Goal: Task Accomplishment & Management: Use online tool/utility

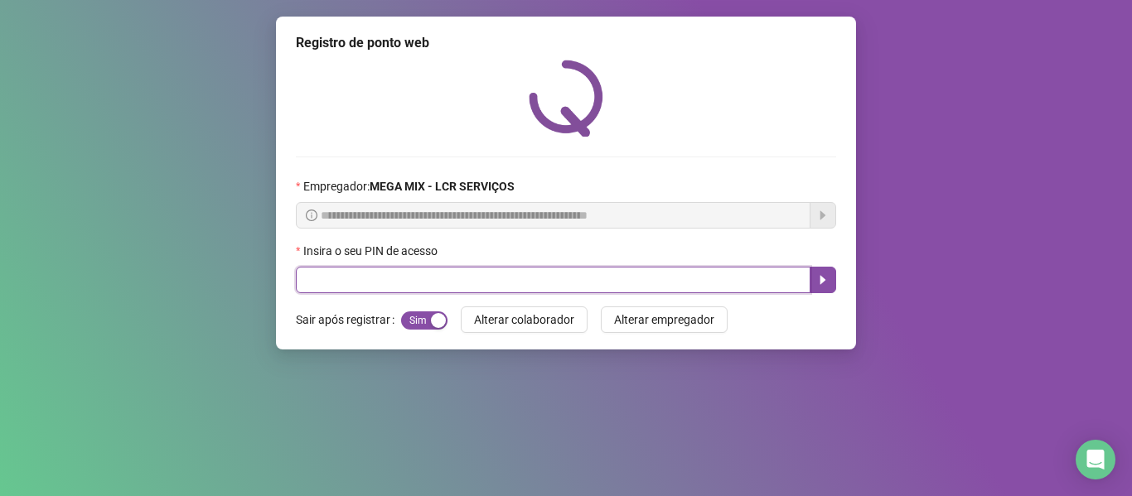
click at [506, 281] on input "text" at bounding box center [553, 280] width 515 height 27
type input "*****"
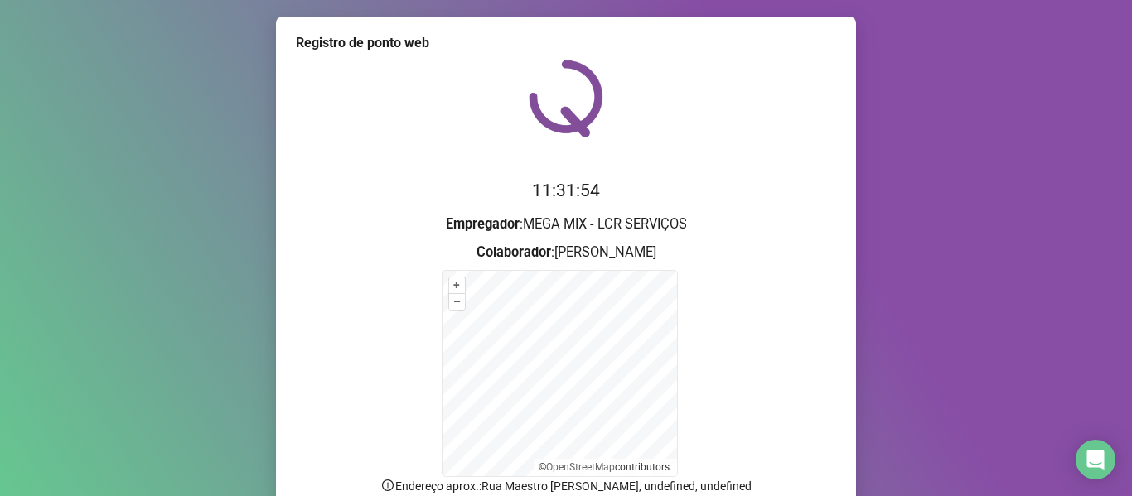
scroll to position [146, 0]
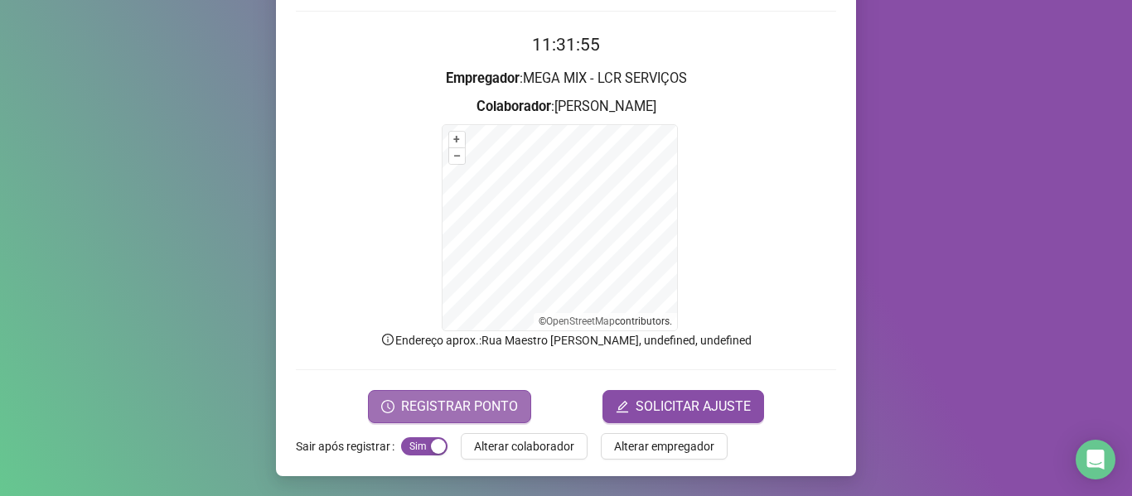
click at [440, 413] on span "REGISTRAR PONTO" at bounding box center [459, 407] width 117 height 20
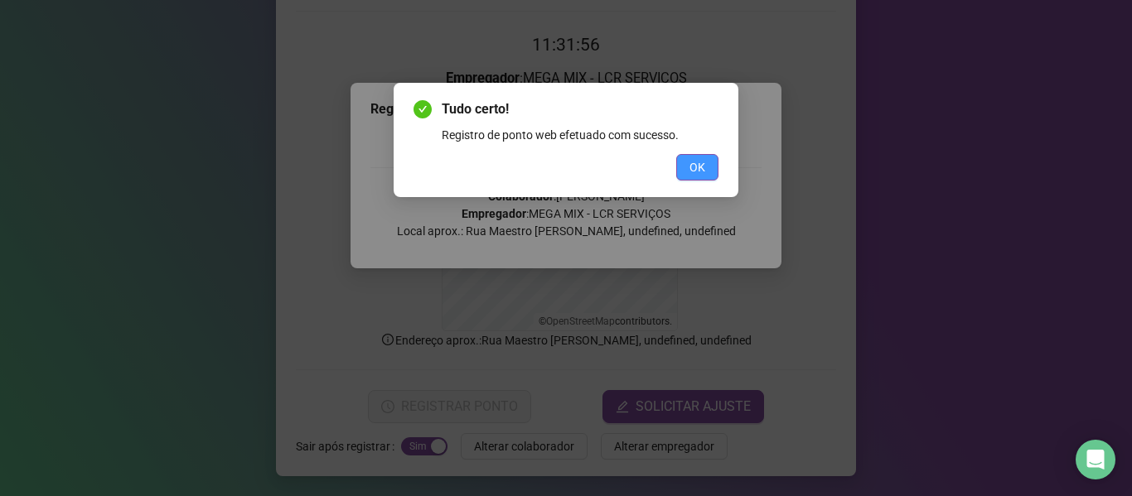
click at [705, 177] on button "OK" at bounding box center [697, 167] width 42 height 27
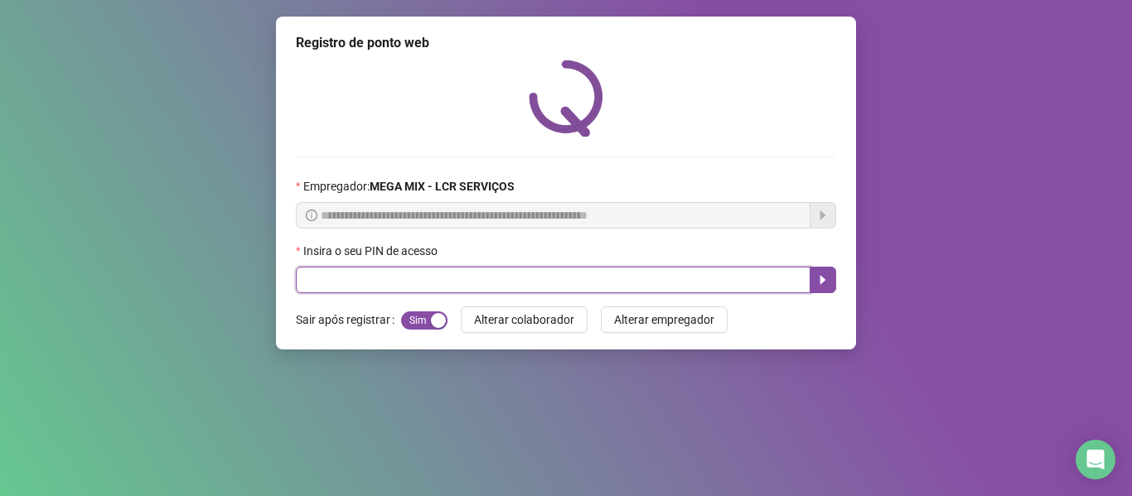
click at [745, 284] on input "text" at bounding box center [553, 280] width 515 height 27
type input "*****"
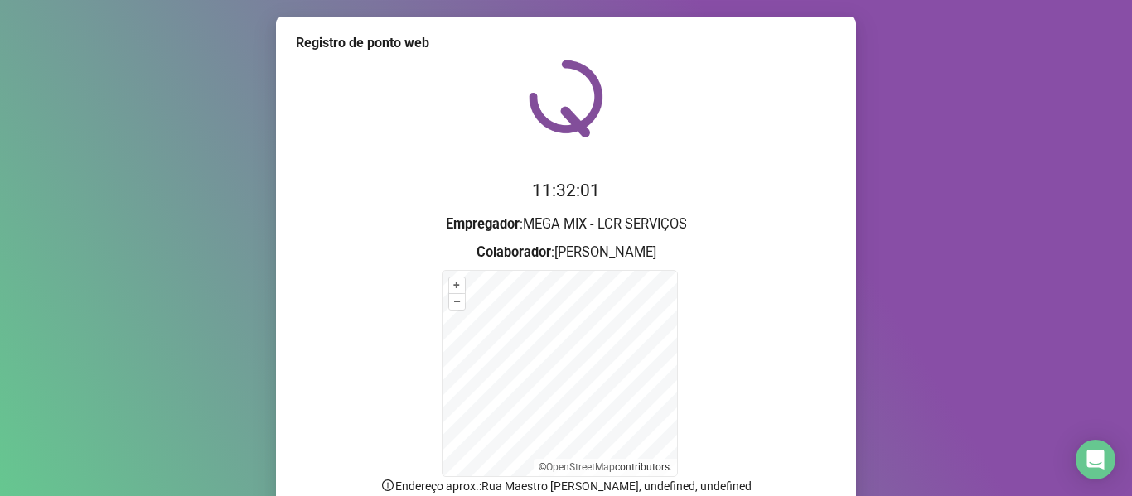
scroll to position [83, 0]
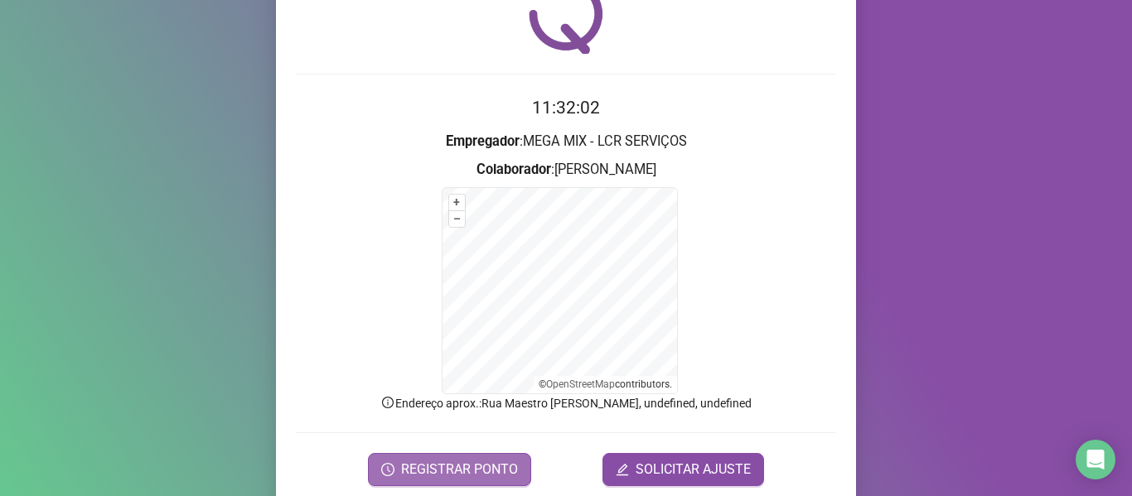
click at [485, 457] on button "REGISTRAR PONTO" at bounding box center [449, 469] width 163 height 33
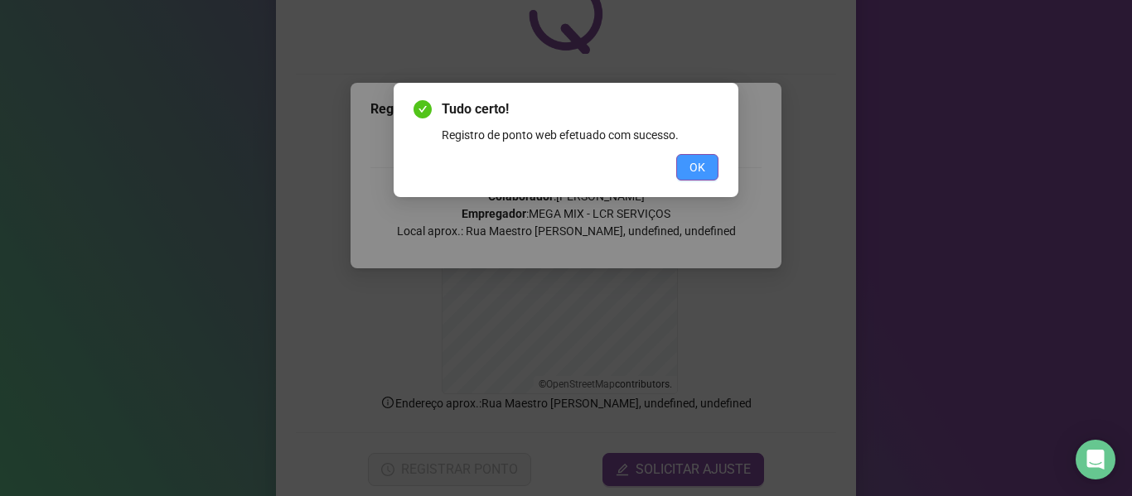
click at [712, 168] on button "OK" at bounding box center [697, 167] width 42 height 27
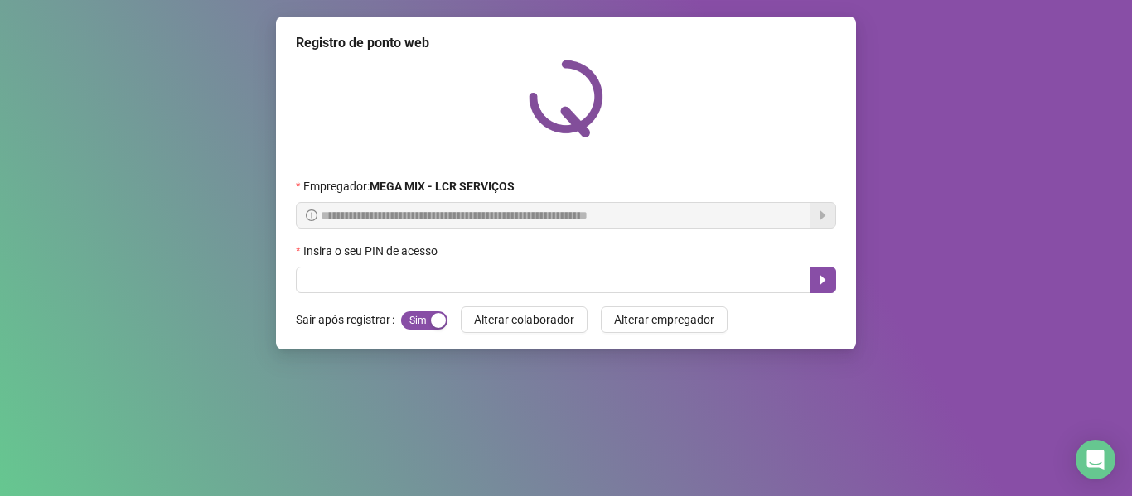
scroll to position [0, 0]
click at [747, 131] on div "Tudo certo! Registro de ponto web efetuado com sucesso. OK" at bounding box center [566, 248] width 1132 height 496
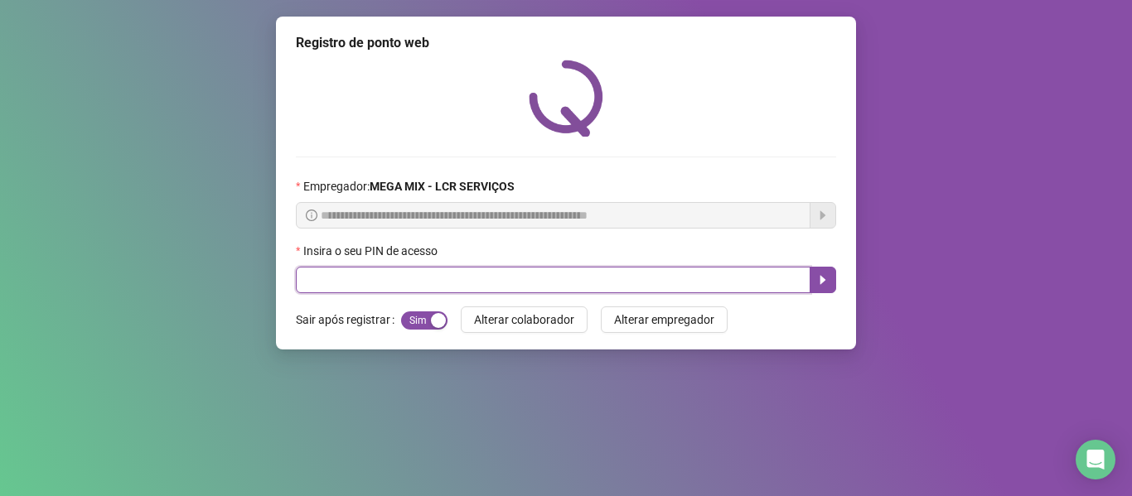
click at [674, 281] on input "text" at bounding box center [553, 280] width 515 height 27
type input "*****"
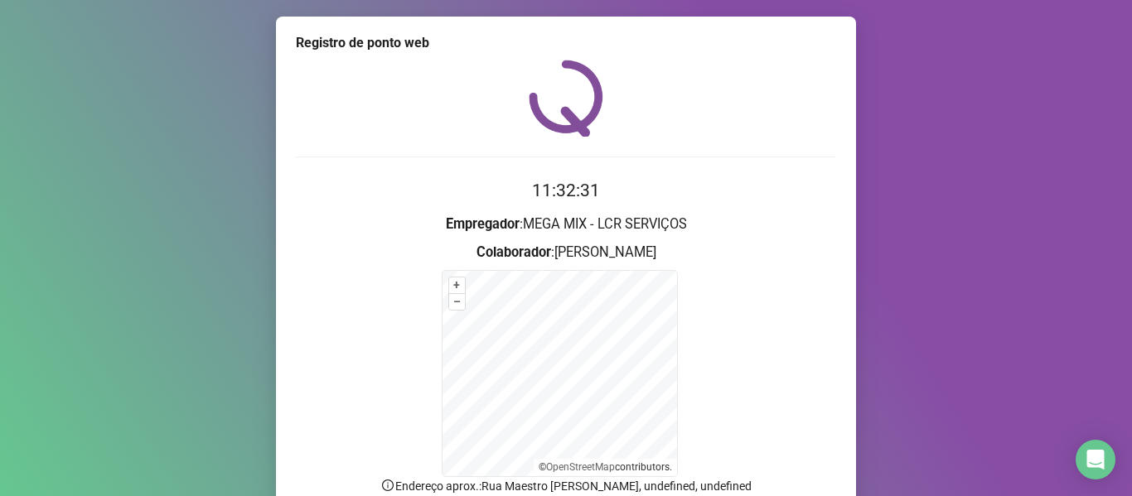
scroll to position [83, 0]
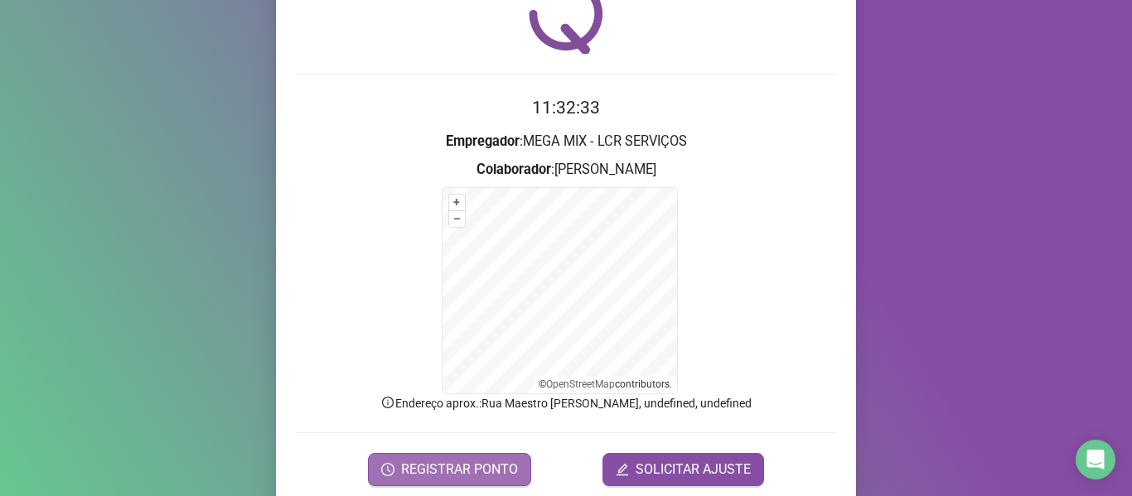
click at [452, 466] on span "REGISTRAR PONTO" at bounding box center [459, 470] width 117 height 20
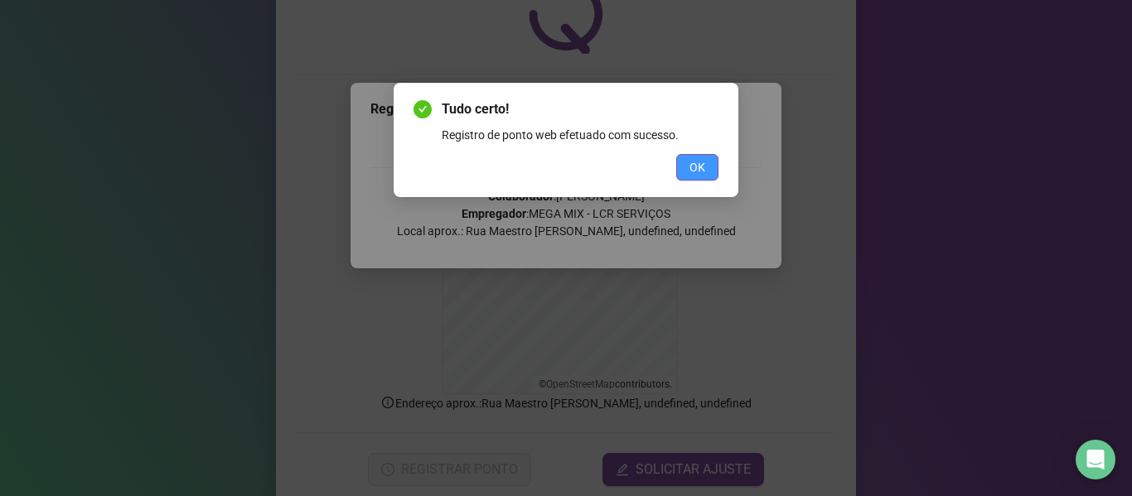
click at [691, 161] on span "OK" at bounding box center [697, 167] width 16 height 18
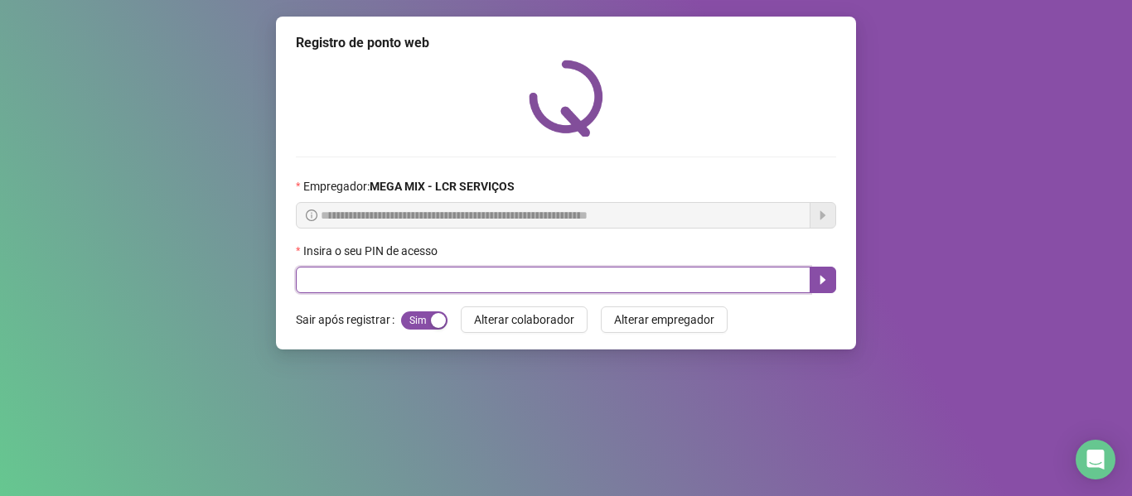
click at [606, 290] on input "text" at bounding box center [553, 280] width 515 height 27
type input "*****"
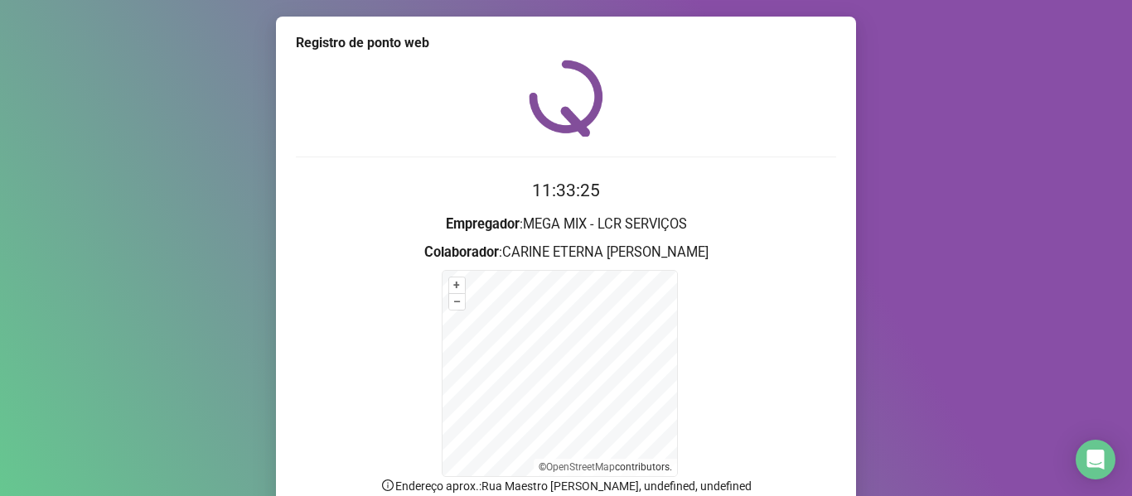
scroll to position [146, 0]
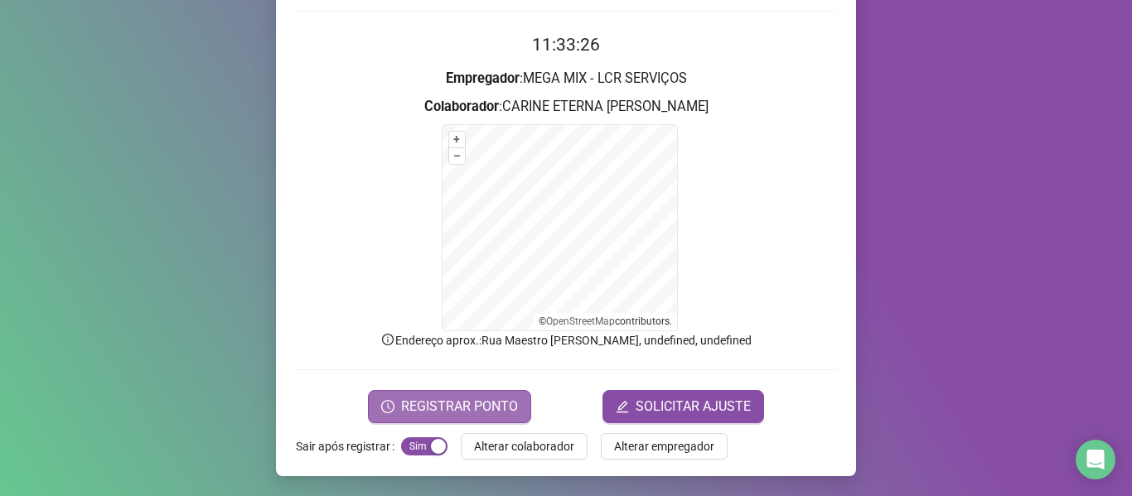
click at [510, 394] on button "REGISTRAR PONTO" at bounding box center [449, 406] width 163 height 33
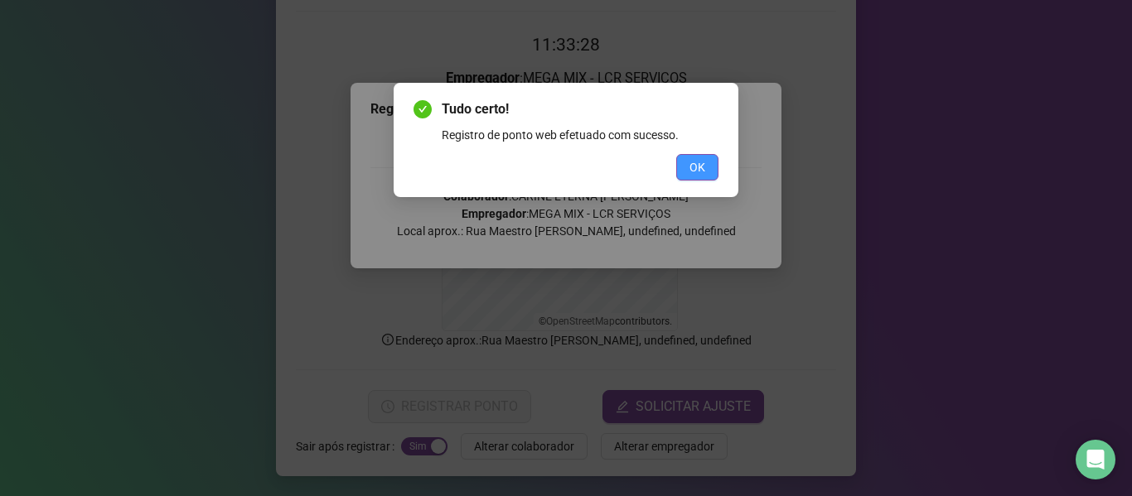
click at [687, 162] on button "OK" at bounding box center [697, 167] width 42 height 27
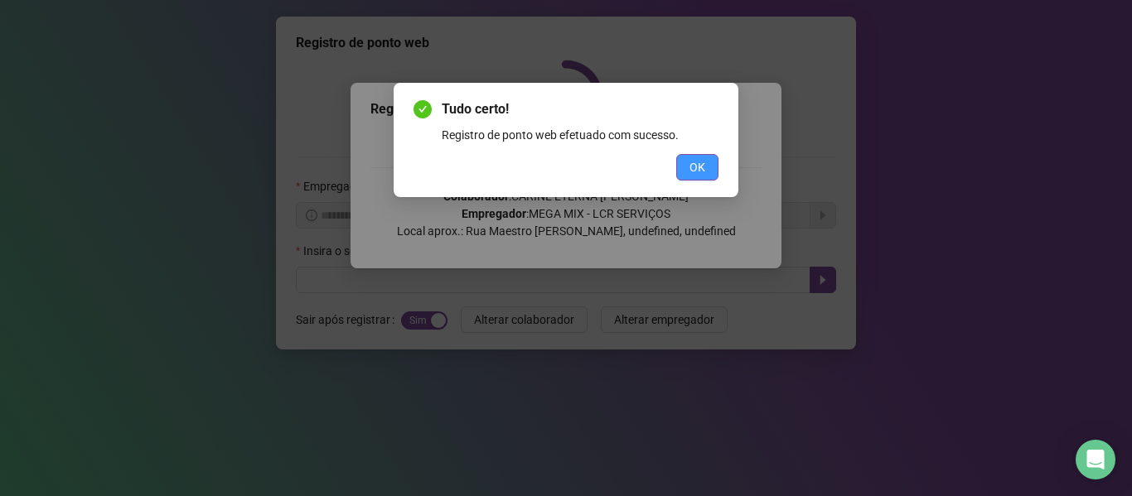
scroll to position [0, 0]
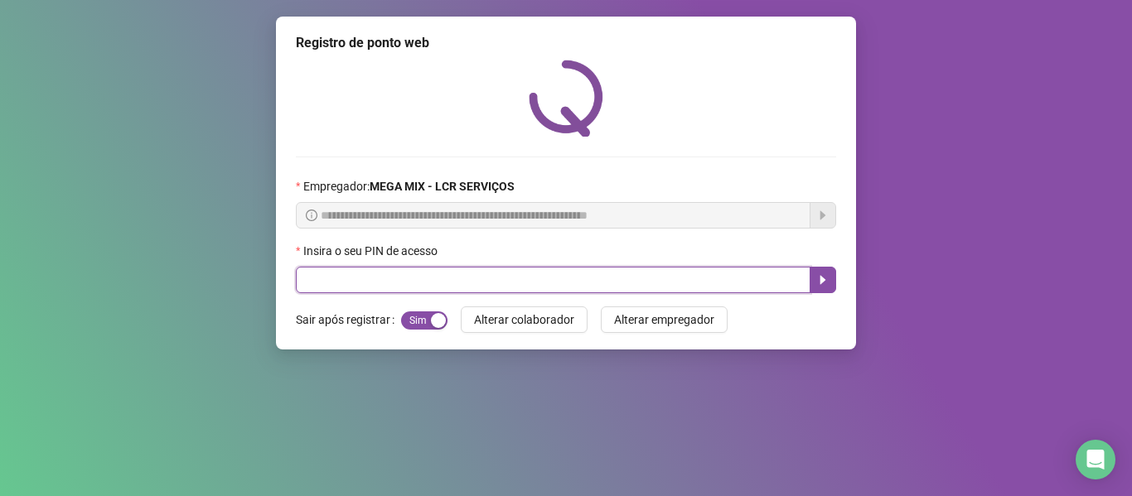
click at [789, 276] on input "text" at bounding box center [553, 280] width 515 height 27
type input "*****"
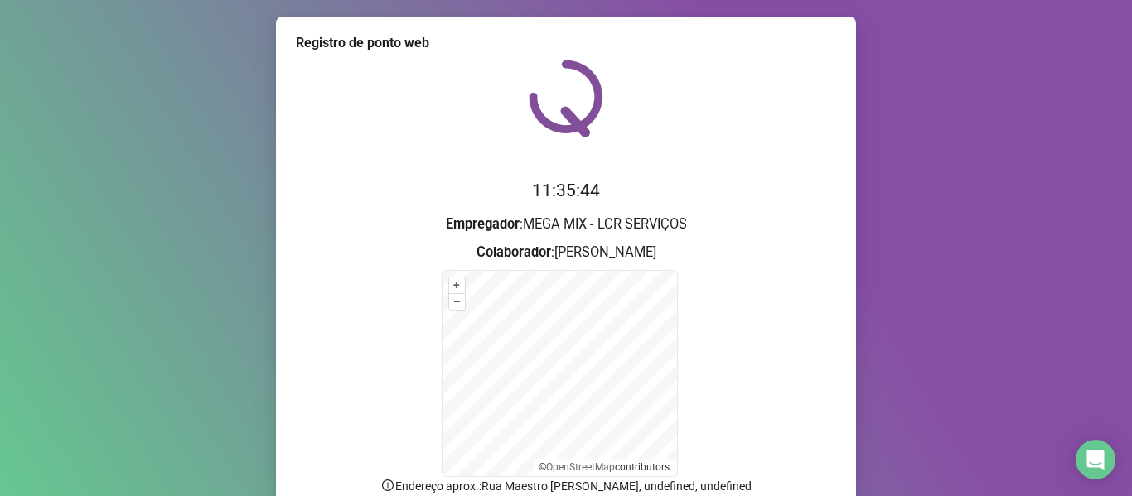
scroll to position [146, 0]
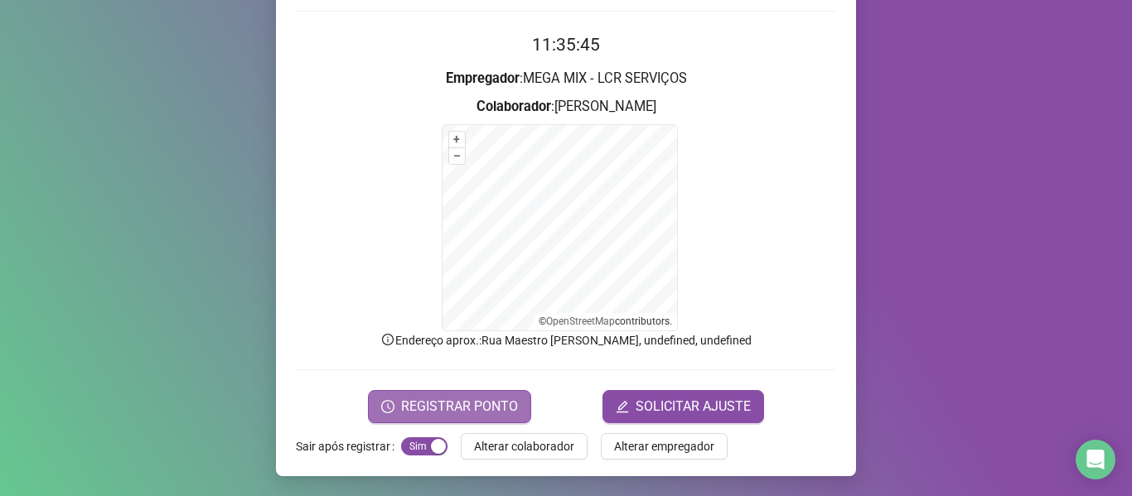
click at [519, 404] on button "REGISTRAR PONTO" at bounding box center [449, 406] width 163 height 33
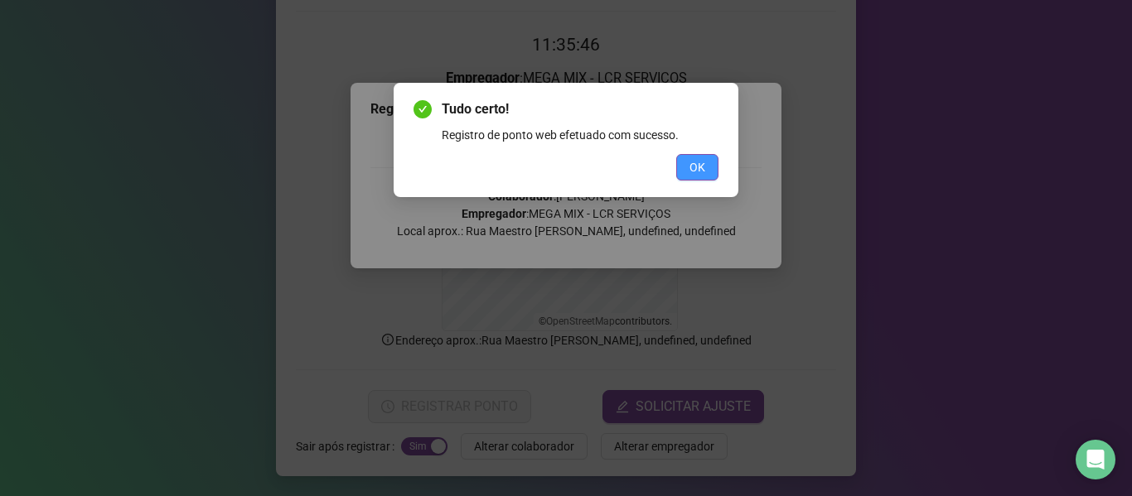
click at [693, 164] on span "OK" at bounding box center [697, 167] width 16 height 18
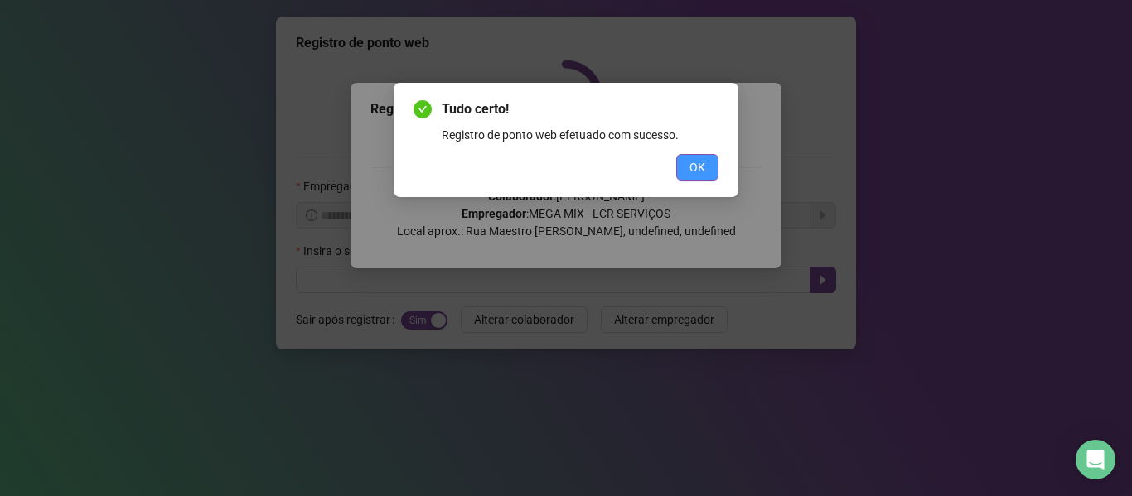
scroll to position [0, 0]
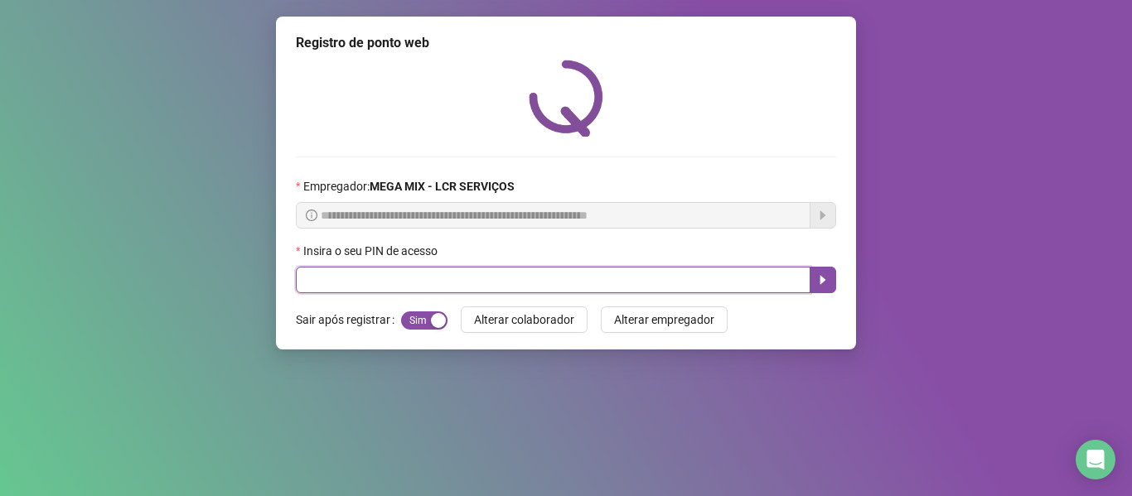
click at [660, 275] on input "text" at bounding box center [553, 280] width 515 height 27
type input "*****"
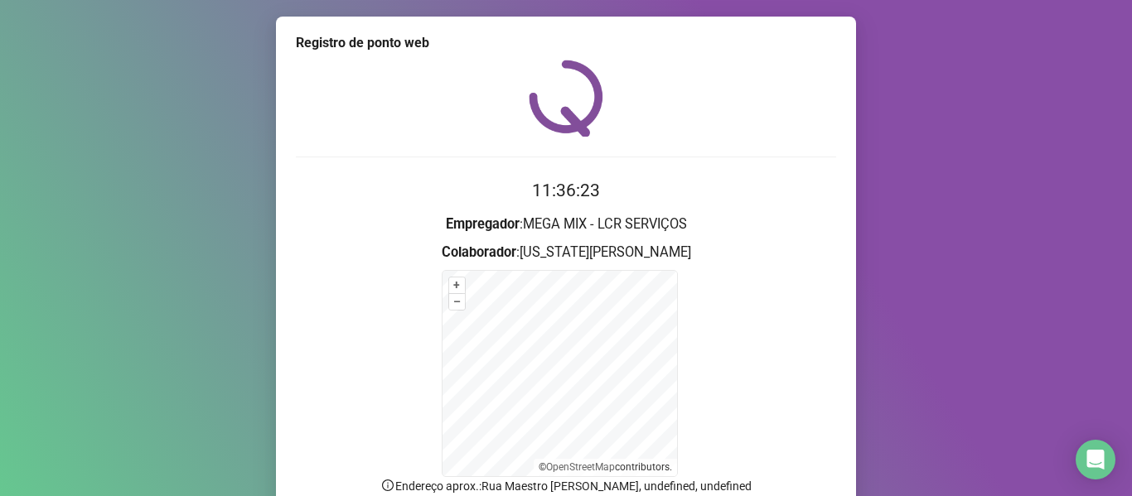
scroll to position [146, 0]
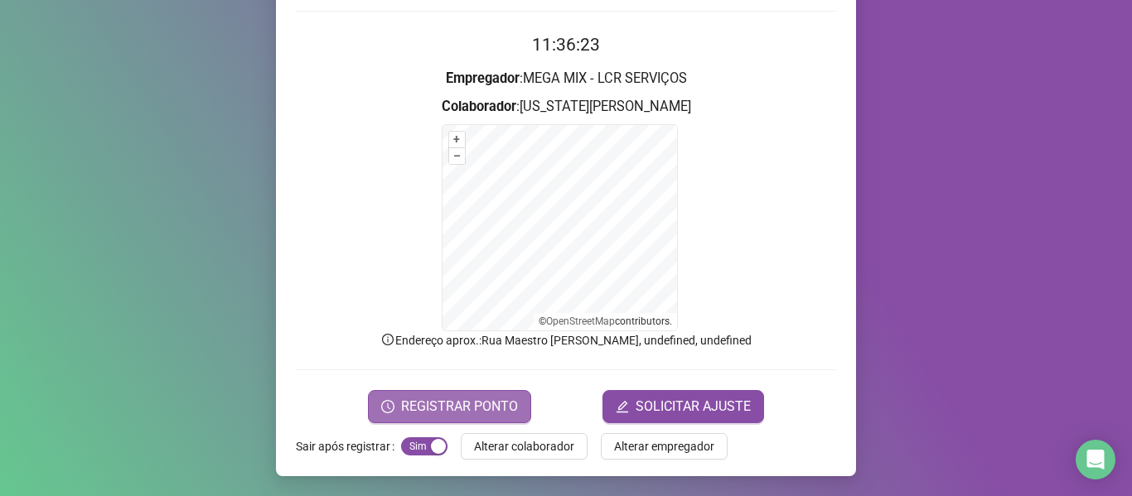
click at [459, 405] on span "REGISTRAR PONTO" at bounding box center [459, 407] width 117 height 20
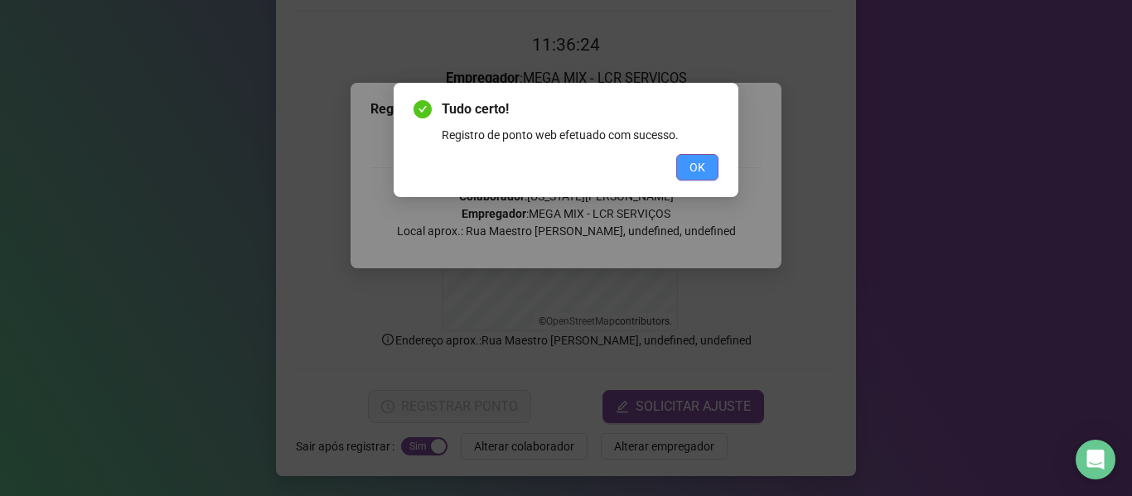
click at [698, 162] on span "OK" at bounding box center [697, 167] width 16 height 18
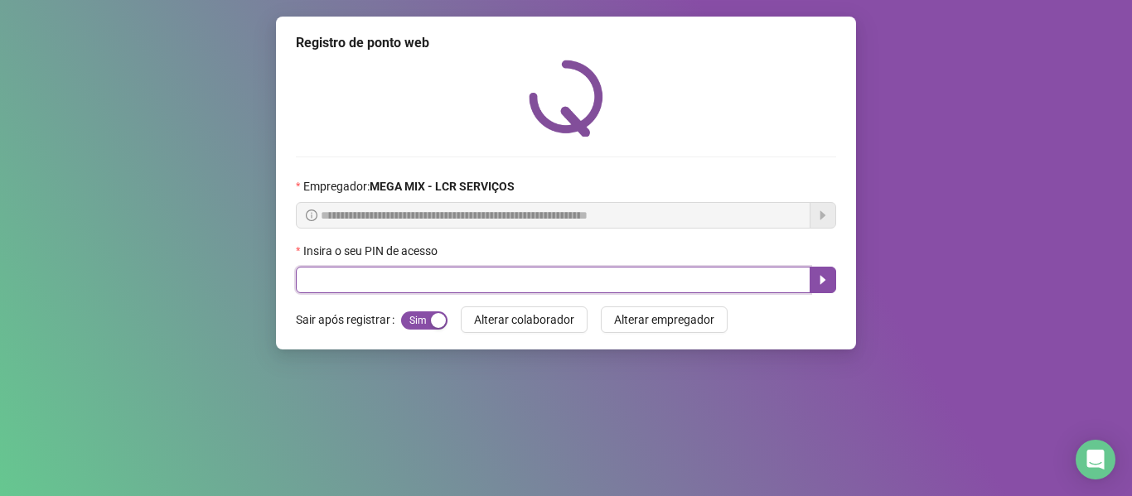
click at [683, 277] on input "text" at bounding box center [553, 280] width 515 height 27
type input "*****"
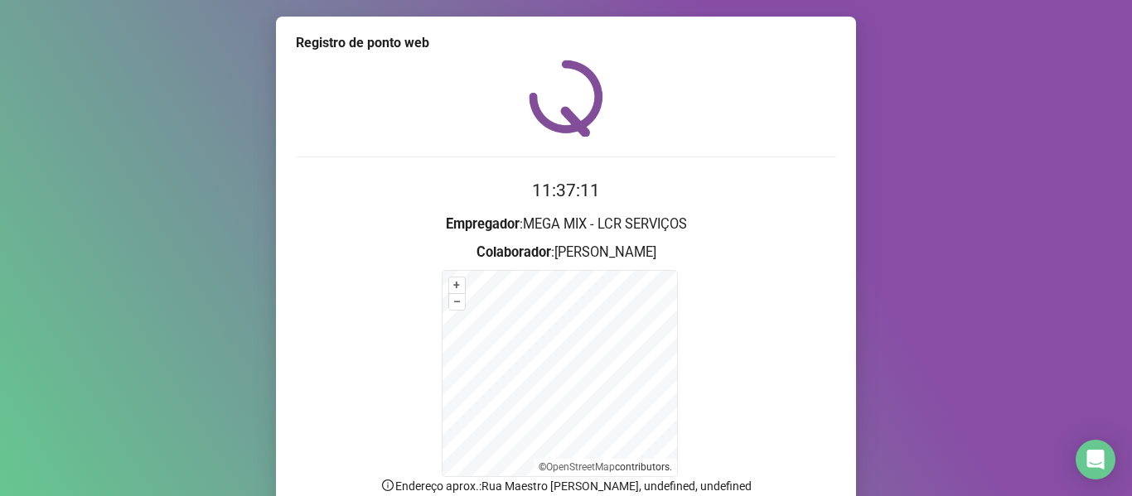
scroll to position [146, 0]
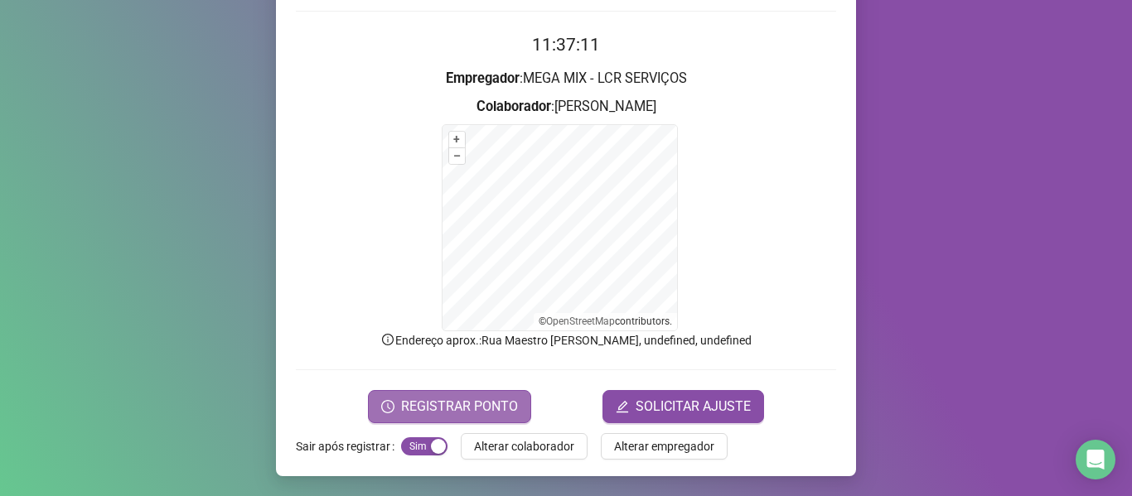
click at [370, 414] on button "REGISTRAR PONTO" at bounding box center [449, 406] width 163 height 33
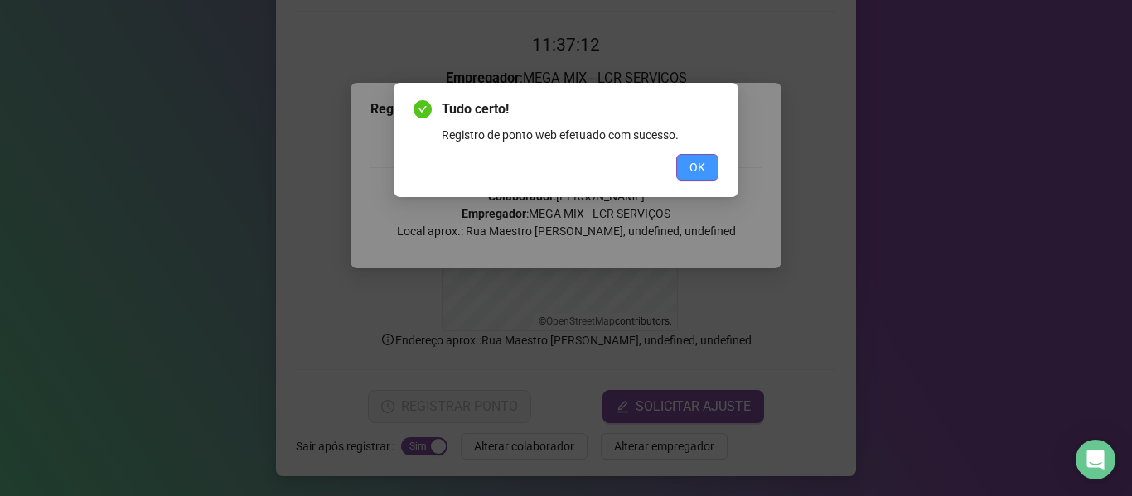
click at [709, 167] on button "OK" at bounding box center [697, 167] width 42 height 27
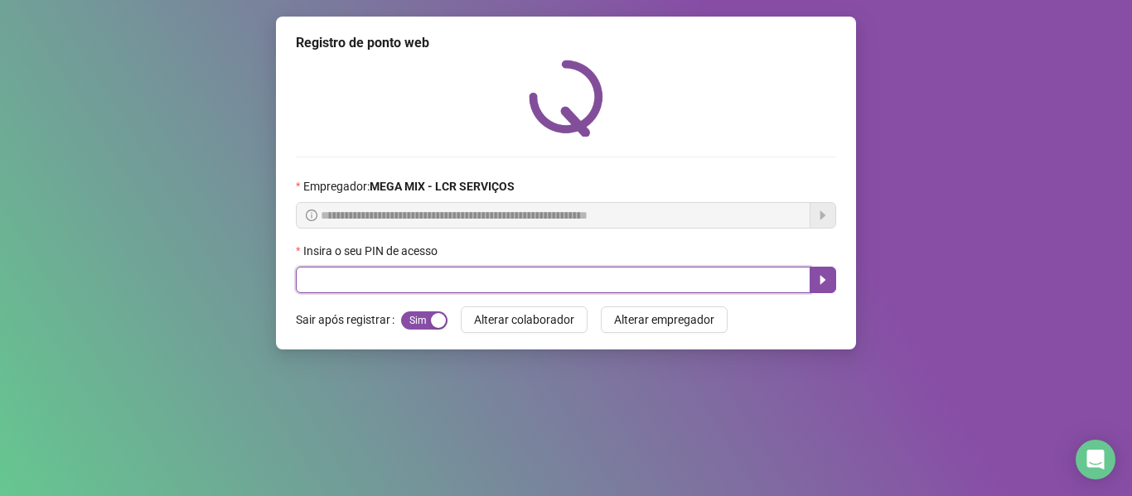
click at [701, 275] on input "text" at bounding box center [553, 280] width 515 height 27
type input "*****"
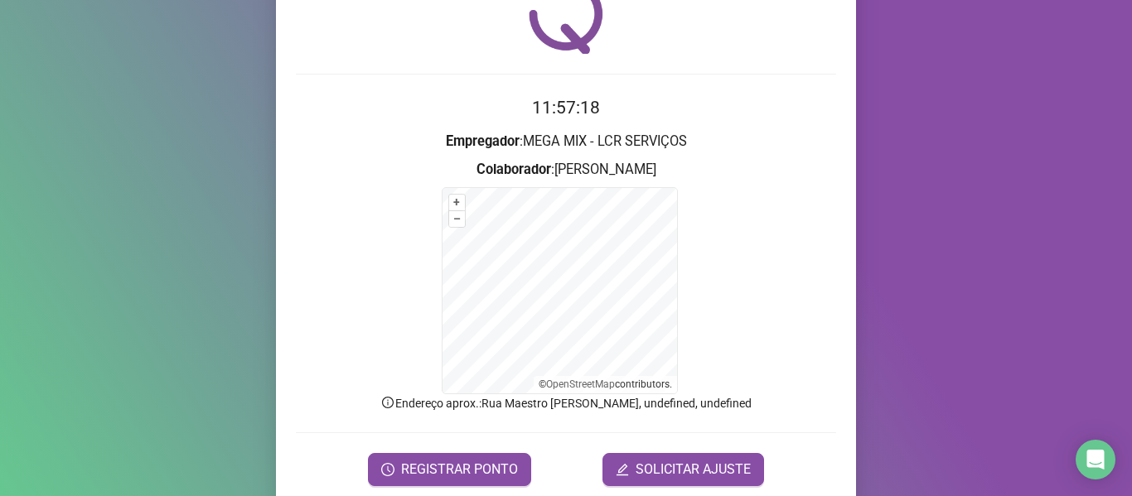
scroll to position [146, 0]
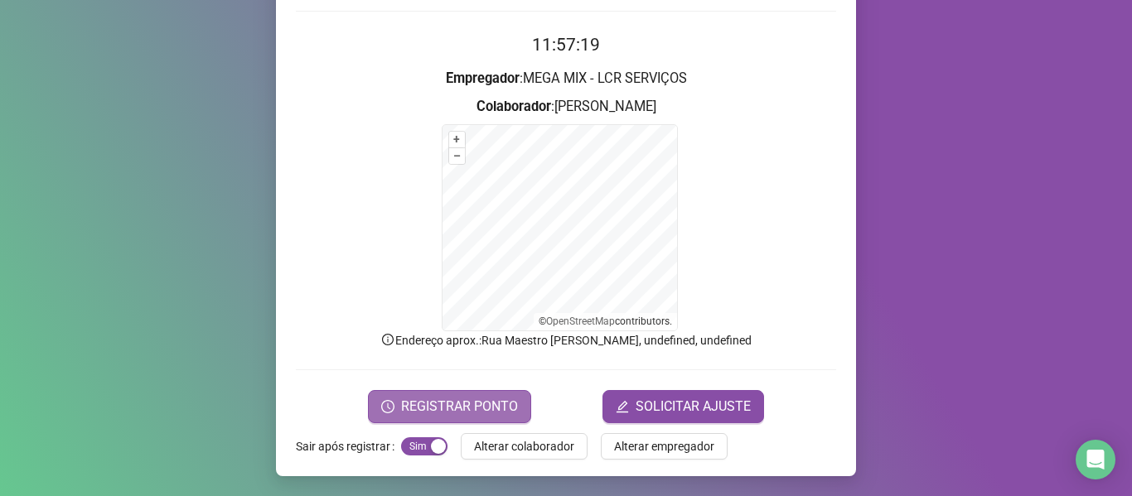
click at [492, 408] on span "REGISTRAR PONTO" at bounding box center [459, 407] width 117 height 20
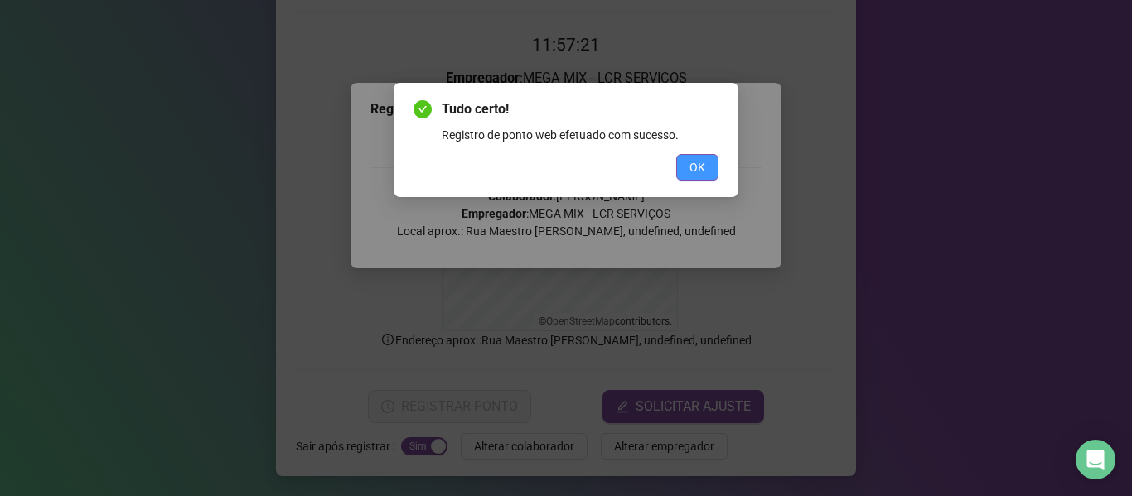
click at [687, 168] on button "OK" at bounding box center [697, 167] width 42 height 27
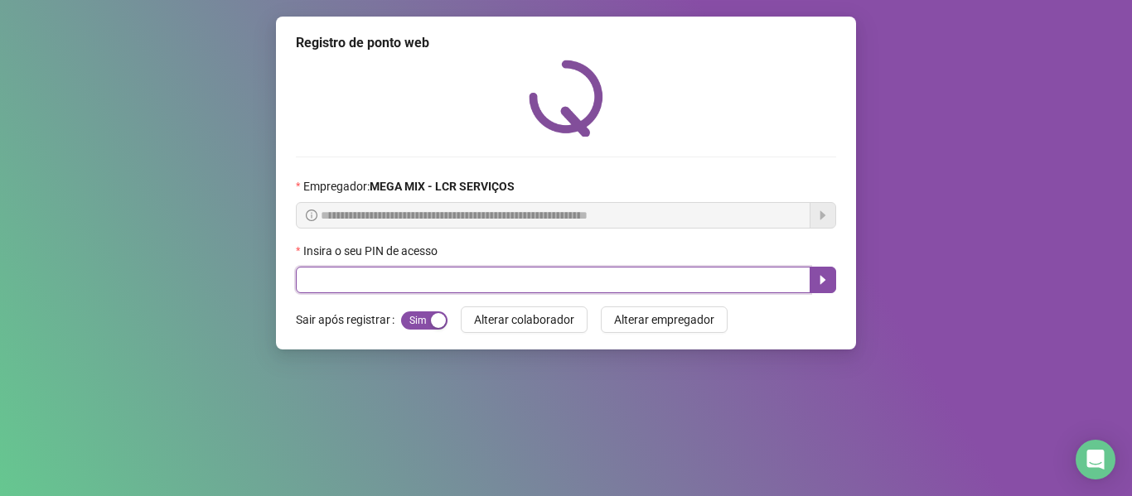
click at [346, 288] on input "text" at bounding box center [553, 280] width 515 height 27
type input "*****"
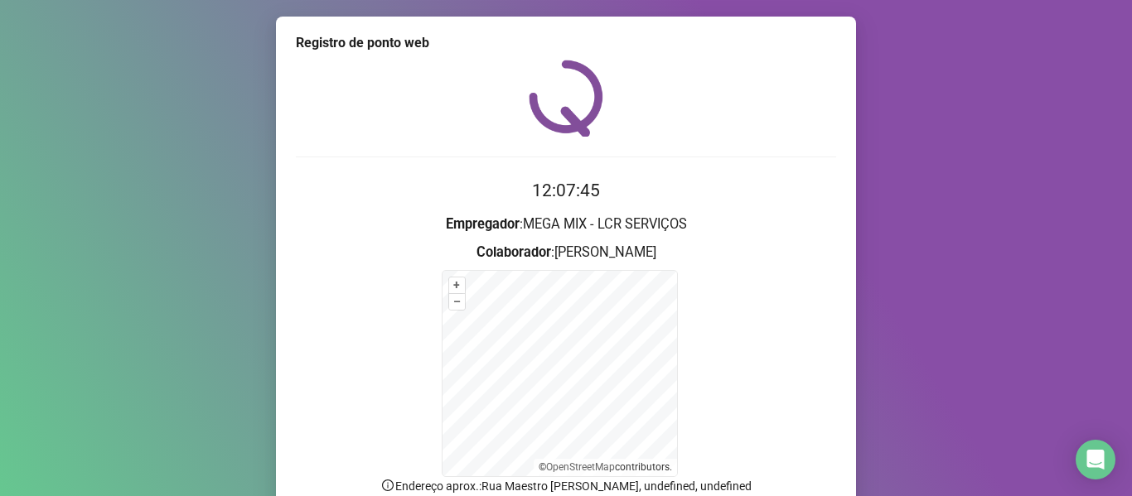
scroll to position [146, 0]
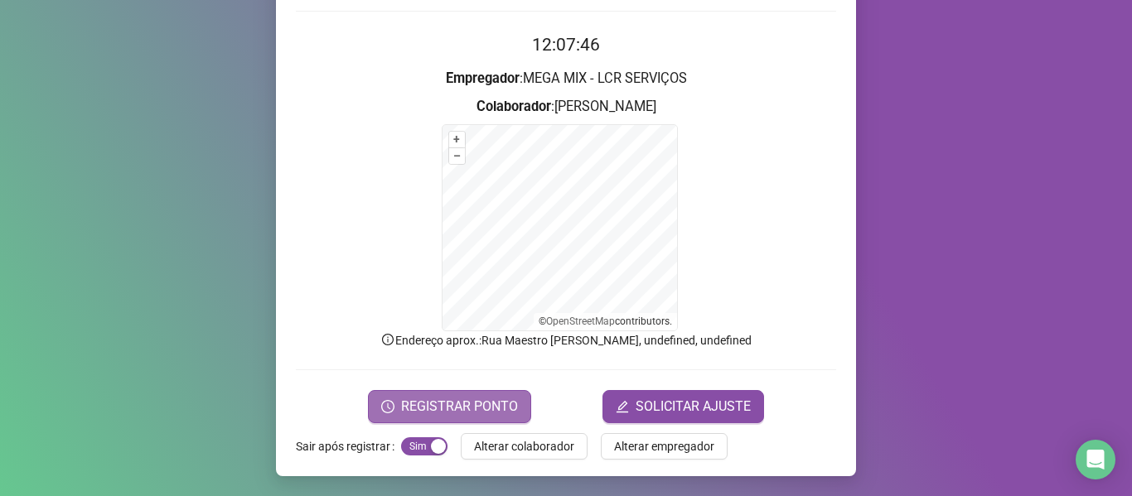
click at [442, 397] on span "REGISTRAR PONTO" at bounding box center [459, 407] width 117 height 20
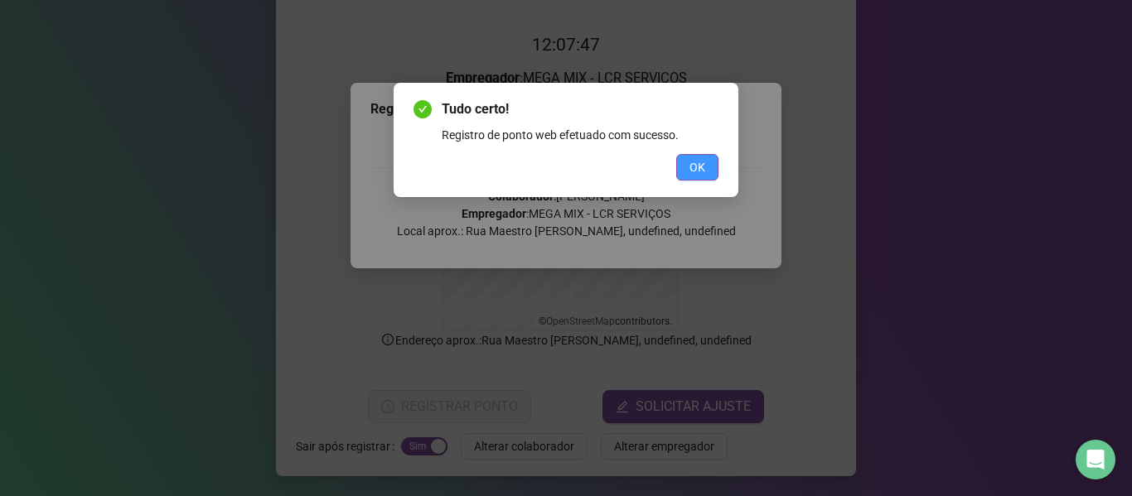
click at [689, 167] on span "OK" at bounding box center [697, 167] width 16 height 18
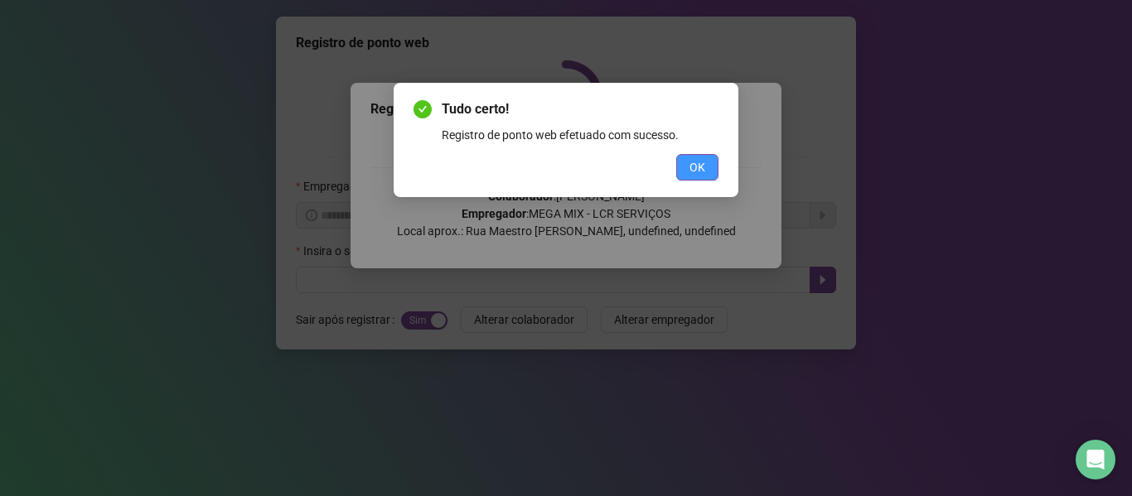
scroll to position [0, 0]
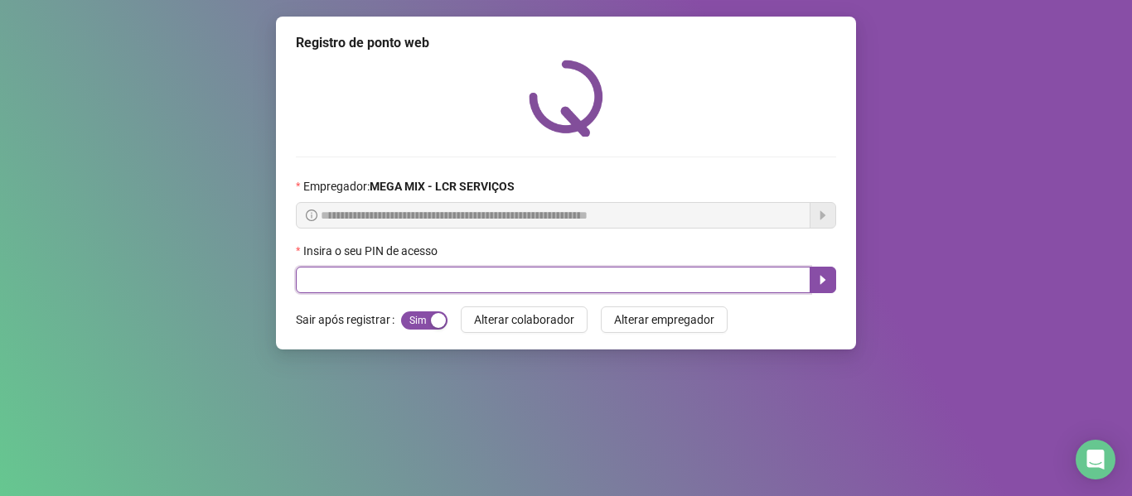
click at [541, 283] on input "text" at bounding box center [553, 280] width 515 height 27
type input "*****"
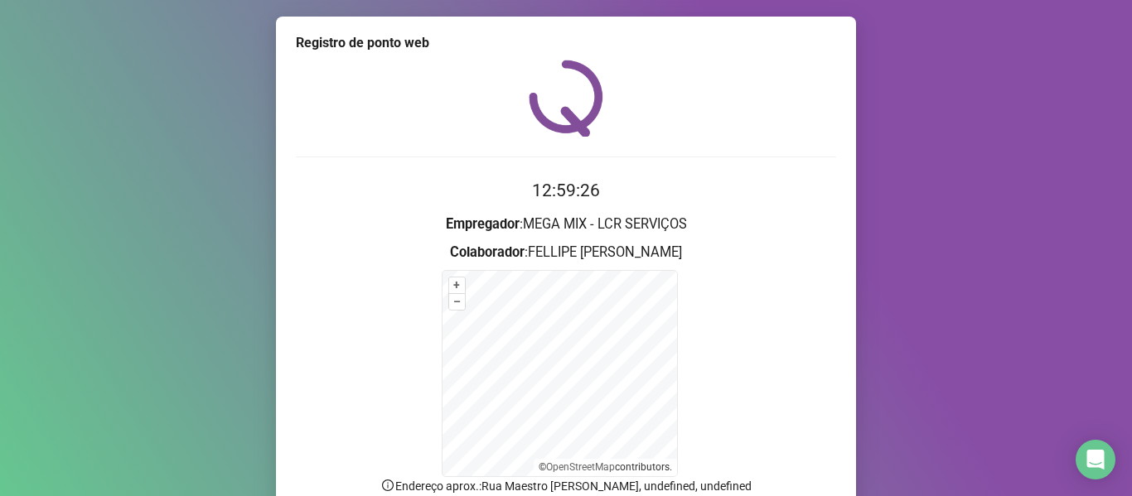
scroll to position [146, 0]
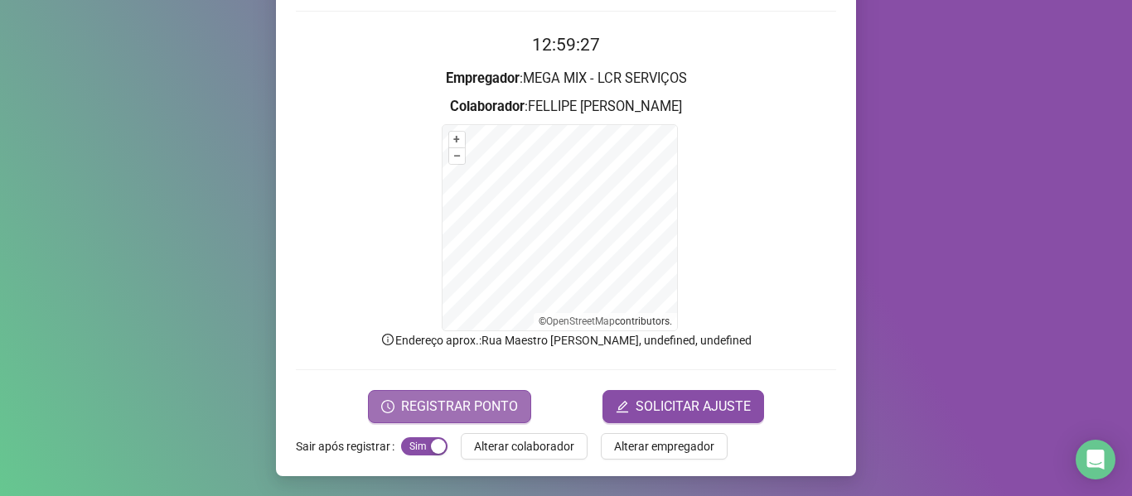
click at [434, 397] on span "REGISTRAR PONTO" at bounding box center [459, 407] width 117 height 20
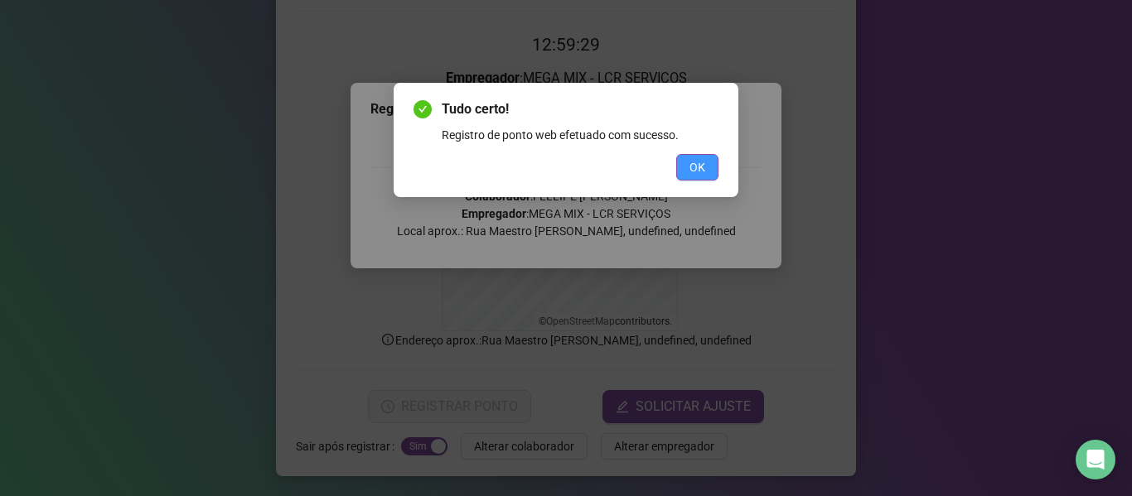
click at [693, 169] on span "OK" at bounding box center [697, 167] width 16 height 18
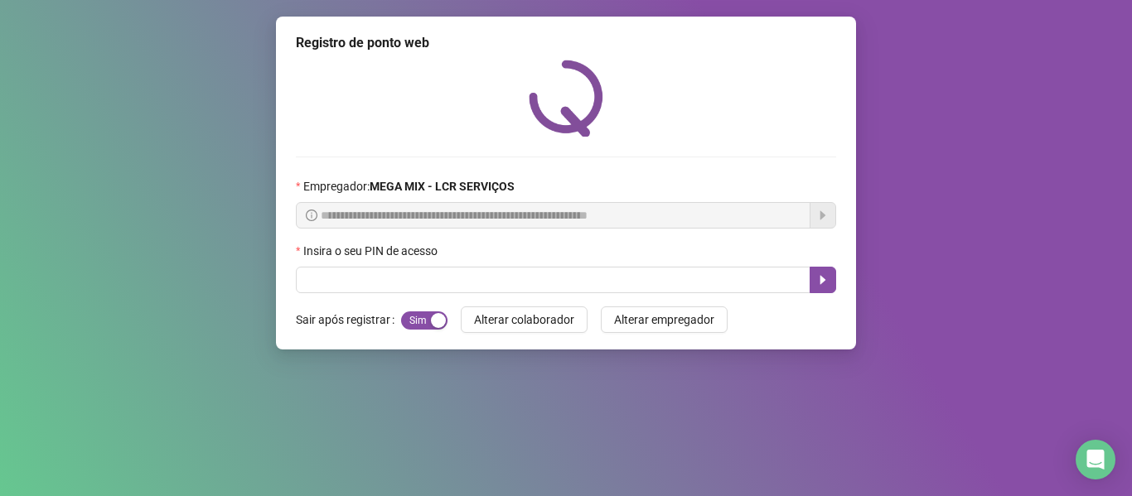
scroll to position [0, 0]
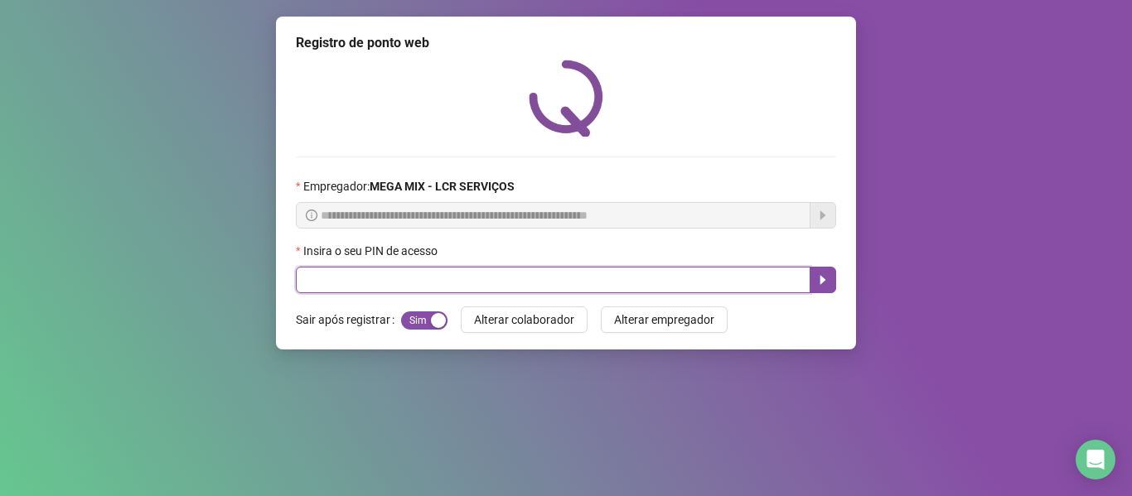
click at [401, 276] on input "text" at bounding box center [553, 280] width 515 height 27
type input "*****"
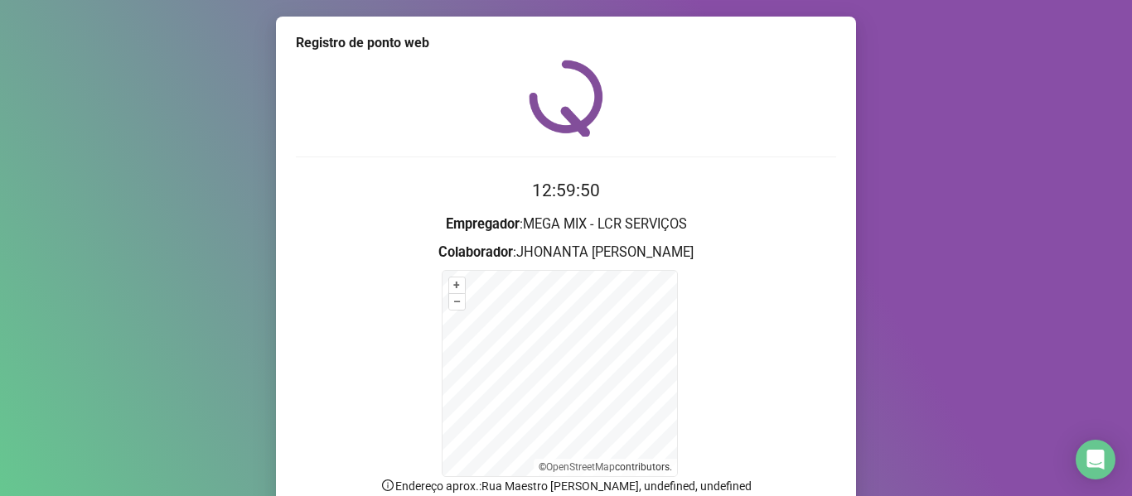
scroll to position [146, 0]
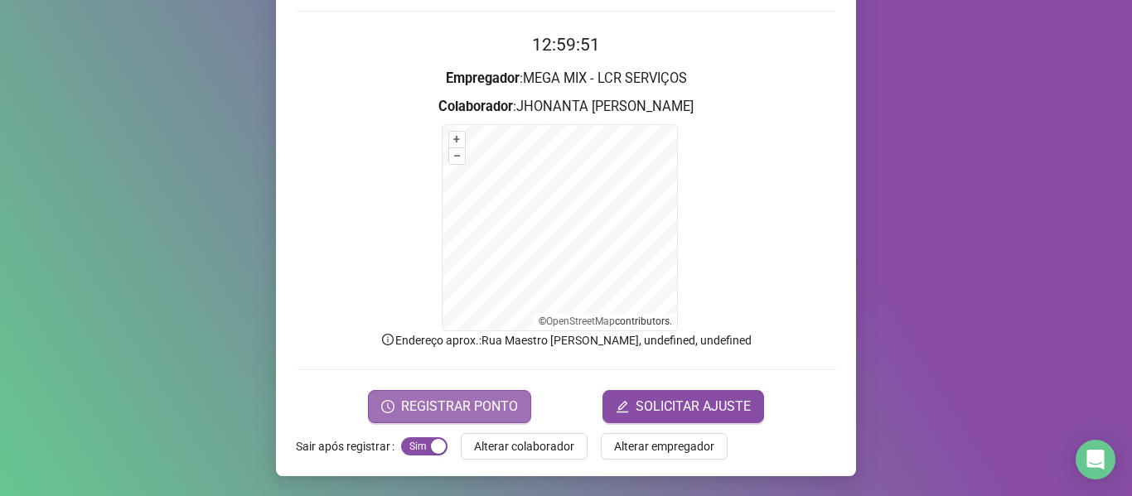
click at [410, 414] on span "REGISTRAR PONTO" at bounding box center [459, 407] width 117 height 20
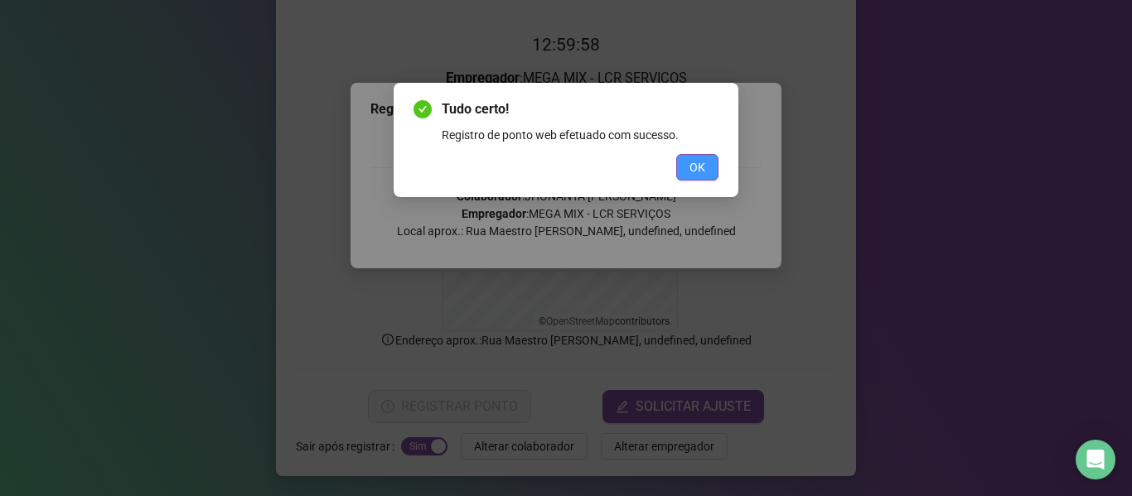
click at [704, 161] on span "OK" at bounding box center [697, 167] width 16 height 18
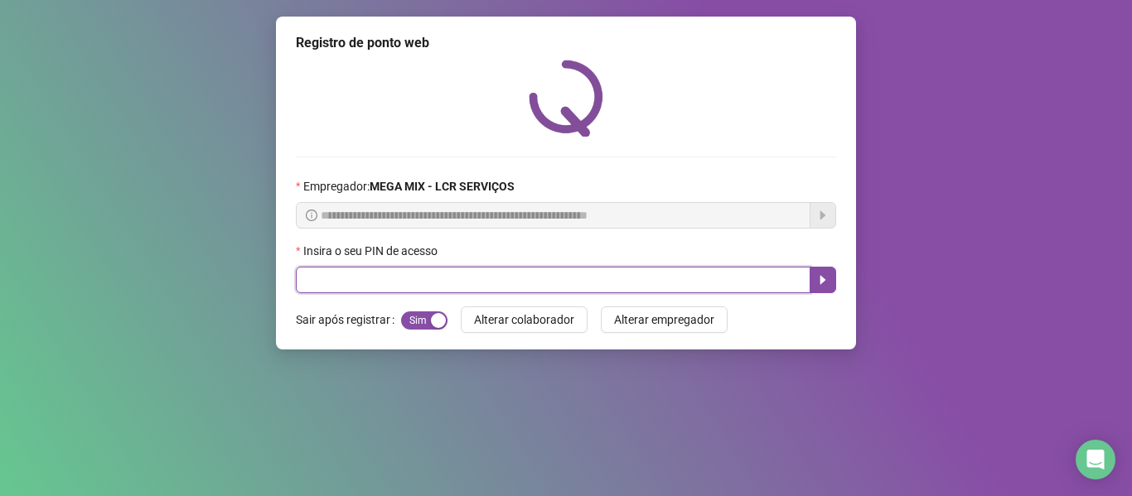
click at [384, 279] on input "text" at bounding box center [553, 280] width 515 height 27
type input "*****"
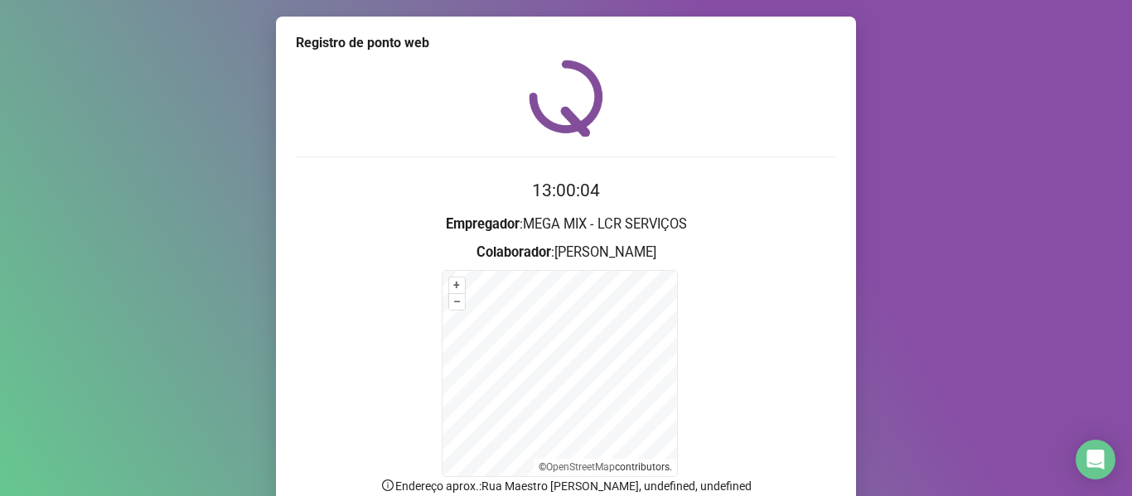
scroll to position [146, 0]
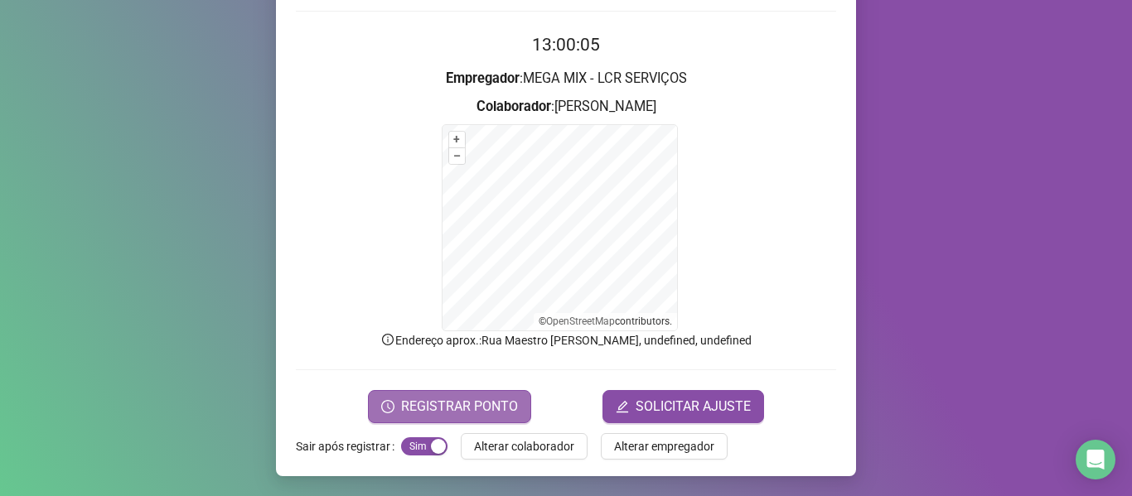
click at [474, 415] on span "REGISTRAR PONTO" at bounding box center [459, 407] width 117 height 20
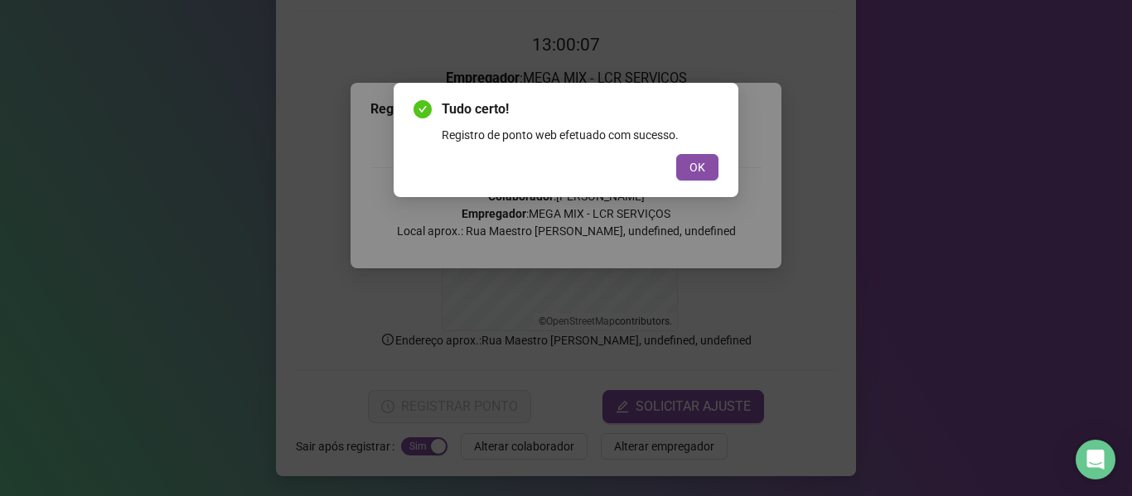
click at [689, 181] on div "Tudo certo! Registro de ponto web efetuado com sucesso. OK" at bounding box center [566, 140] width 345 height 114
click at [702, 174] on span "OK" at bounding box center [697, 167] width 16 height 18
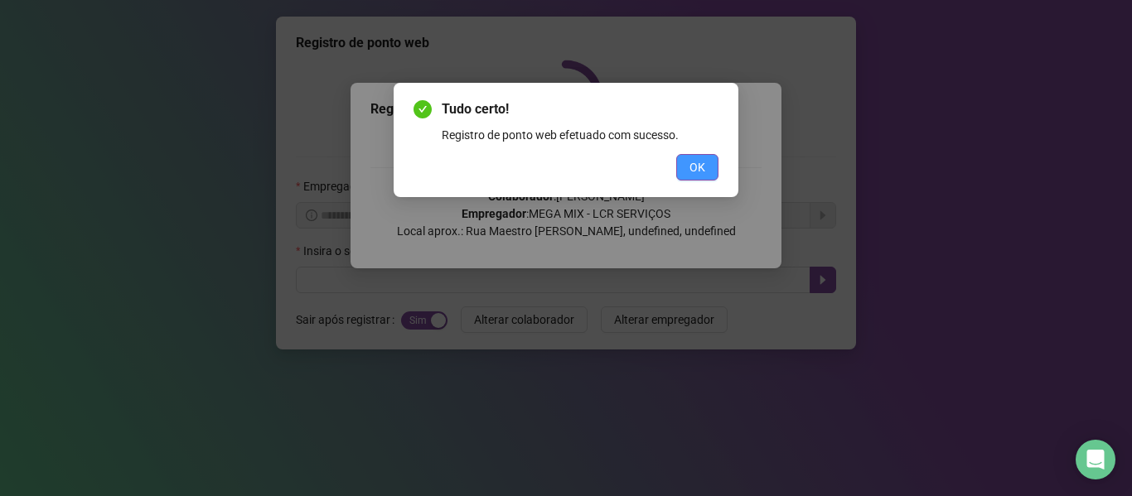
scroll to position [0, 0]
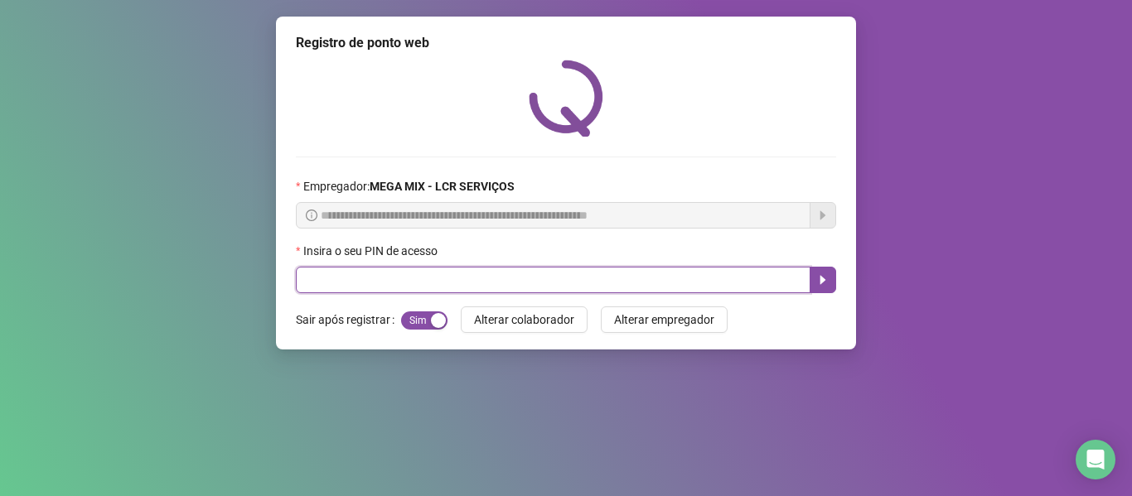
click at [776, 274] on input "text" at bounding box center [553, 280] width 515 height 27
type input "*****"
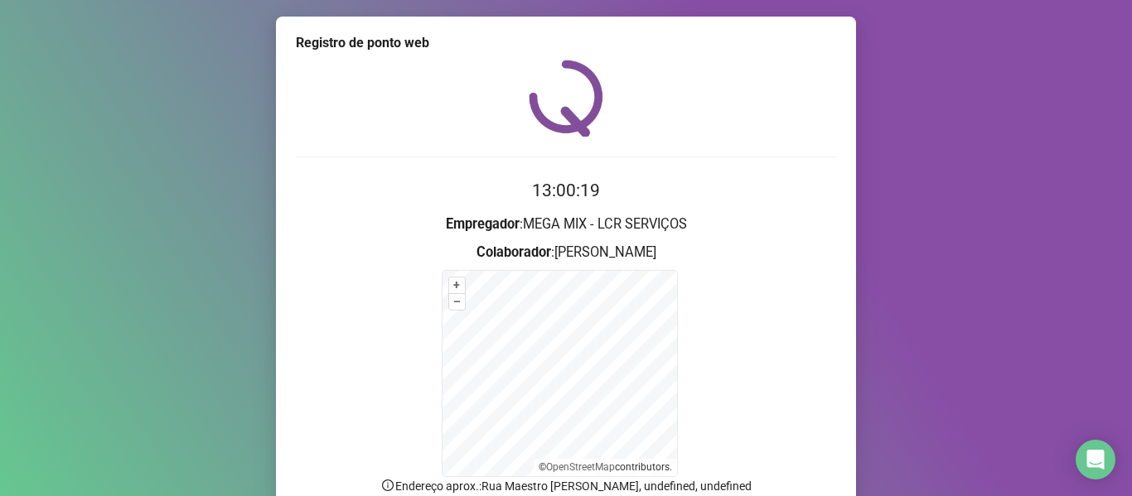
scroll to position [146, 0]
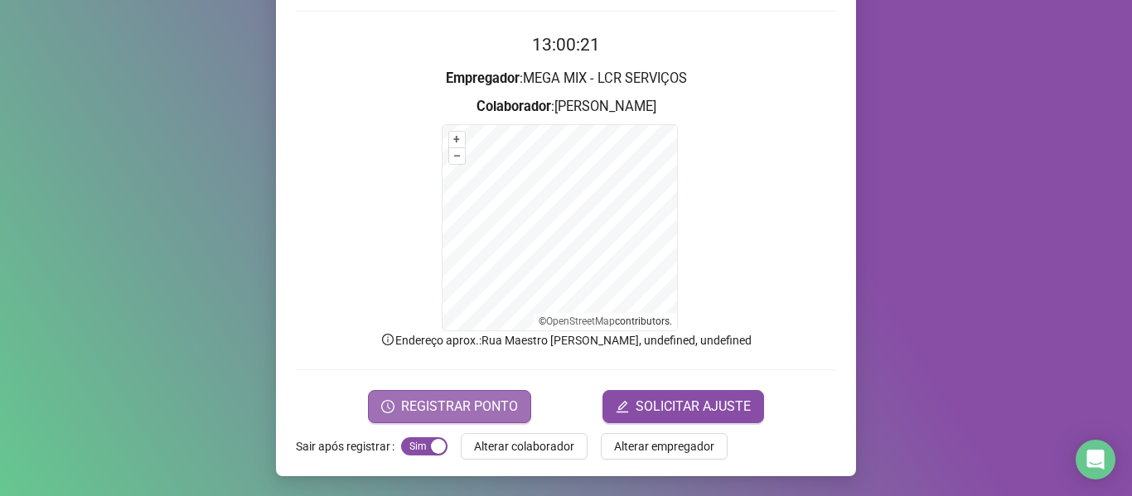
click at [492, 393] on button "REGISTRAR PONTO" at bounding box center [449, 406] width 163 height 33
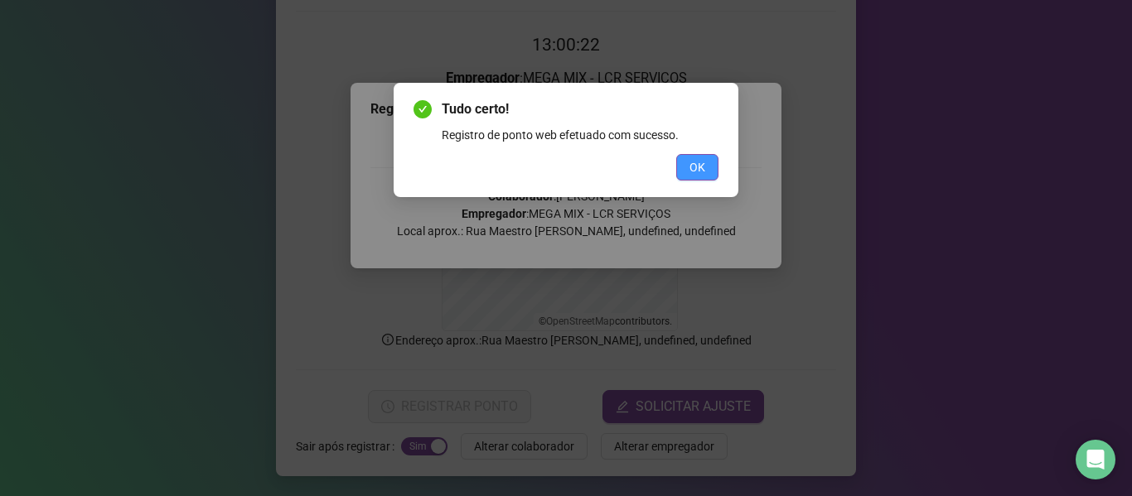
click at [705, 169] on button "OK" at bounding box center [697, 167] width 42 height 27
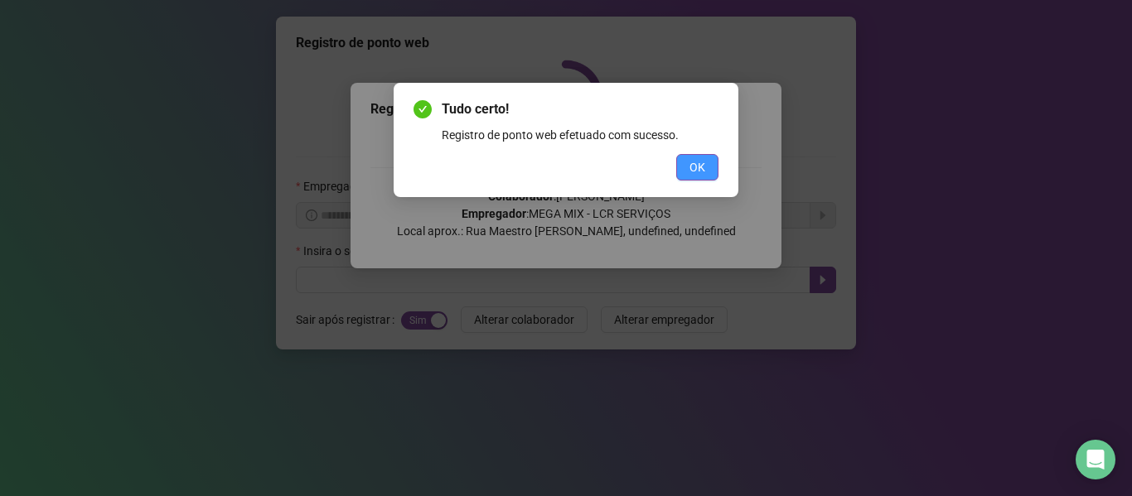
scroll to position [0, 0]
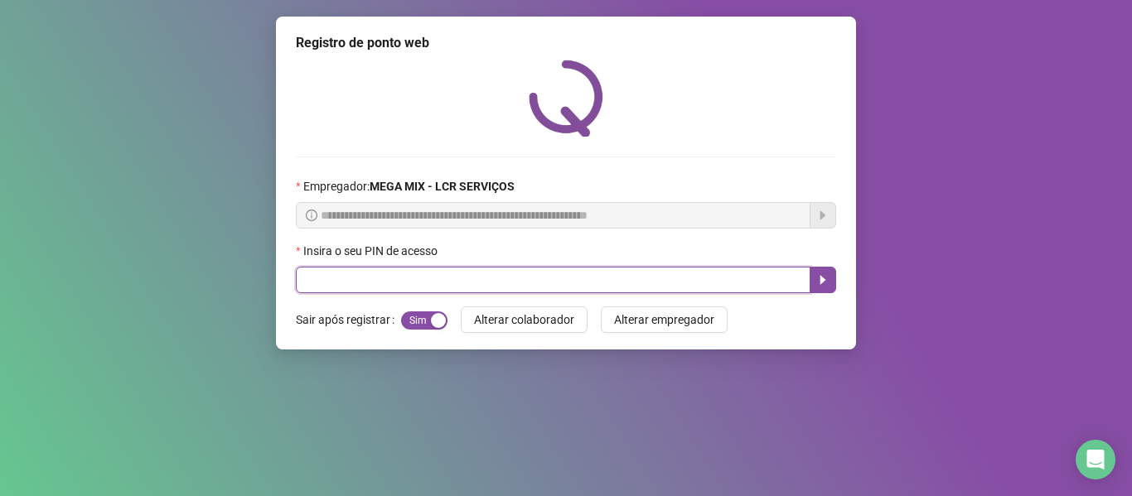
click at [589, 278] on input "text" at bounding box center [553, 280] width 515 height 27
type input "*****"
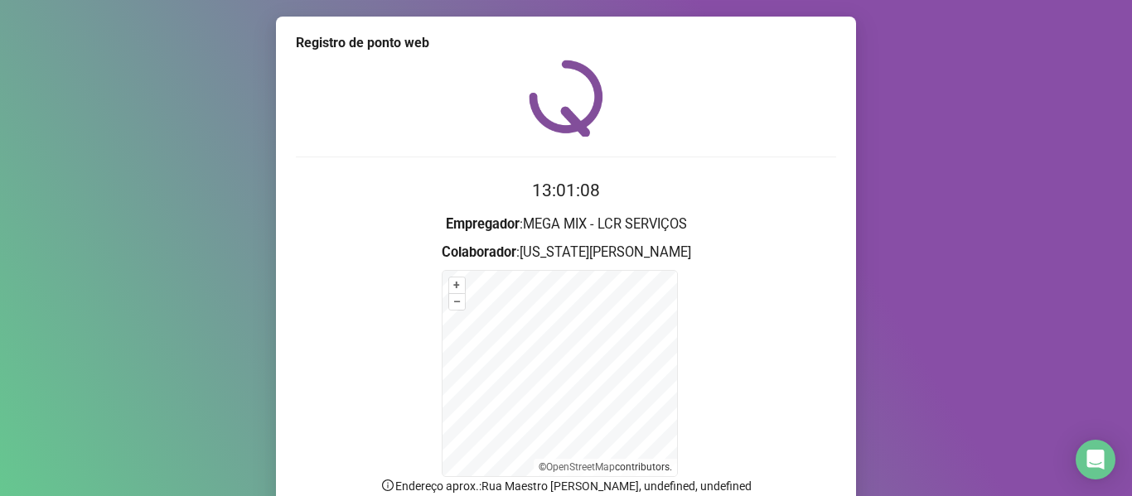
scroll to position [146, 0]
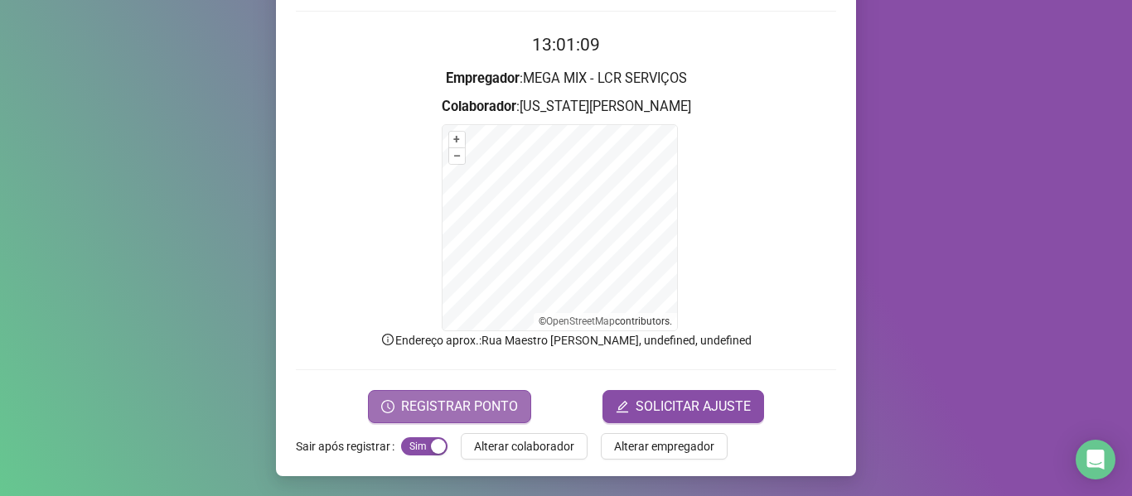
click at [484, 417] on button "REGISTRAR PONTO" at bounding box center [449, 406] width 163 height 33
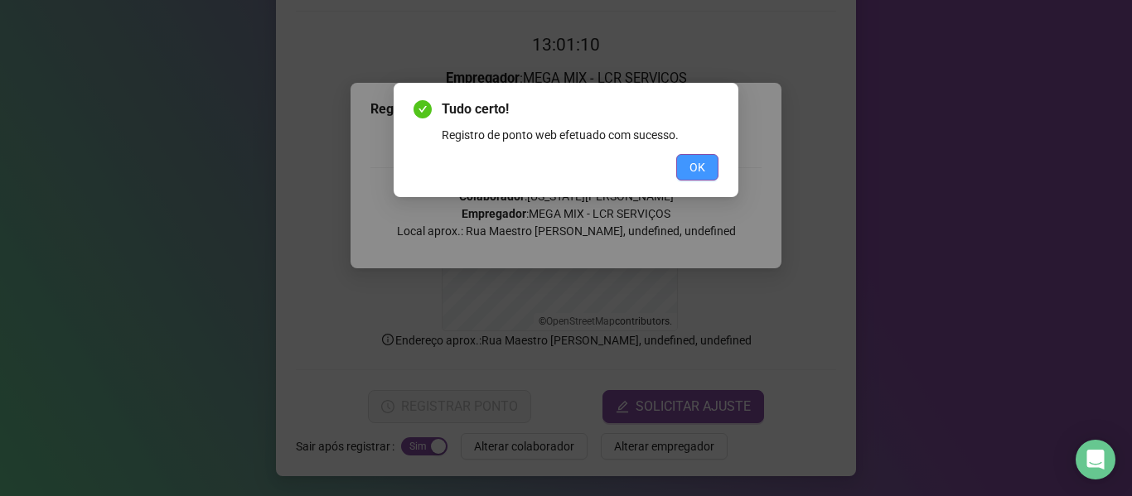
click at [702, 167] on span "OK" at bounding box center [697, 167] width 16 height 18
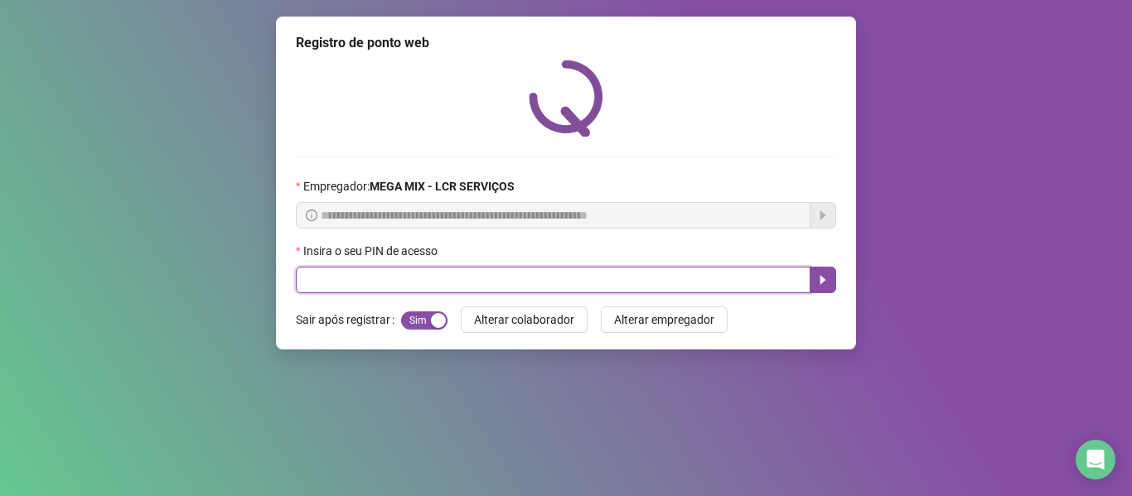
click at [616, 283] on input "text" at bounding box center [553, 280] width 515 height 27
type input "*****"
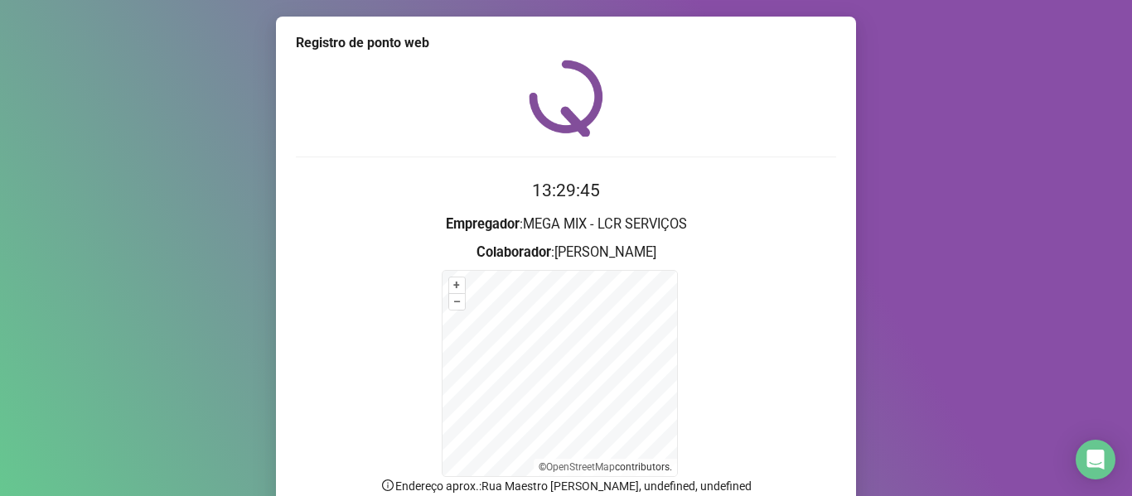
scroll to position [146, 0]
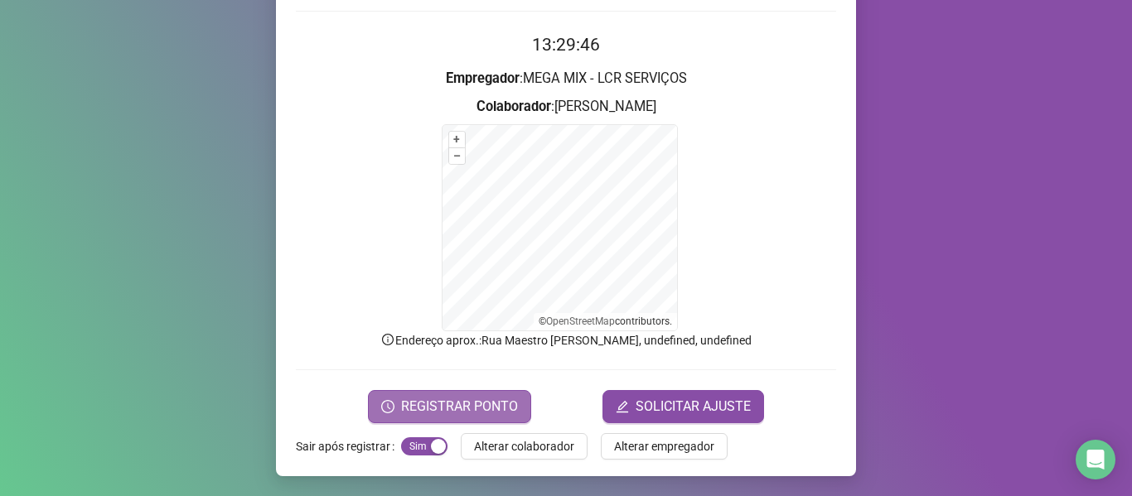
click at [410, 403] on span "REGISTRAR PONTO" at bounding box center [459, 407] width 117 height 20
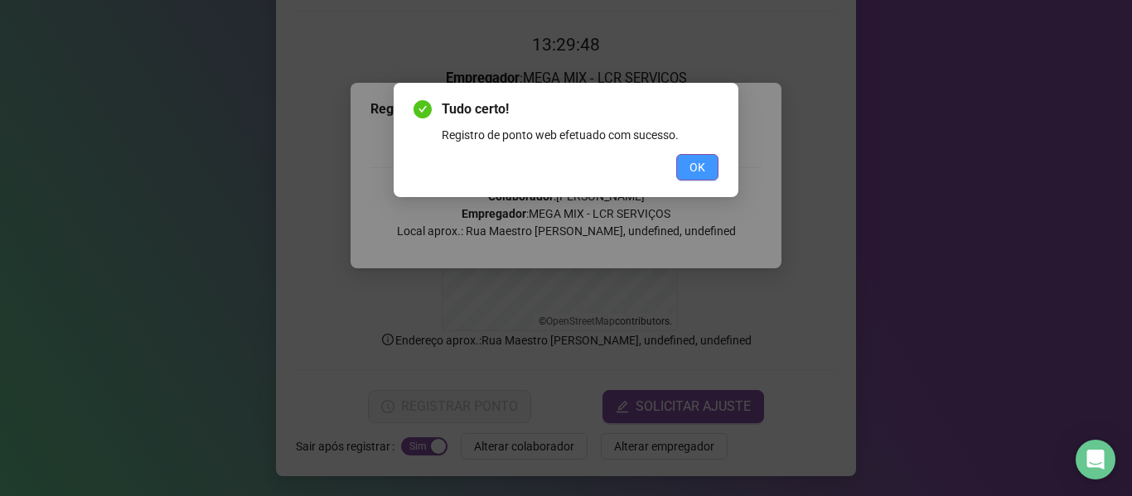
click at [705, 164] on button "OK" at bounding box center [697, 167] width 42 height 27
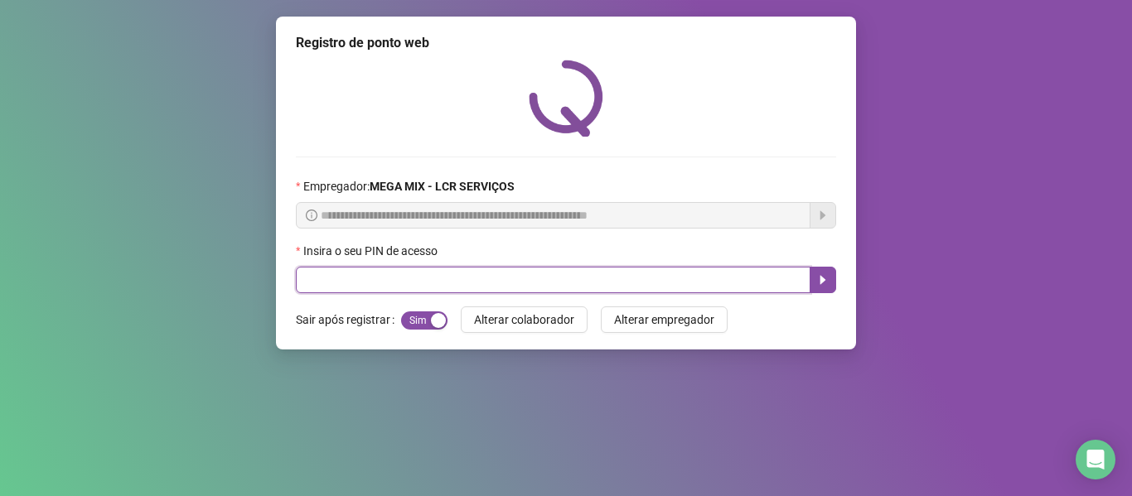
click at [519, 273] on input "text" at bounding box center [553, 280] width 515 height 27
type input "*****"
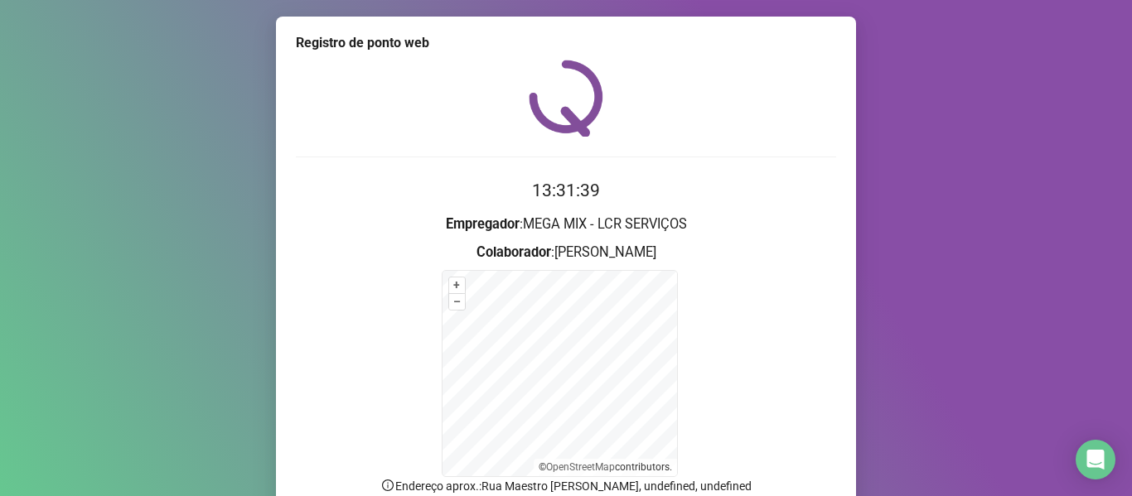
scroll to position [146, 0]
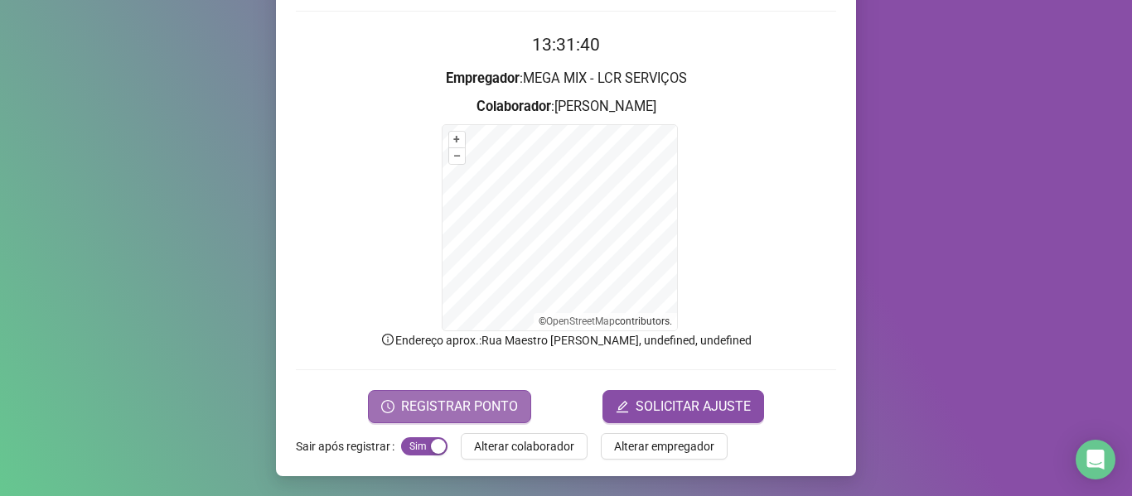
click at [486, 404] on span "REGISTRAR PONTO" at bounding box center [459, 407] width 117 height 20
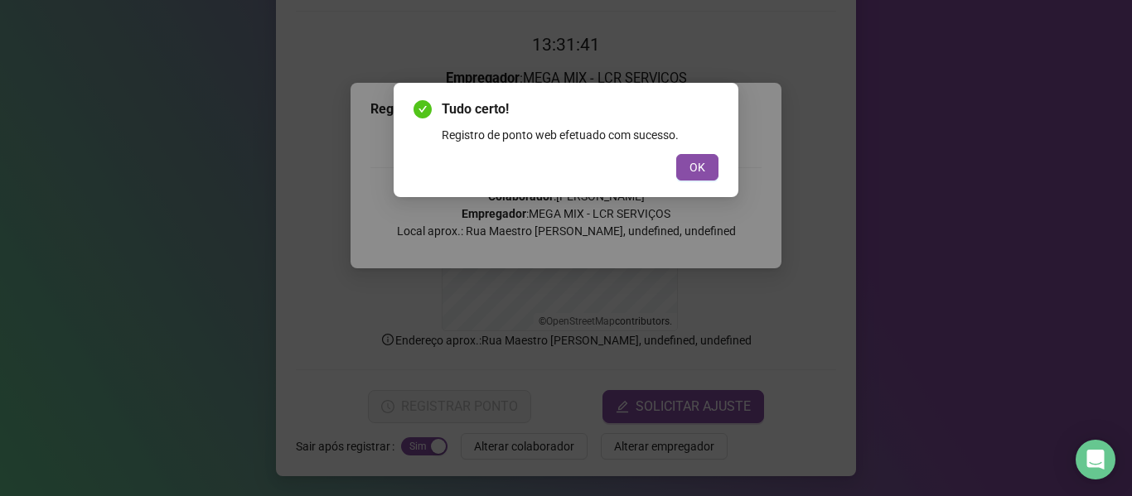
click at [708, 174] on button "OK" at bounding box center [697, 167] width 42 height 27
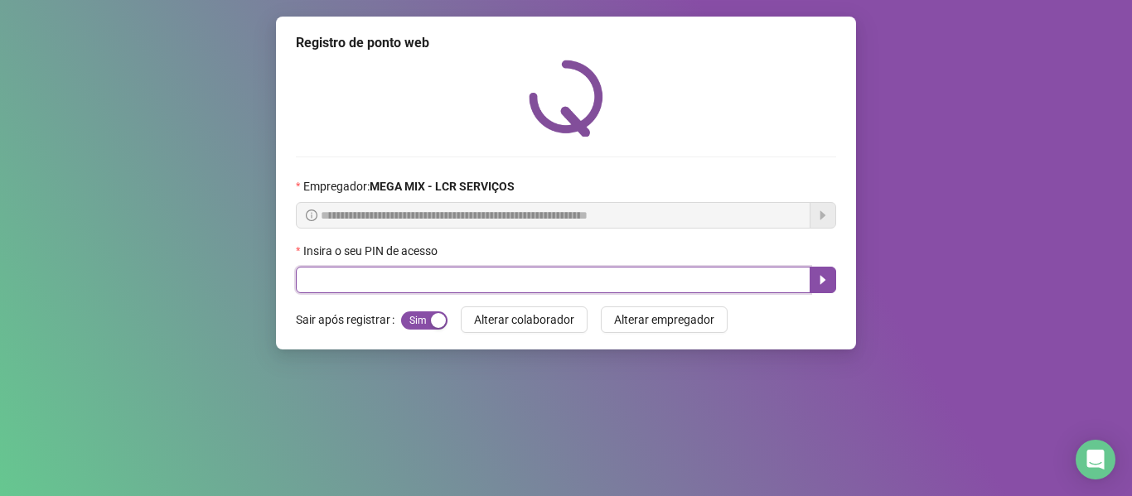
click at [756, 281] on input "text" at bounding box center [553, 280] width 515 height 27
type input "*****"
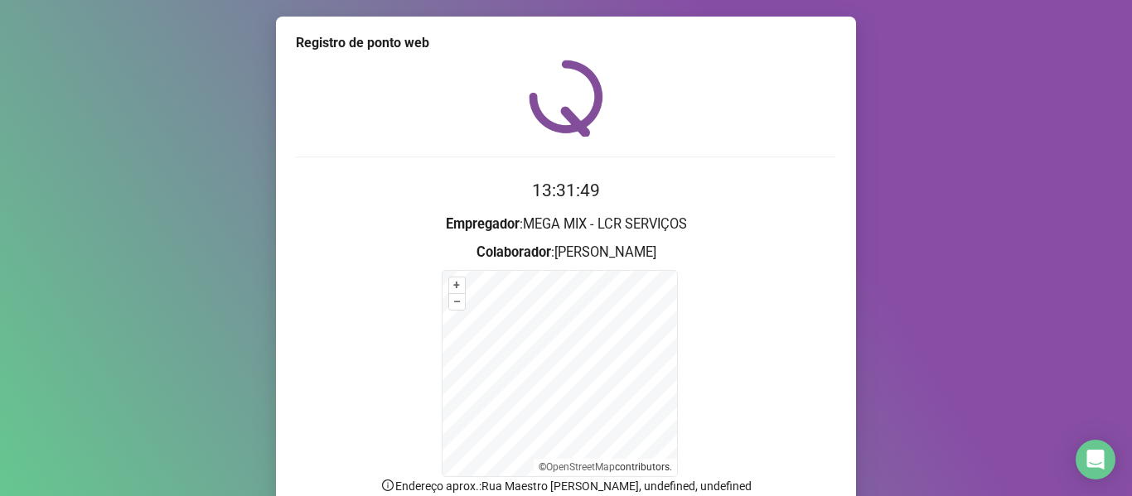
scroll to position [146, 0]
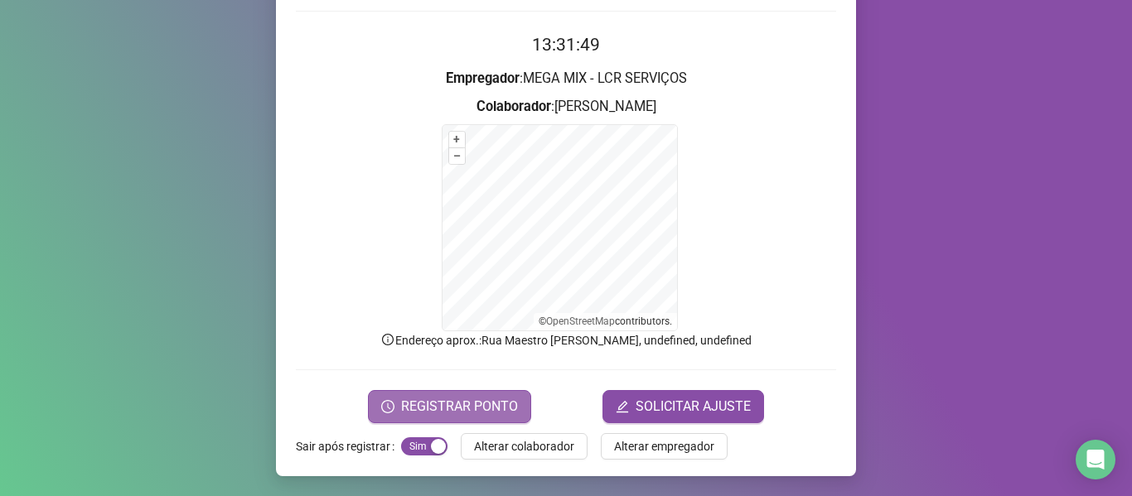
click at [489, 402] on span "REGISTRAR PONTO" at bounding box center [459, 407] width 117 height 20
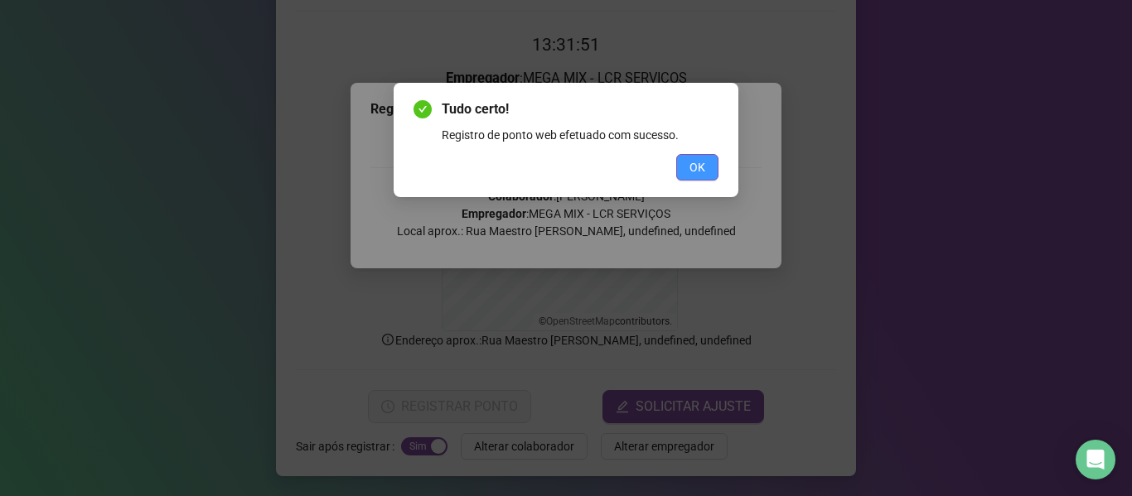
click at [703, 172] on span "OK" at bounding box center [697, 167] width 16 height 18
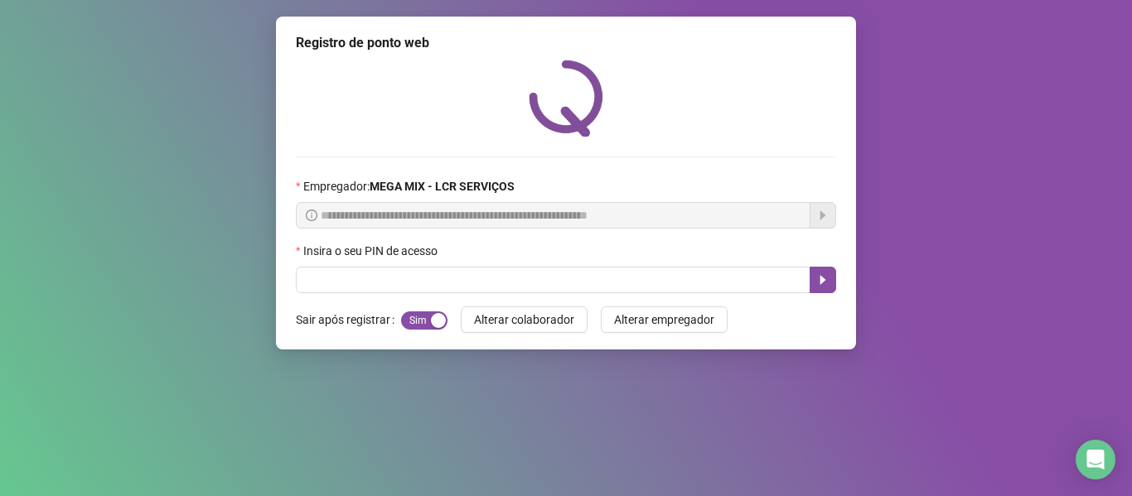
click at [703, 80] on div at bounding box center [566, 98] width 540 height 77
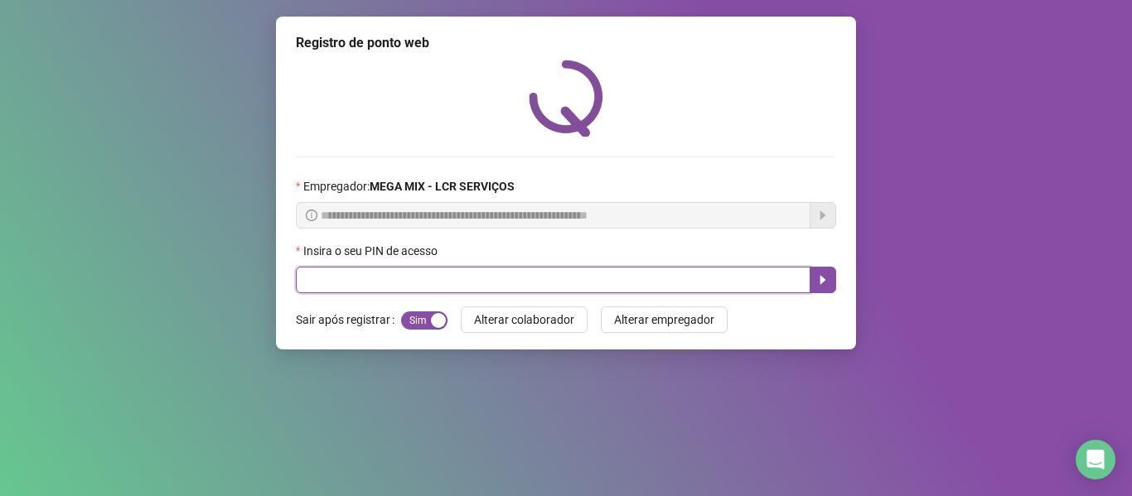
click at [639, 273] on input "text" at bounding box center [553, 280] width 515 height 27
type input "*****"
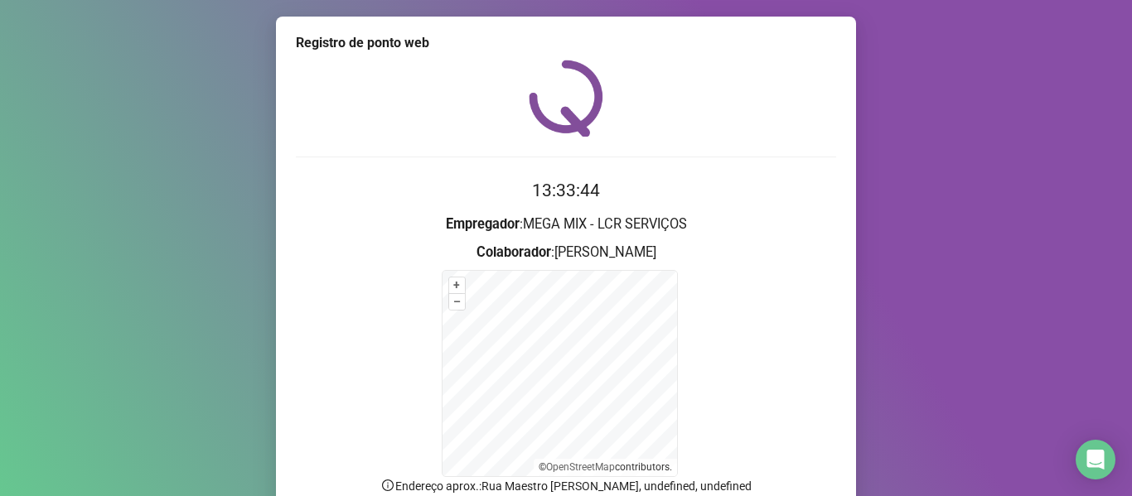
scroll to position [146, 0]
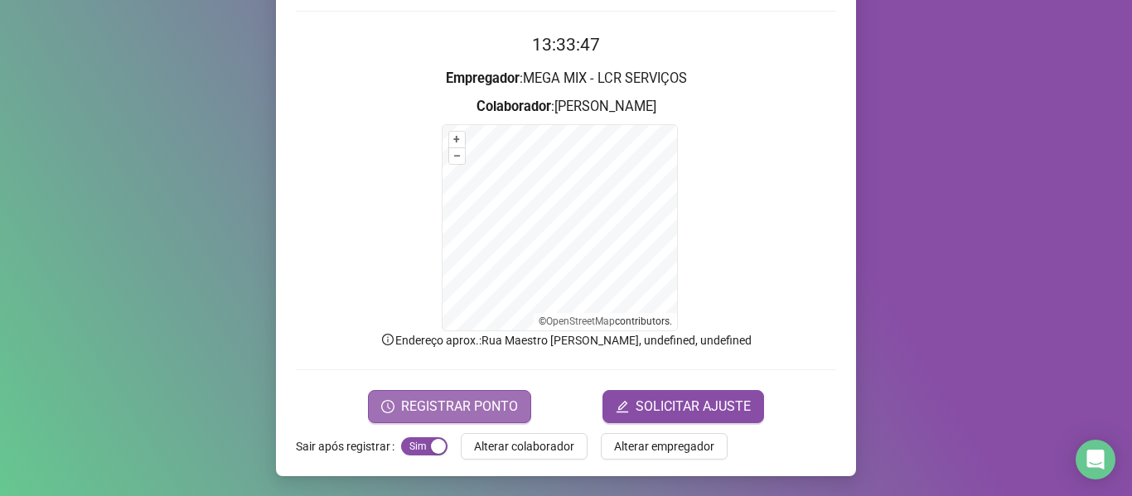
click at [476, 408] on span "REGISTRAR PONTO" at bounding box center [459, 407] width 117 height 20
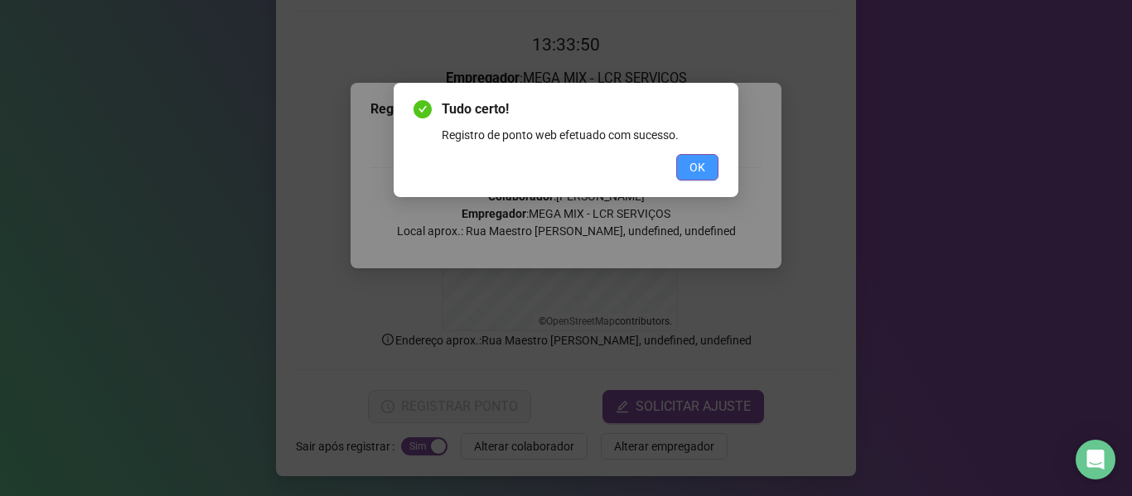
click at [691, 167] on span "OK" at bounding box center [697, 167] width 16 height 18
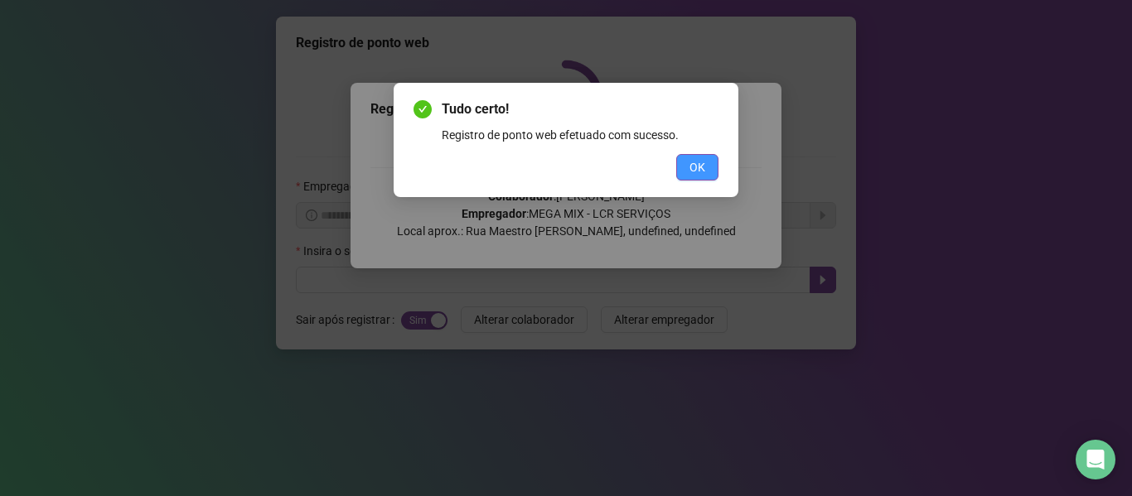
scroll to position [0, 0]
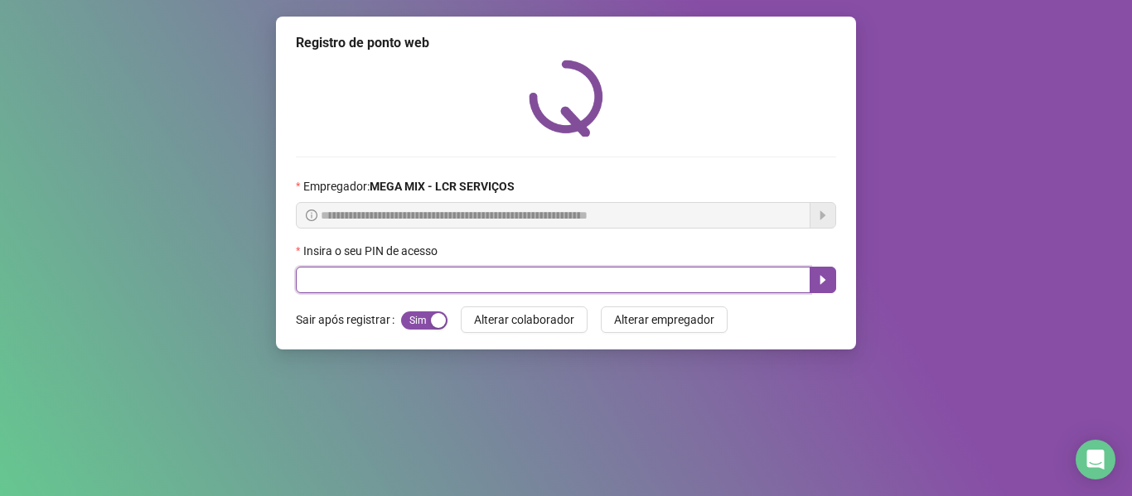
click at [648, 285] on input "text" at bounding box center [553, 280] width 515 height 27
type input "*****"
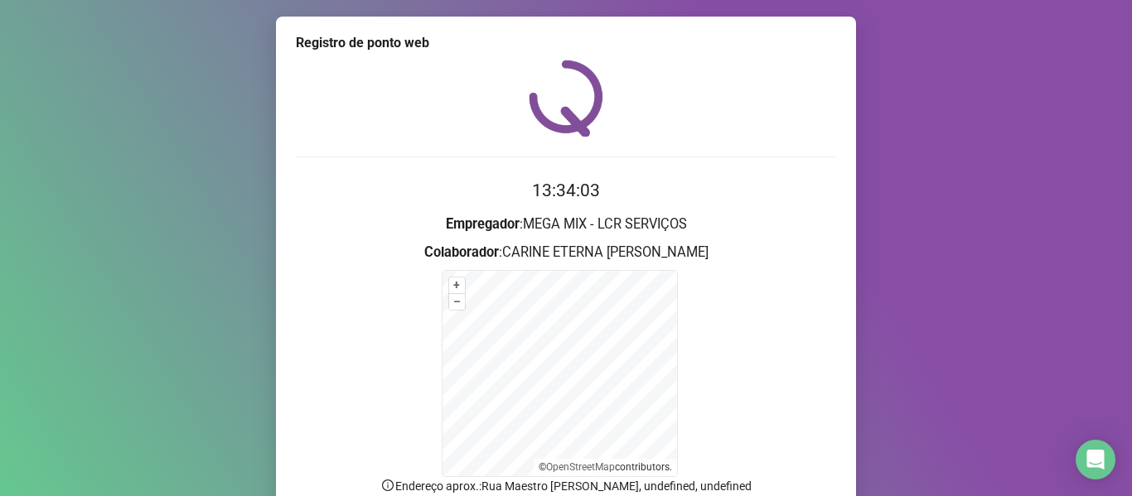
scroll to position [146, 0]
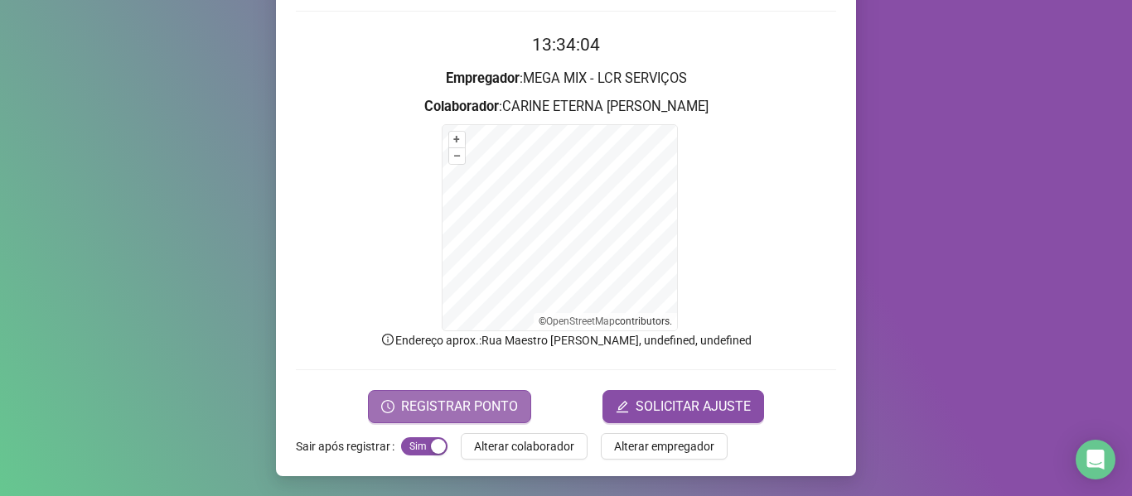
click at [484, 397] on span "REGISTRAR PONTO" at bounding box center [459, 407] width 117 height 20
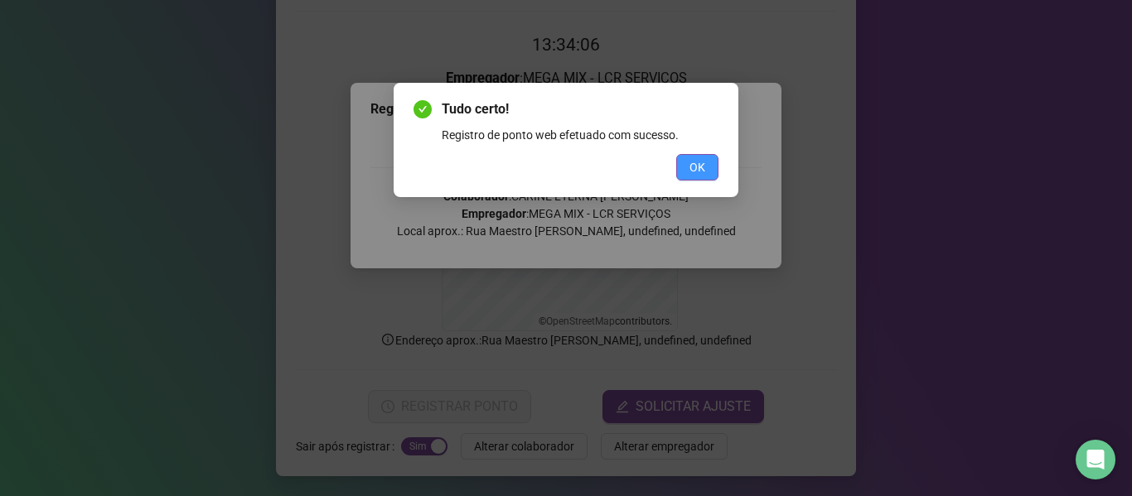
click at [687, 168] on button "OK" at bounding box center [697, 167] width 42 height 27
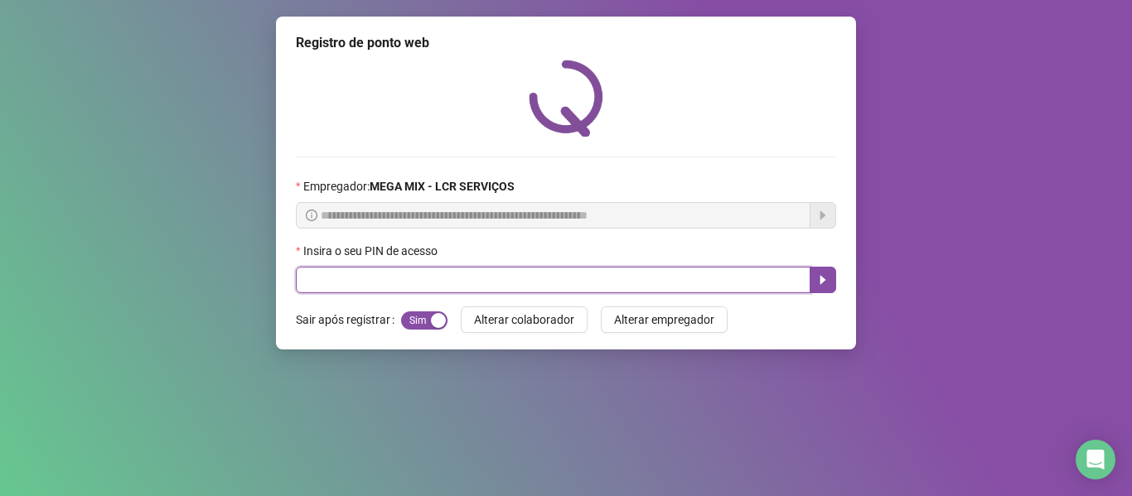
click at [387, 272] on input "text" at bounding box center [553, 280] width 515 height 27
type input "*****"
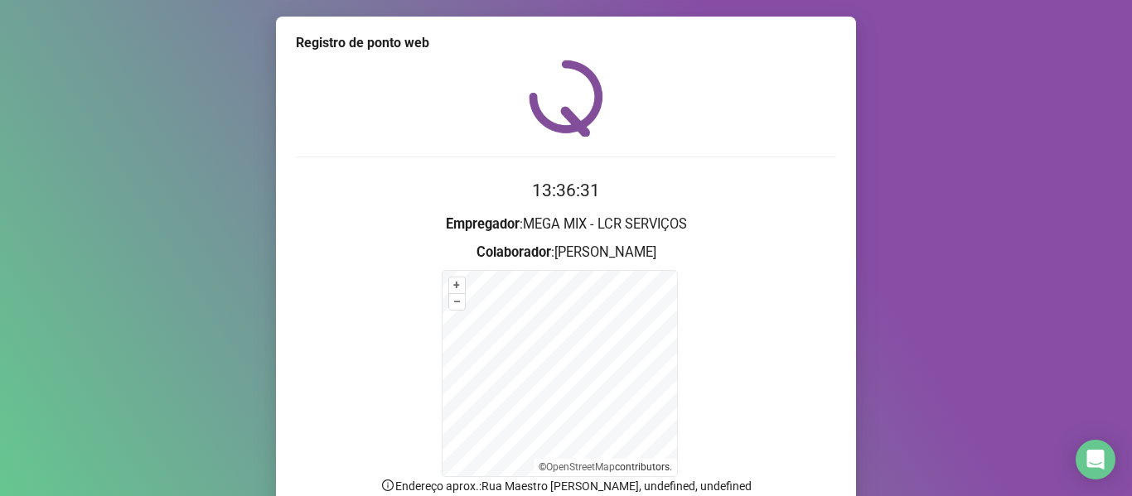
scroll to position [146, 0]
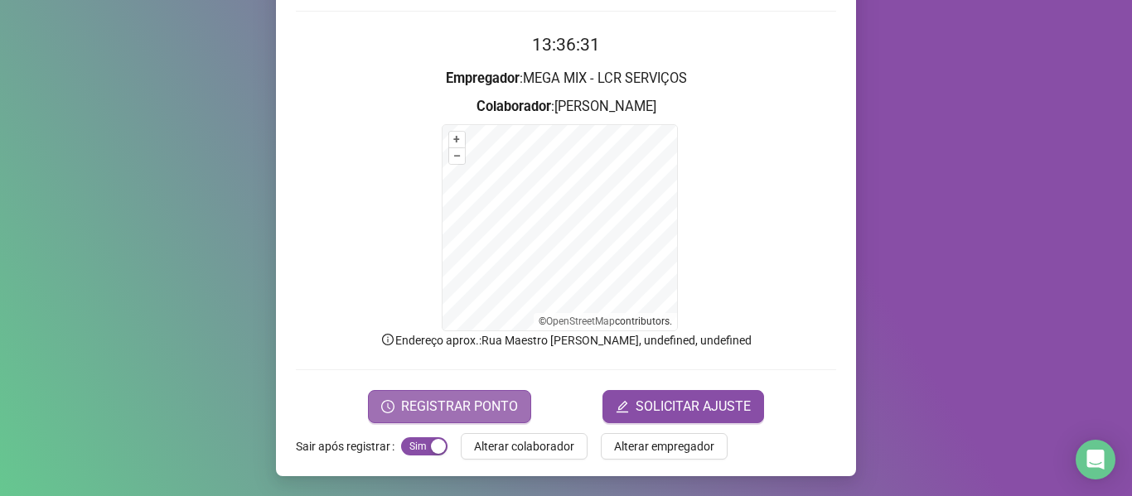
click at [495, 401] on span "REGISTRAR PONTO" at bounding box center [459, 407] width 117 height 20
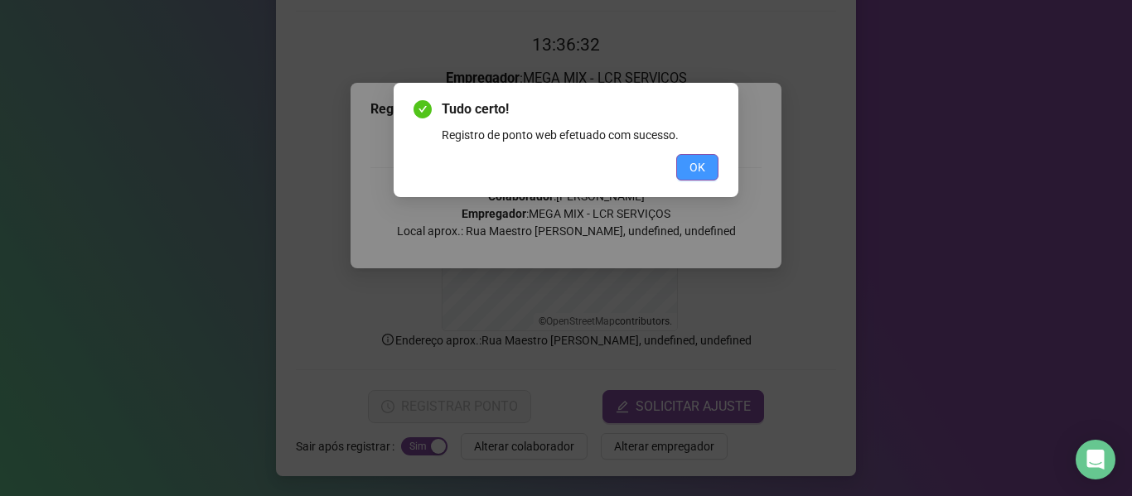
click at [705, 168] on button "OK" at bounding box center [697, 167] width 42 height 27
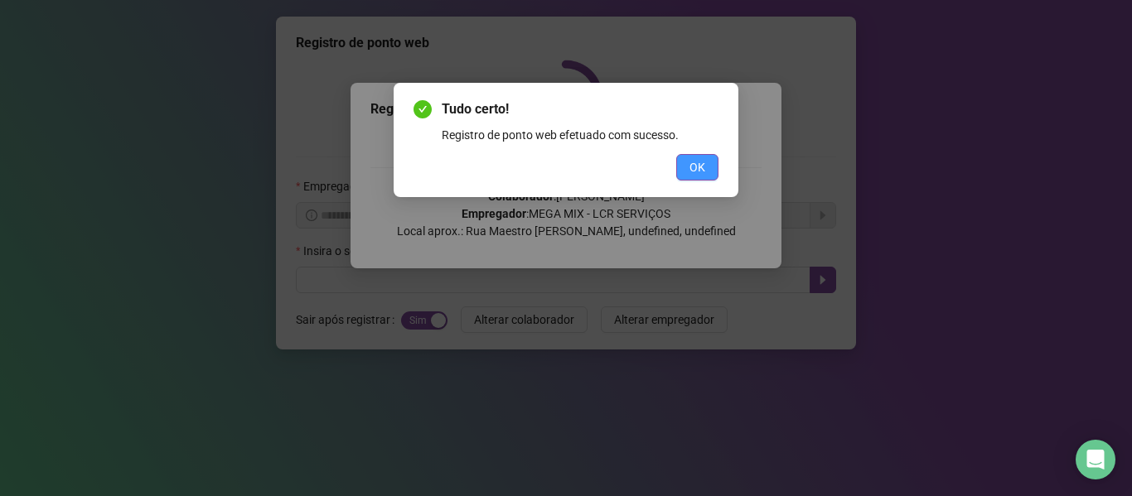
scroll to position [0, 0]
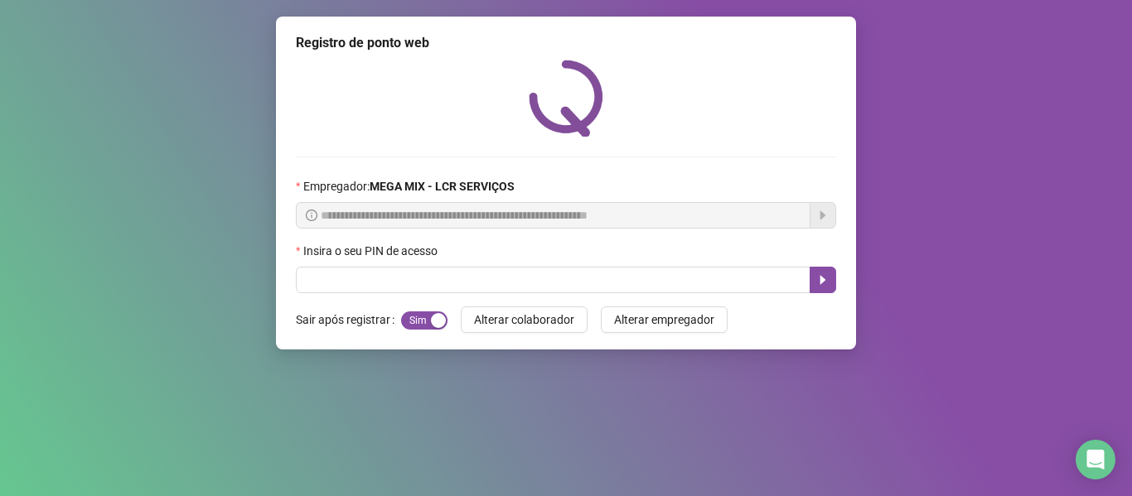
click at [437, 265] on div "Insira o seu PIN de acesso" at bounding box center [566, 254] width 540 height 25
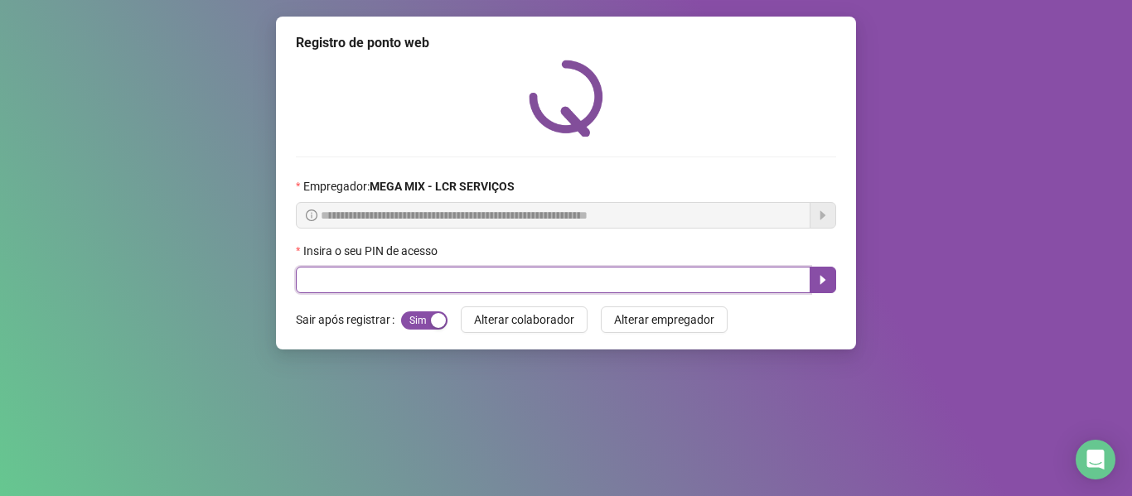
click at [437, 277] on input "text" at bounding box center [553, 280] width 515 height 27
type input "*****"
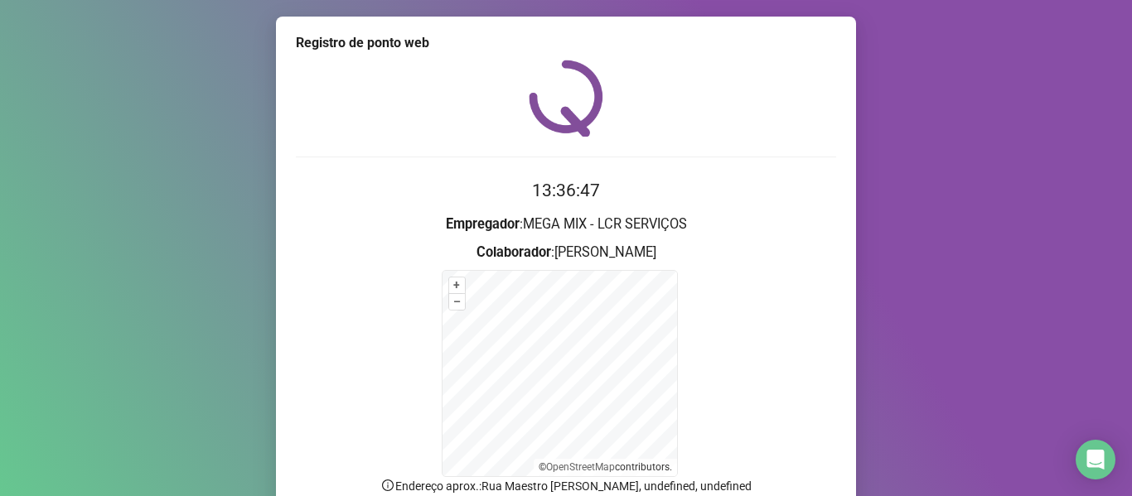
scroll to position [146, 0]
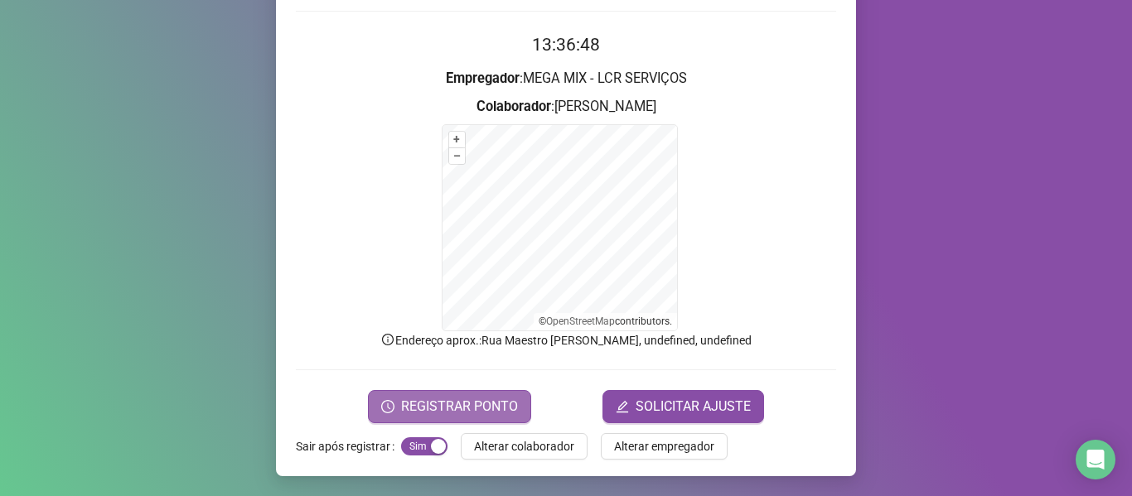
click at [435, 405] on span "REGISTRAR PONTO" at bounding box center [459, 407] width 117 height 20
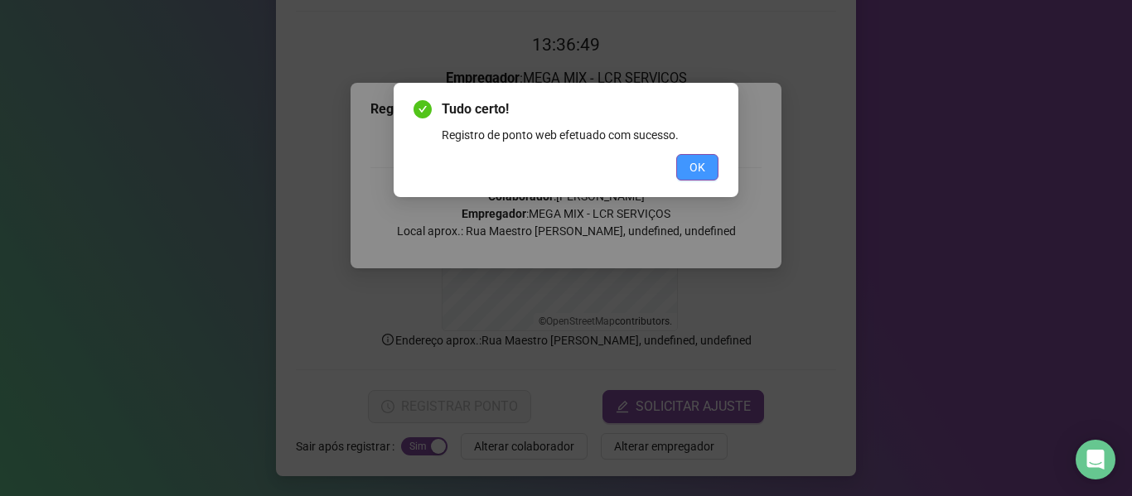
click at [715, 172] on button "OK" at bounding box center [697, 167] width 42 height 27
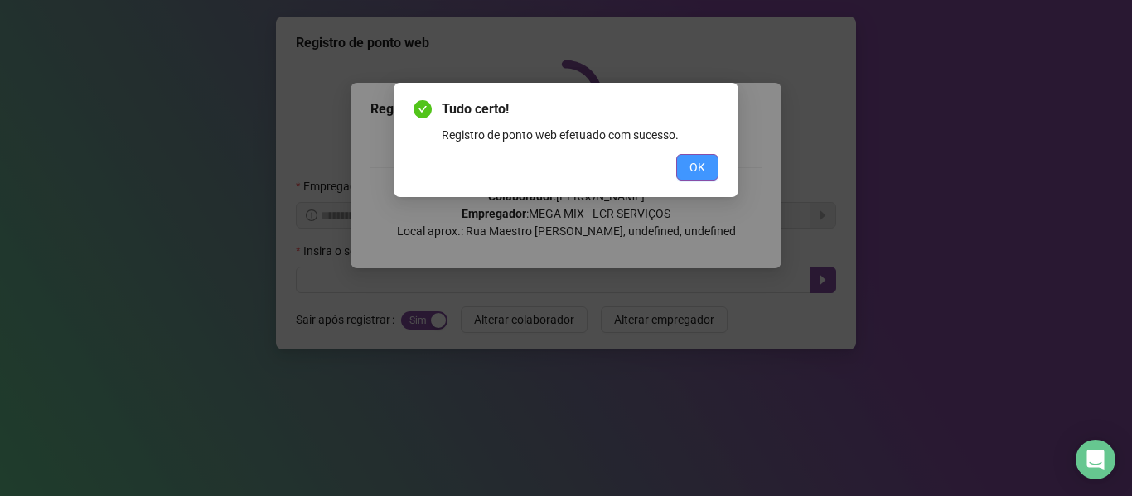
scroll to position [0, 0]
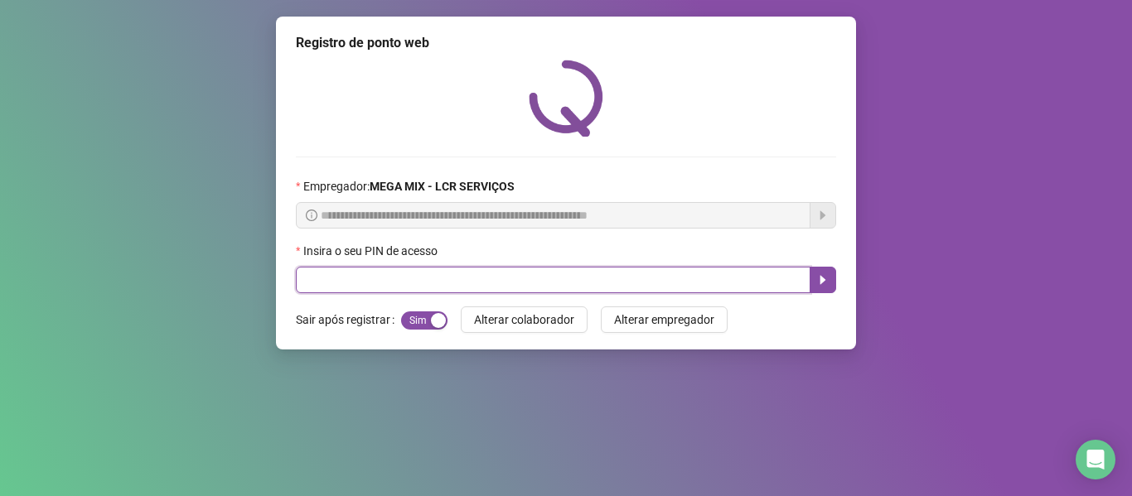
click at [472, 288] on input "text" at bounding box center [553, 280] width 515 height 27
type input "*****"
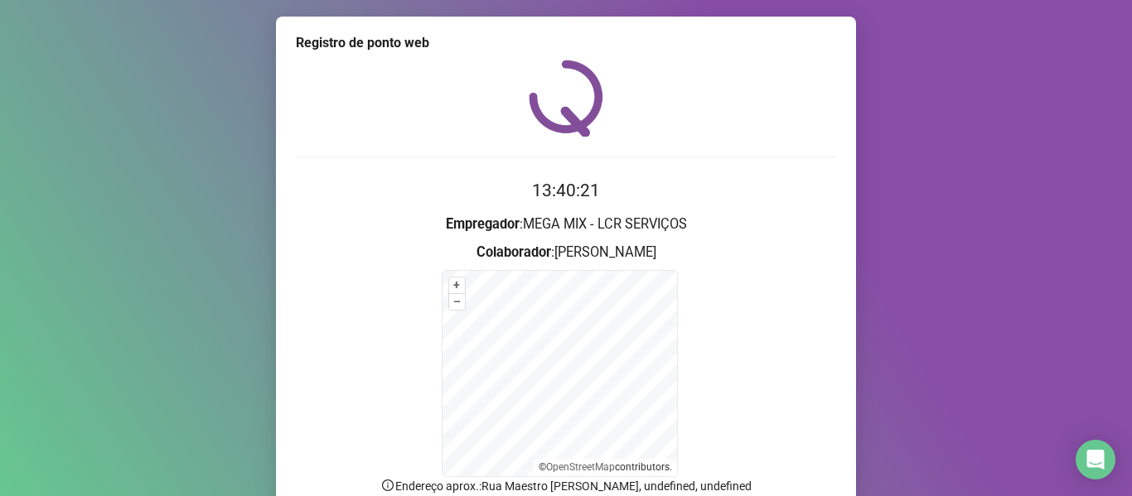
scroll to position [146, 0]
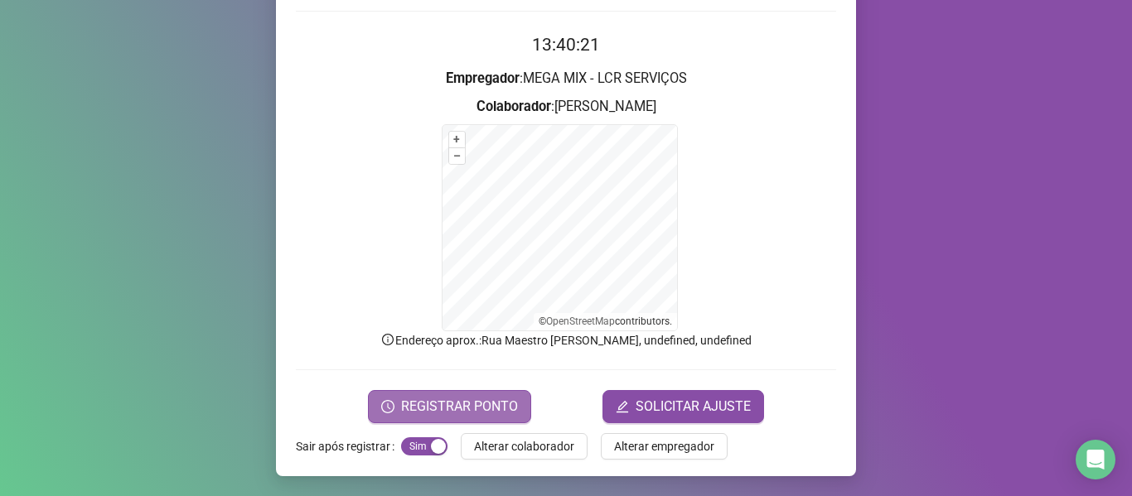
click at [413, 409] on span "REGISTRAR PONTO" at bounding box center [459, 407] width 117 height 20
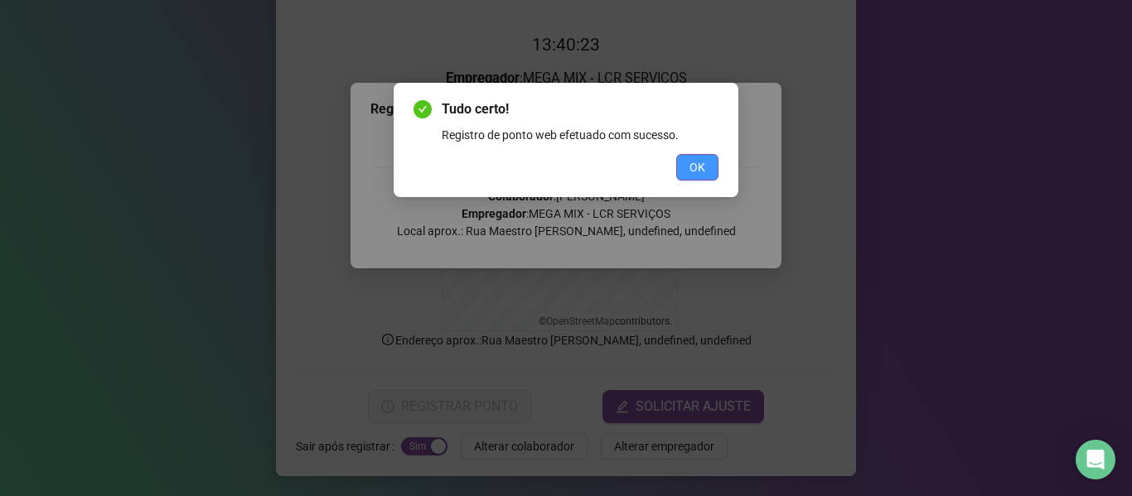
click at [703, 167] on span "OK" at bounding box center [697, 167] width 16 height 18
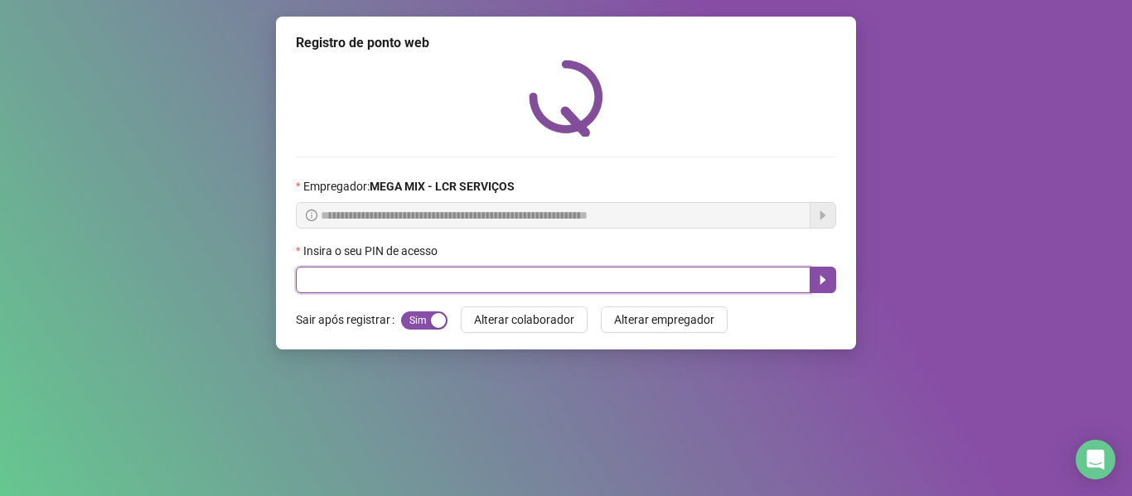
click at [624, 288] on input "text" at bounding box center [553, 280] width 515 height 27
type input "*****"
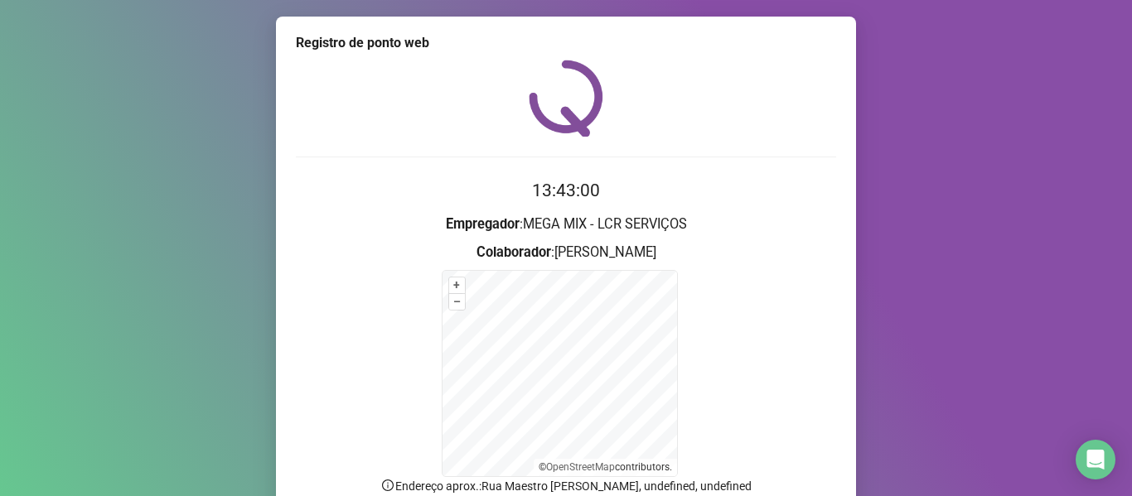
scroll to position [146, 0]
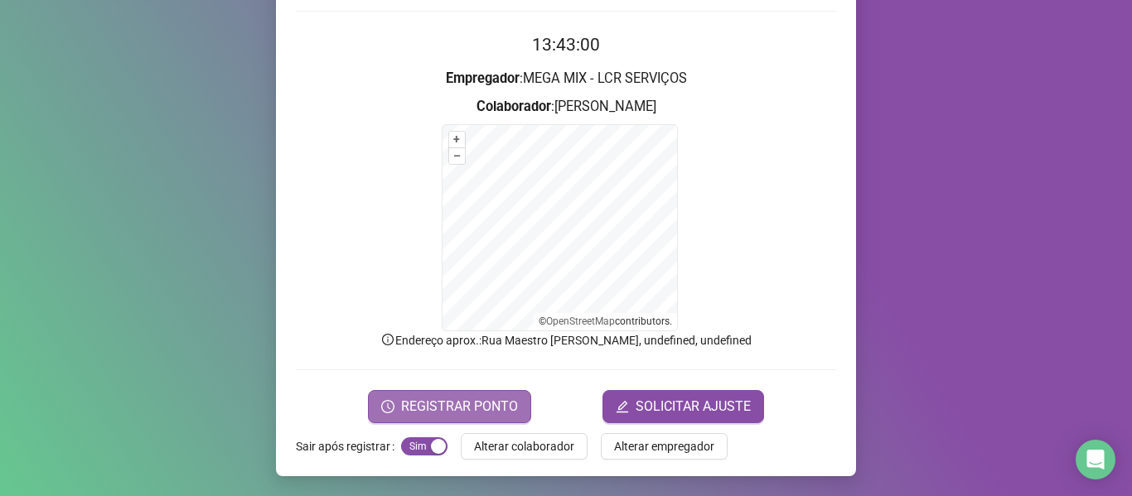
click at [435, 404] on span "REGISTRAR PONTO" at bounding box center [459, 407] width 117 height 20
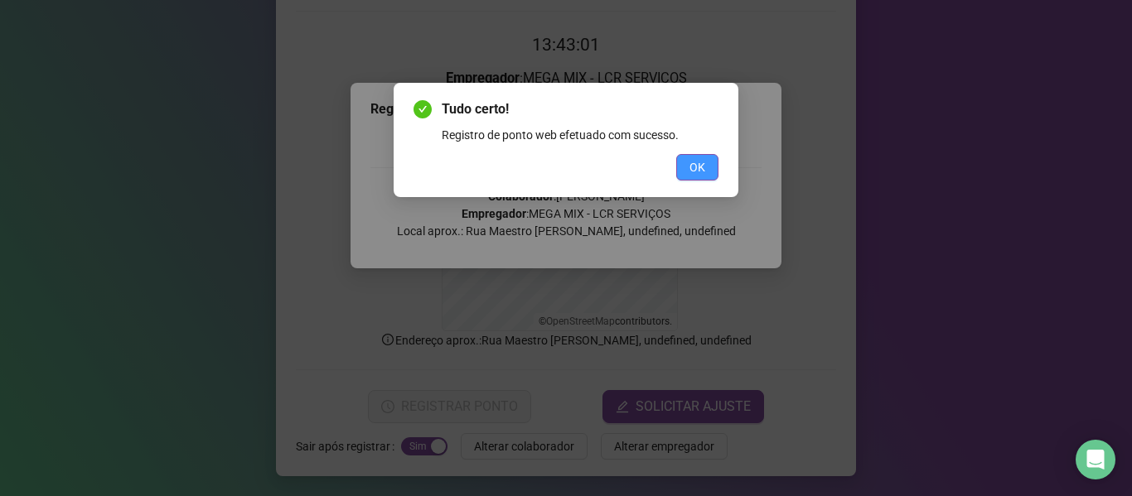
click at [708, 174] on button "OK" at bounding box center [697, 167] width 42 height 27
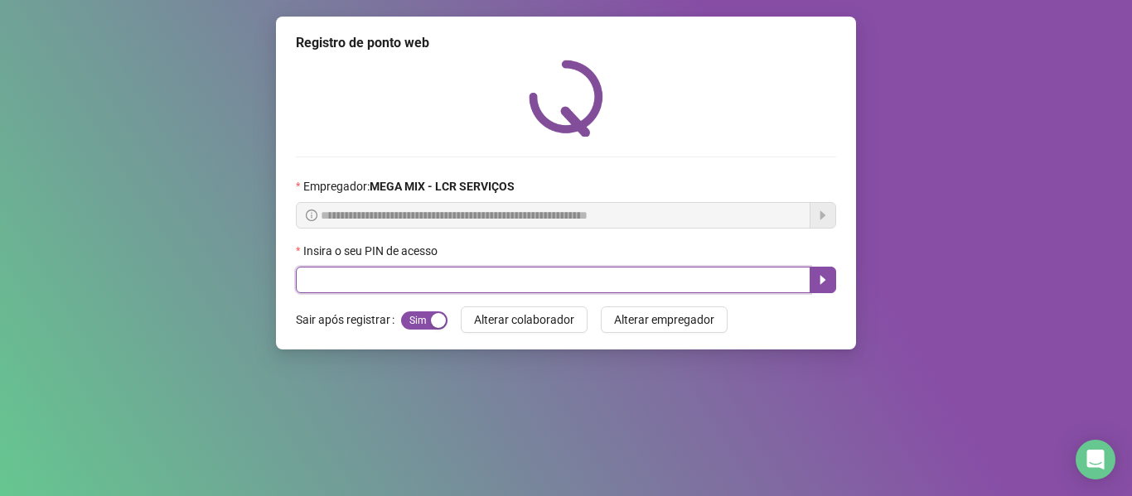
click at [482, 274] on input "text" at bounding box center [553, 280] width 515 height 27
type input "*****"
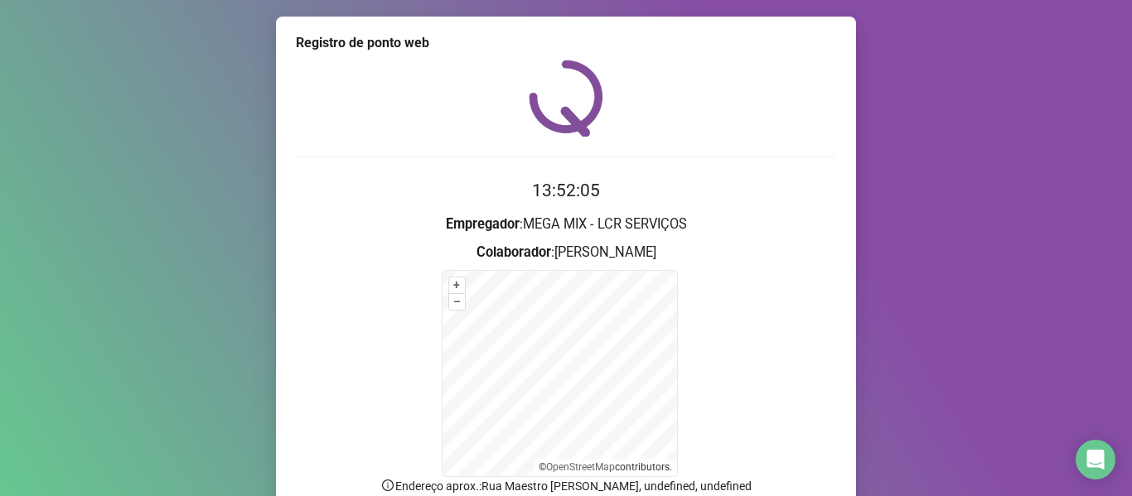
scroll to position [146, 0]
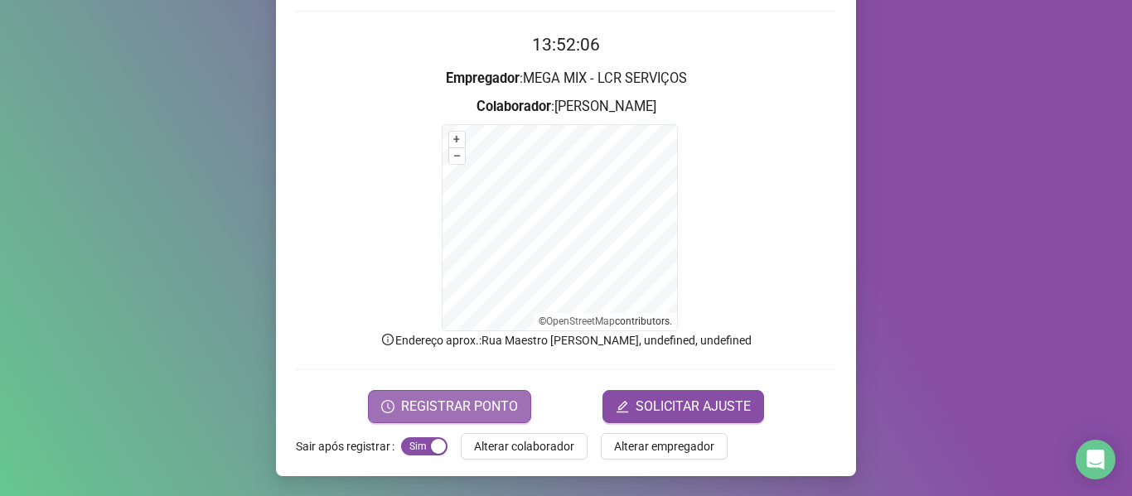
click at [396, 398] on button "REGISTRAR PONTO" at bounding box center [449, 406] width 163 height 33
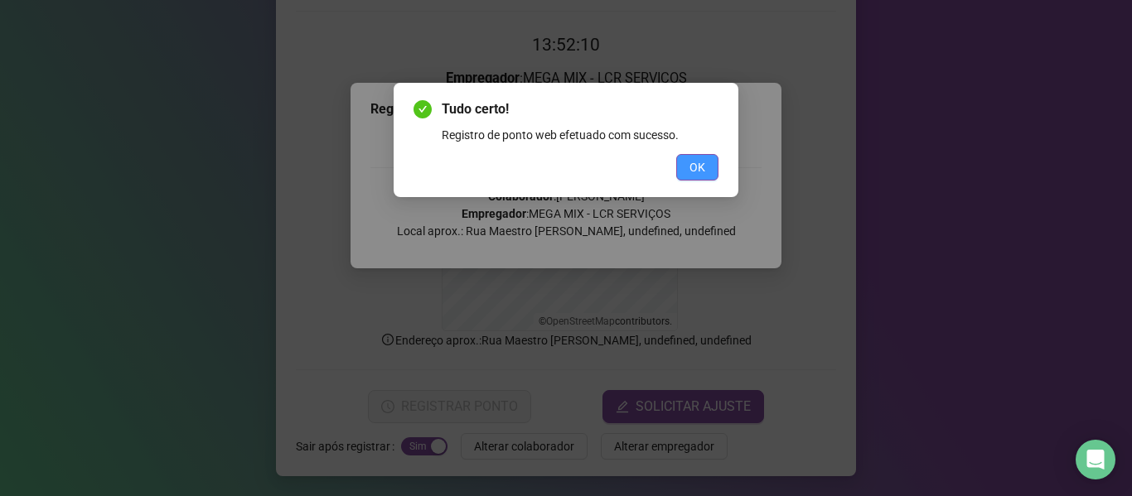
click at [698, 172] on span "OK" at bounding box center [697, 167] width 16 height 18
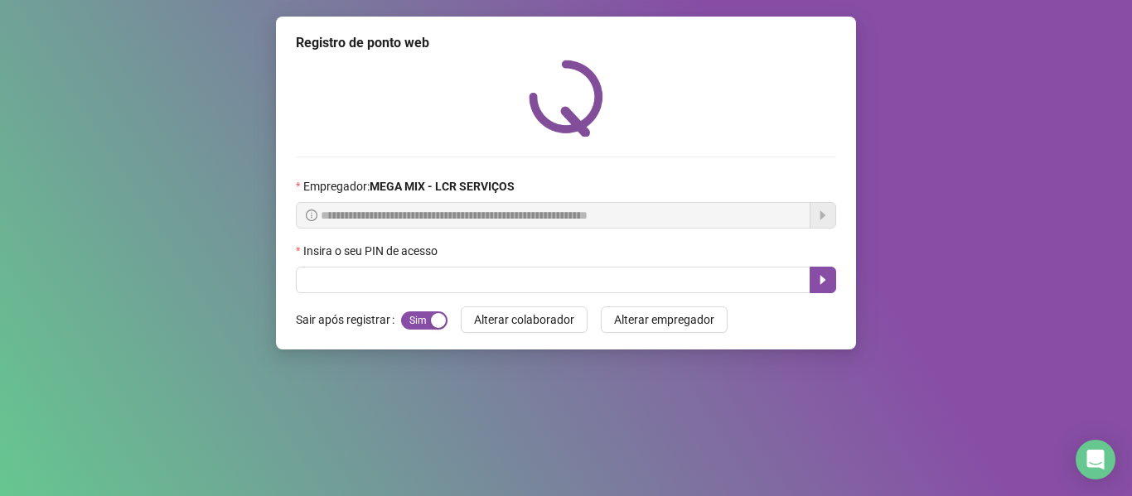
scroll to position [0, 0]
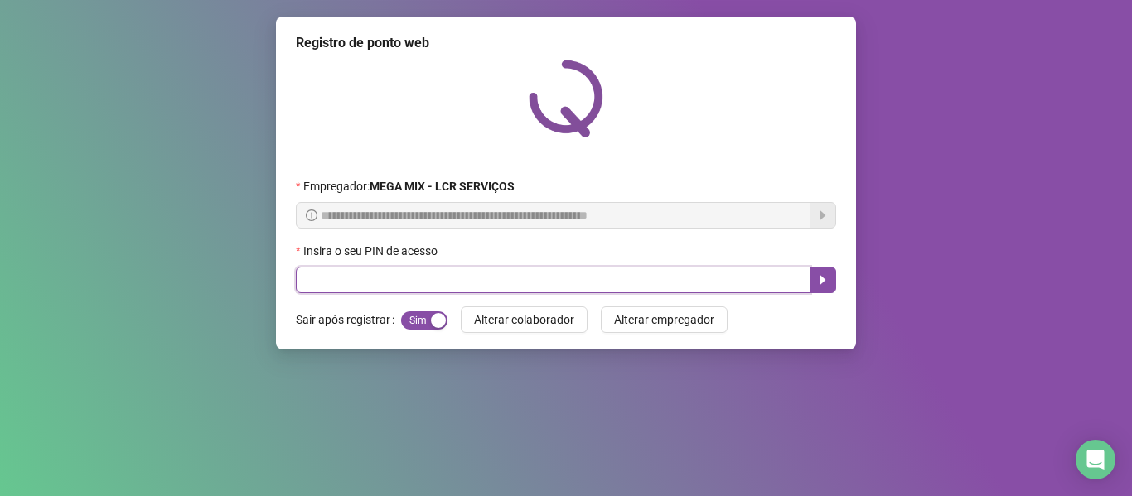
click at [795, 286] on input "text" at bounding box center [553, 280] width 515 height 27
type input "*****"
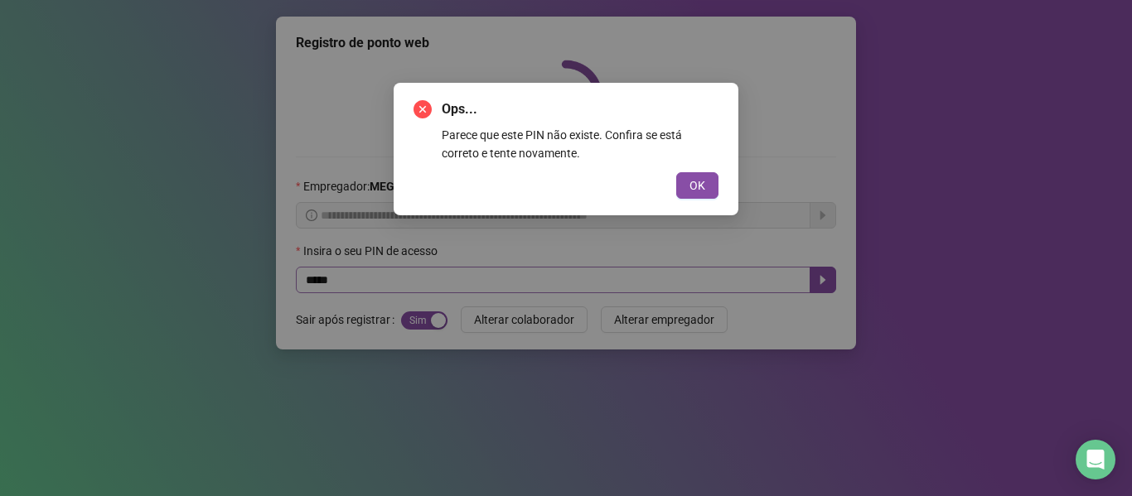
click at [676, 172] on button "OK" at bounding box center [697, 185] width 42 height 27
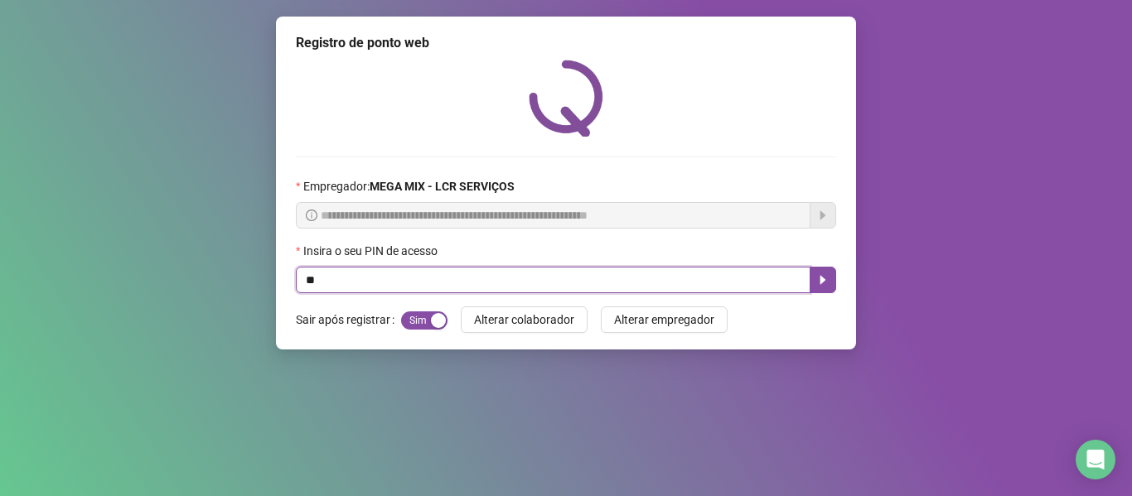
type input "*"
type input "*****"
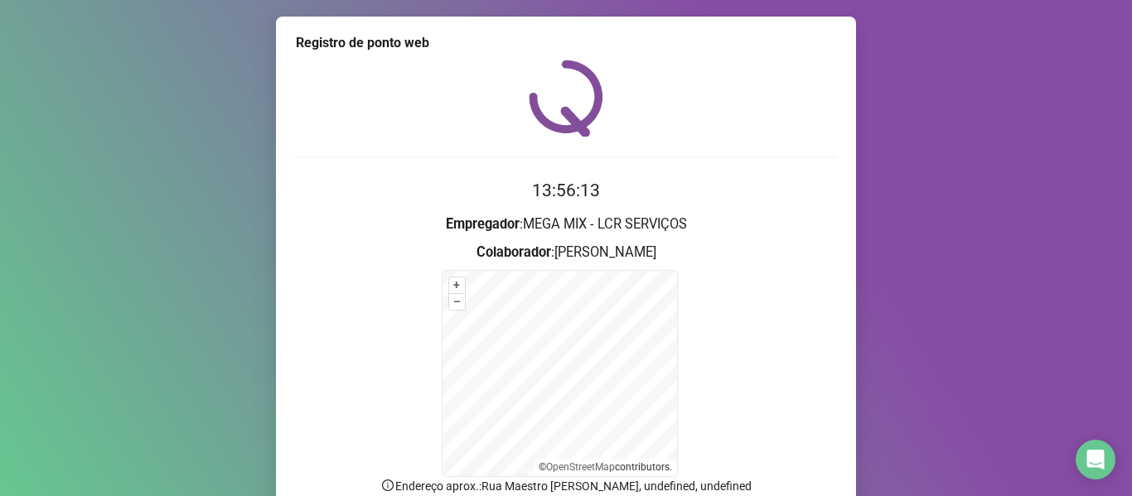
scroll to position [146, 0]
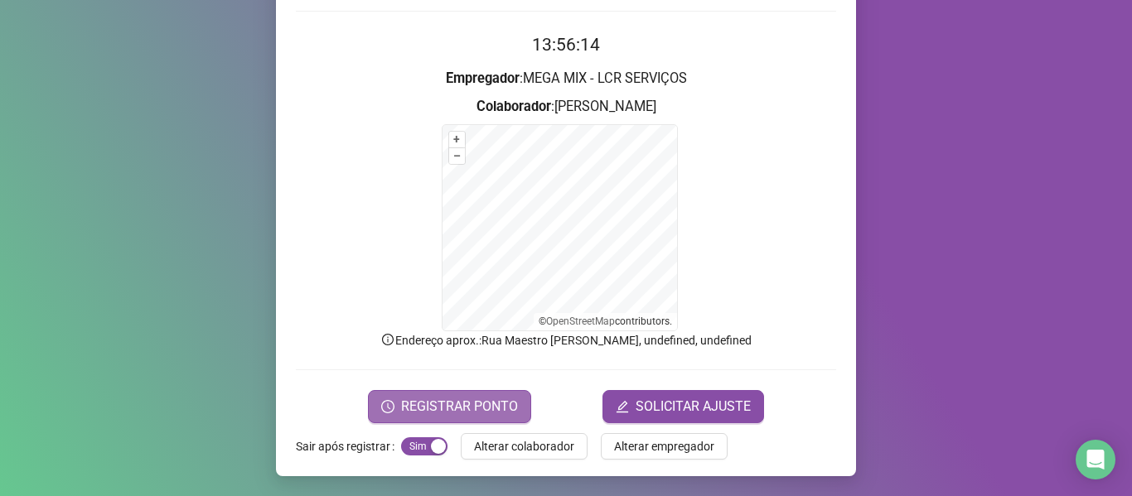
click at [453, 403] on span "REGISTRAR PONTO" at bounding box center [459, 407] width 117 height 20
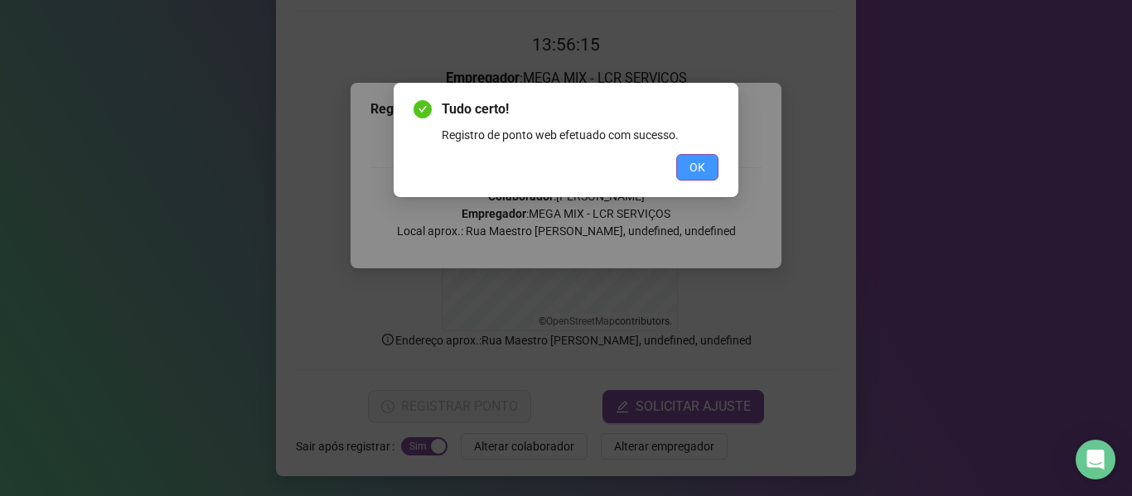
click at [698, 161] on span "OK" at bounding box center [697, 167] width 16 height 18
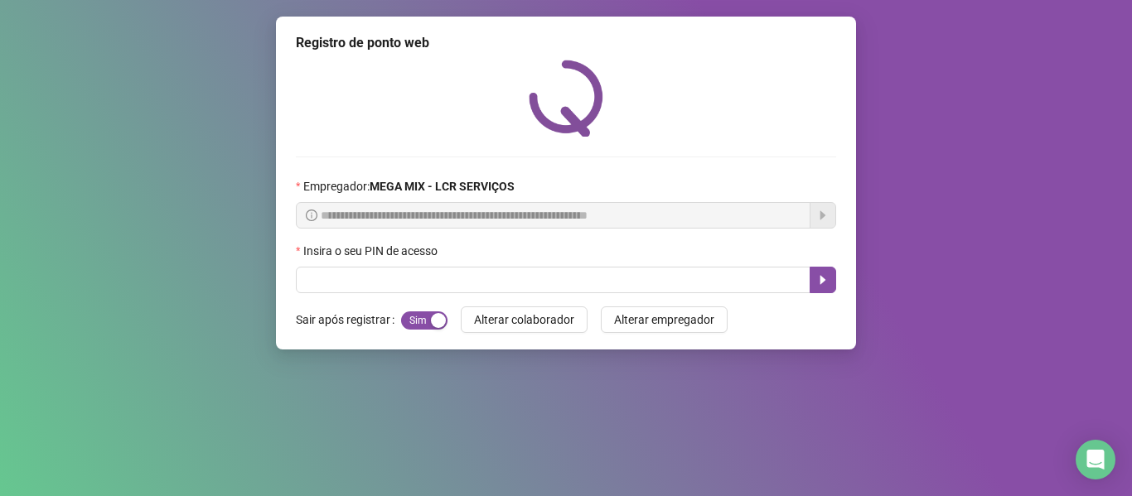
scroll to position [0, 0]
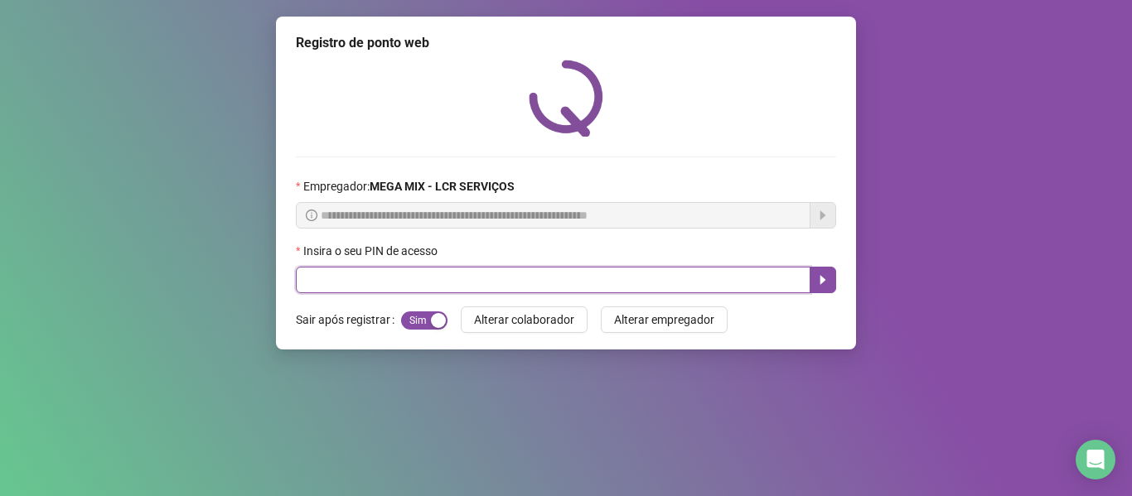
click at [550, 289] on input "text" at bounding box center [553, 280] width 515 height 27
type input "*****"
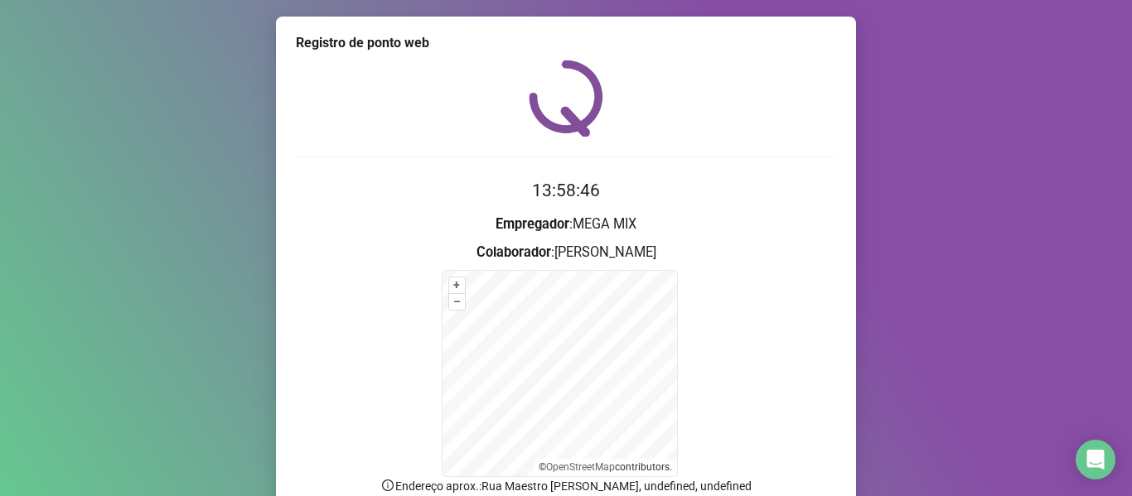
scroll to position [146, 0]
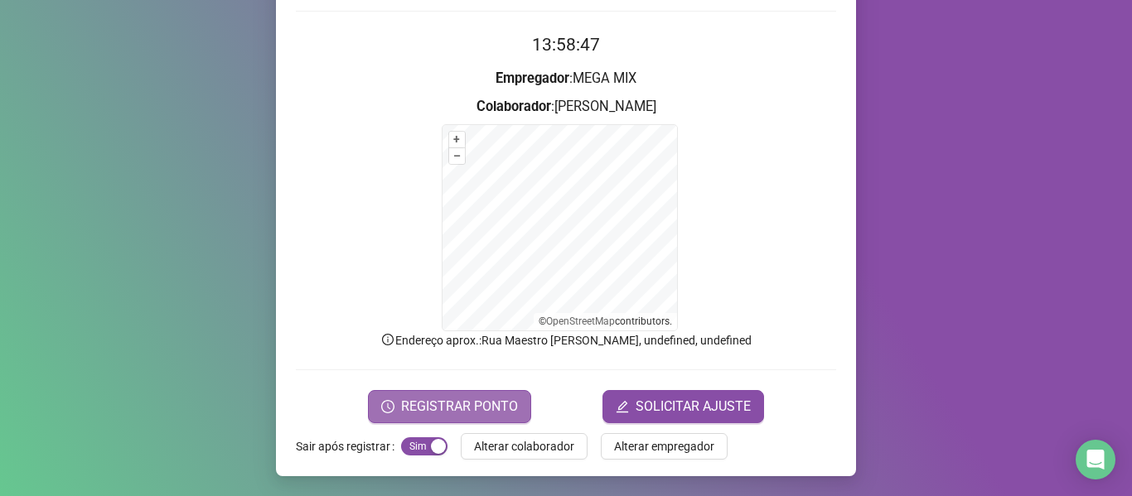
click at [503, 394] on button "REGISTRAR PONTO" at bounding box center [449, 406] width 163 height 33
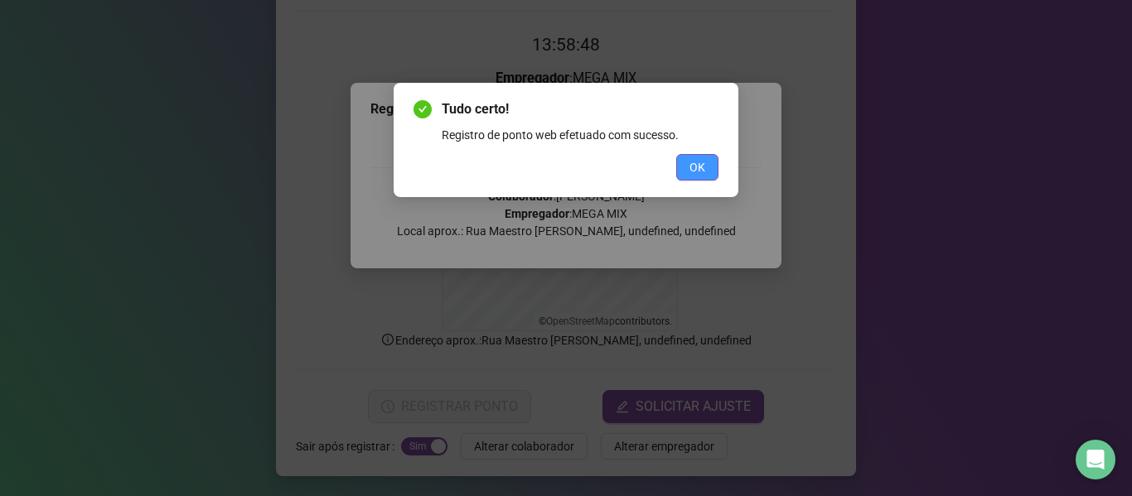
click at [685, 165] on button "OK" at bounding box center [697, 167] width 42 height 27
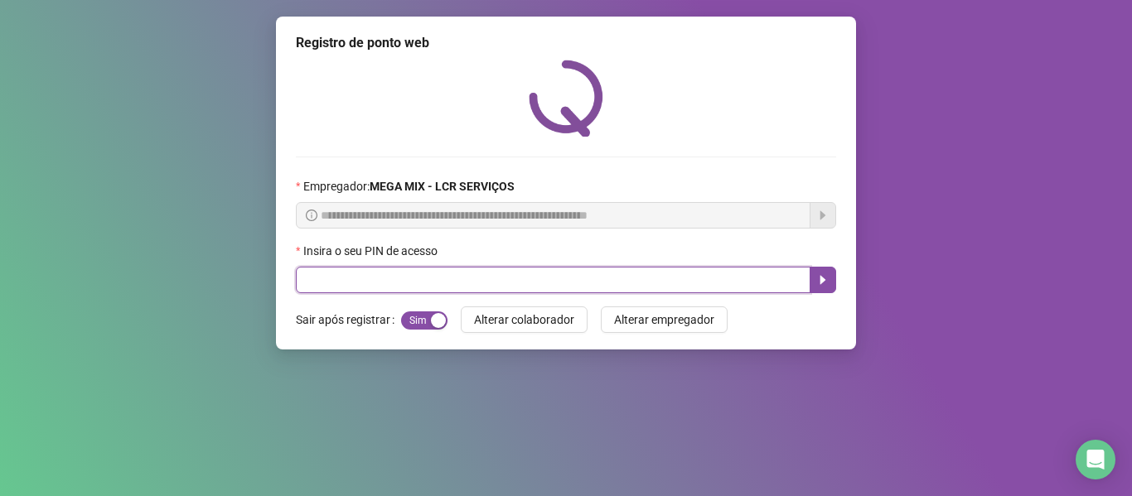
click at [658, 273] on input "text" at bounding box center [553, 280] width 515 height 27
type input "*****"
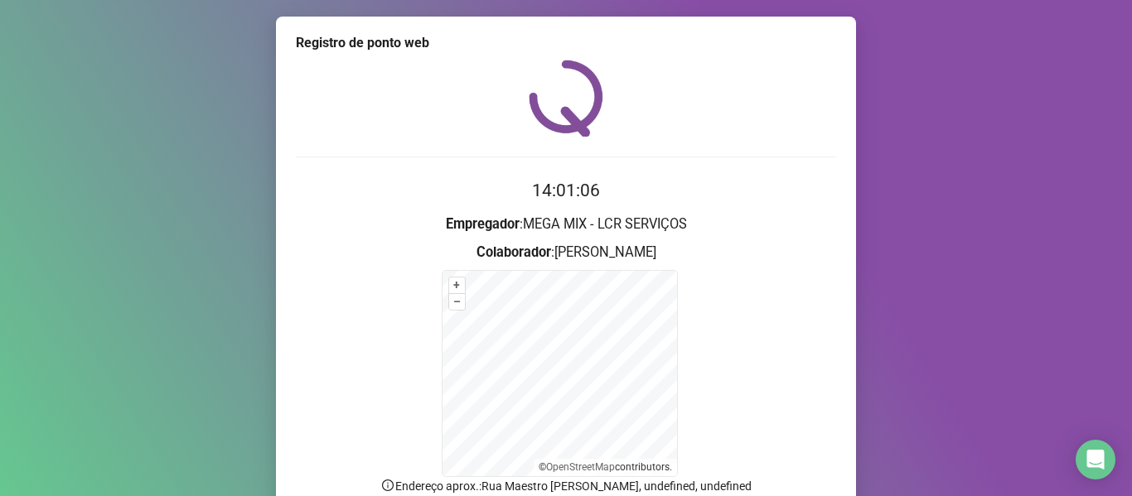
scroll to position [146, 0]
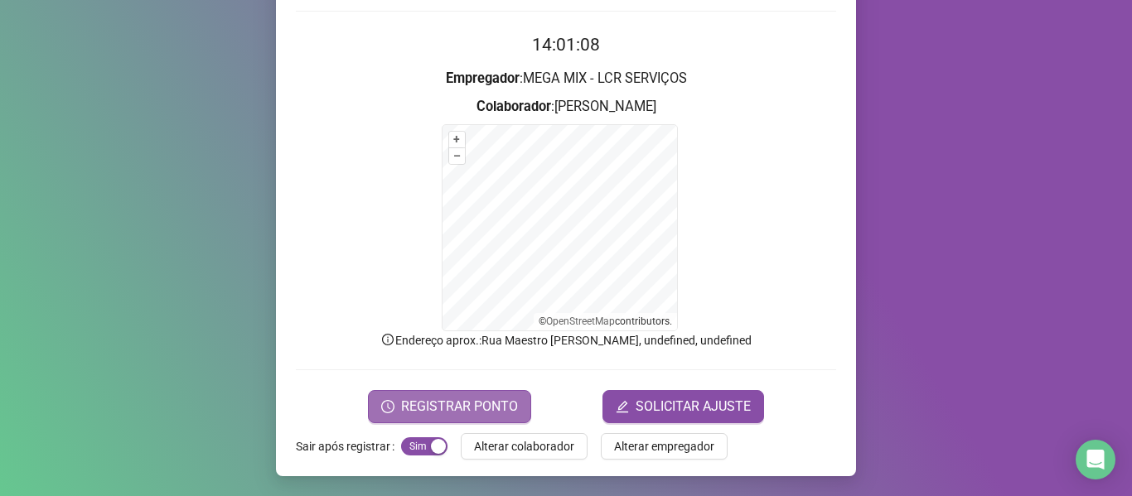
click at [489, 411] on span "REGISTRAR PONTO" at bounding box center [459, 407] width 117 height 20
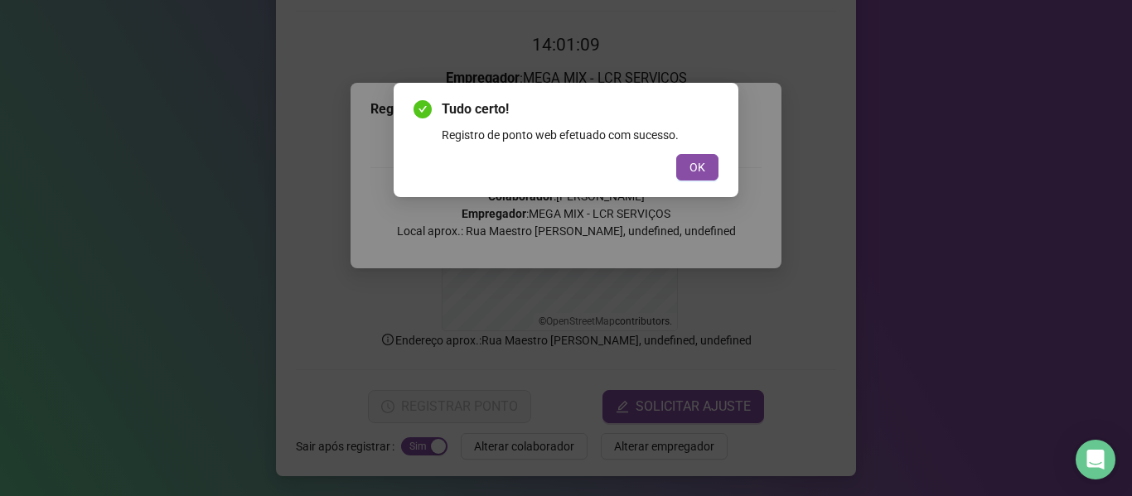
click at [684, 167] on button "OK" at bounding box center [697, 167] width 42 height 27
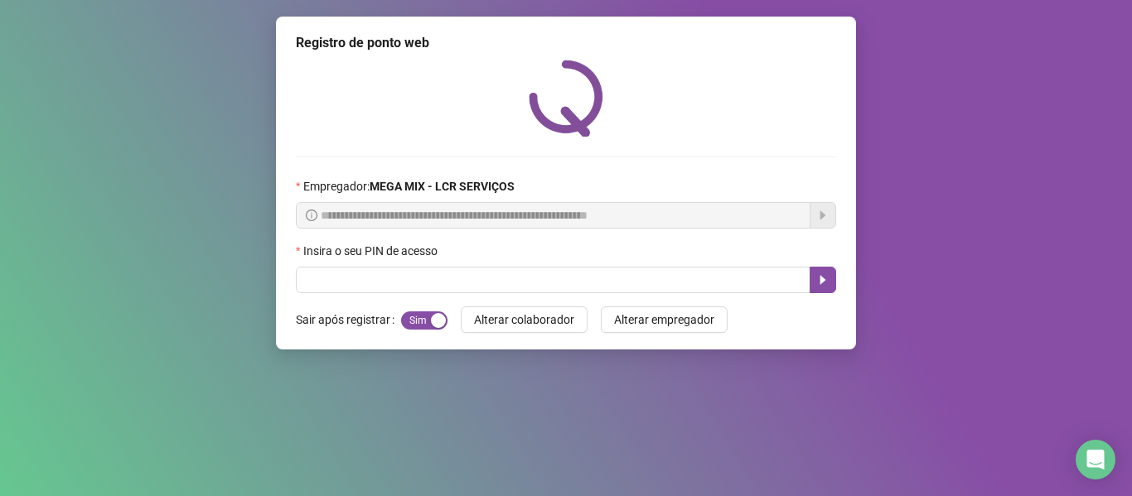
scroll to position [0, 0]
click at [321, 294] on div "**********" at bounding box center [566, 183] width 580 height 333
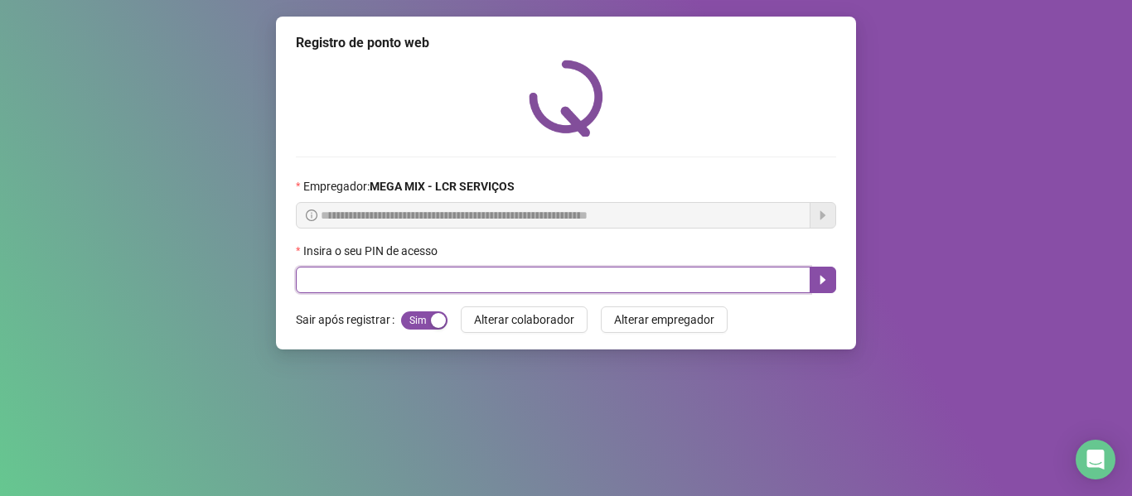
click at [319, 277] on input "text" at bounding box center [553, 280] width 515 height 27
type input "*****"
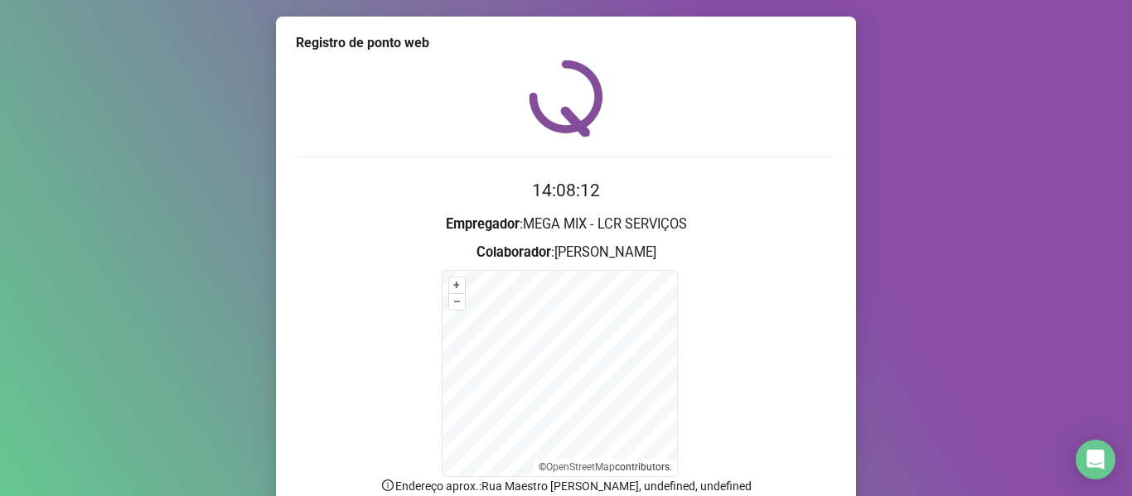
scroll to position [146, 0]
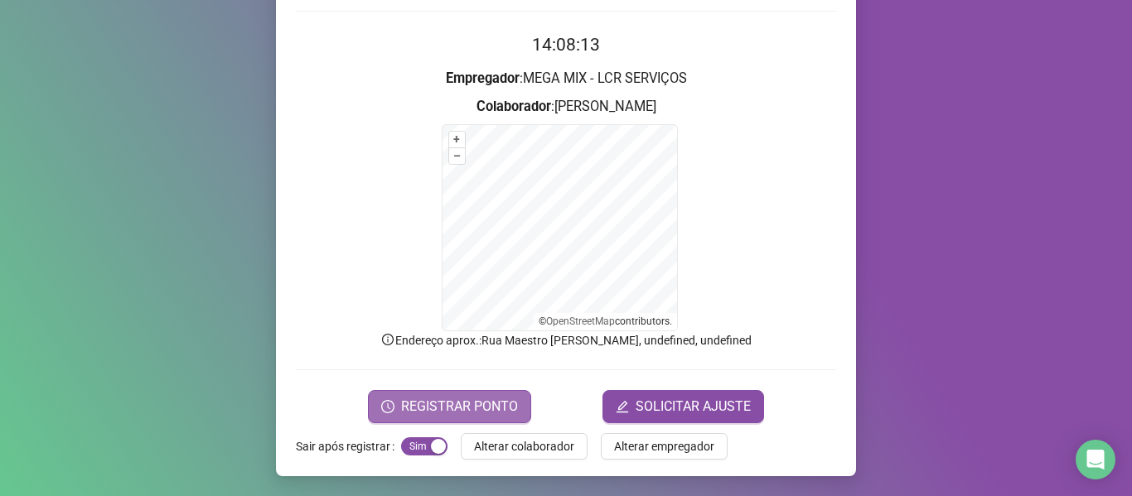
click at [467, 399] on span "REGISTRAR PONTO" at bounding box center [459, 407] width 117 height 20
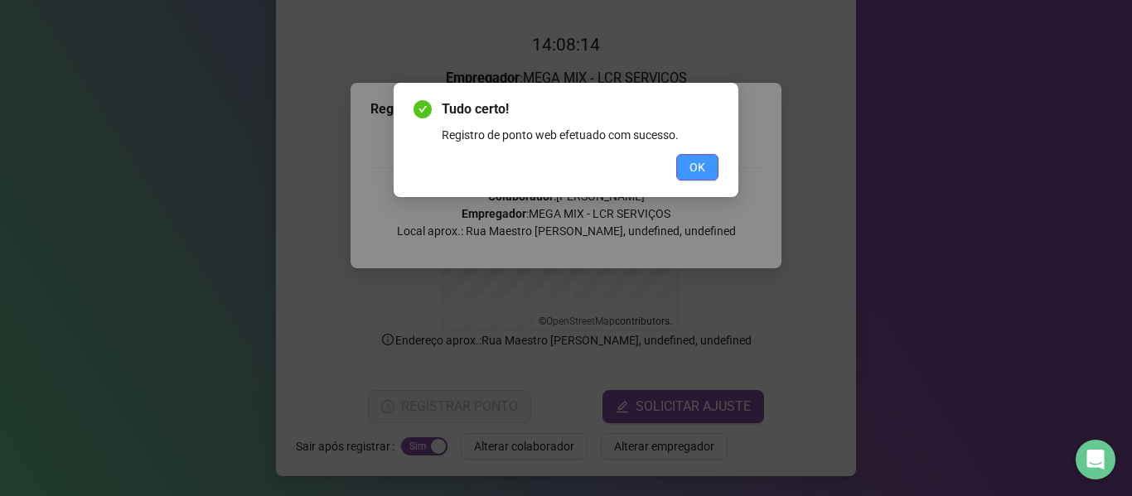
click at [699, 162] on span "OK" at bounding box center [697, 167] width 16 height 18
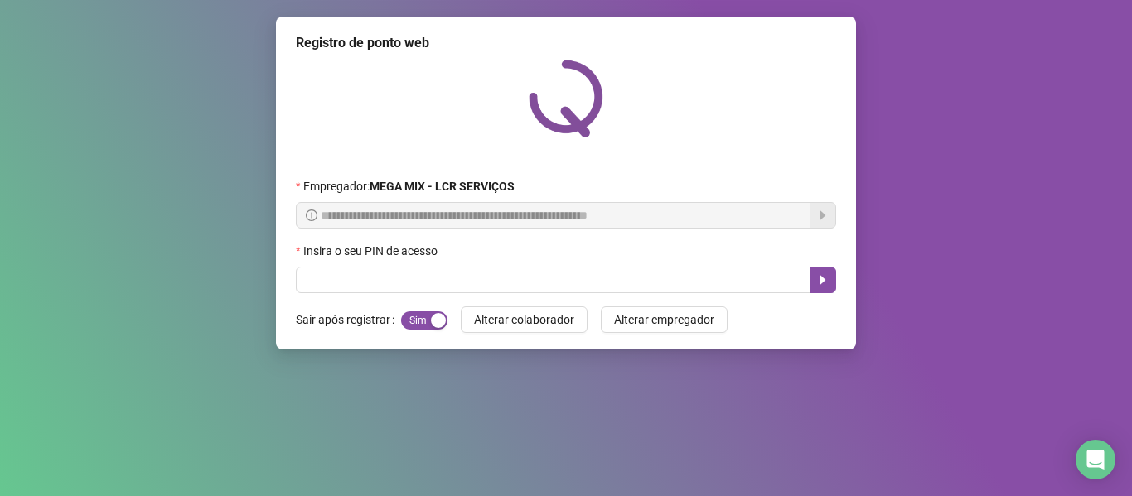
drag, startPoint x: 655, startPoint y: 133, endPoint x: 980, endPoint y: 414, distance: 429.4
click at [1057, 495] on html "**********" at bounding box center [566, 248] width 1132 height 496
